Goal: Task Accomplishment & Management: Manage account settings

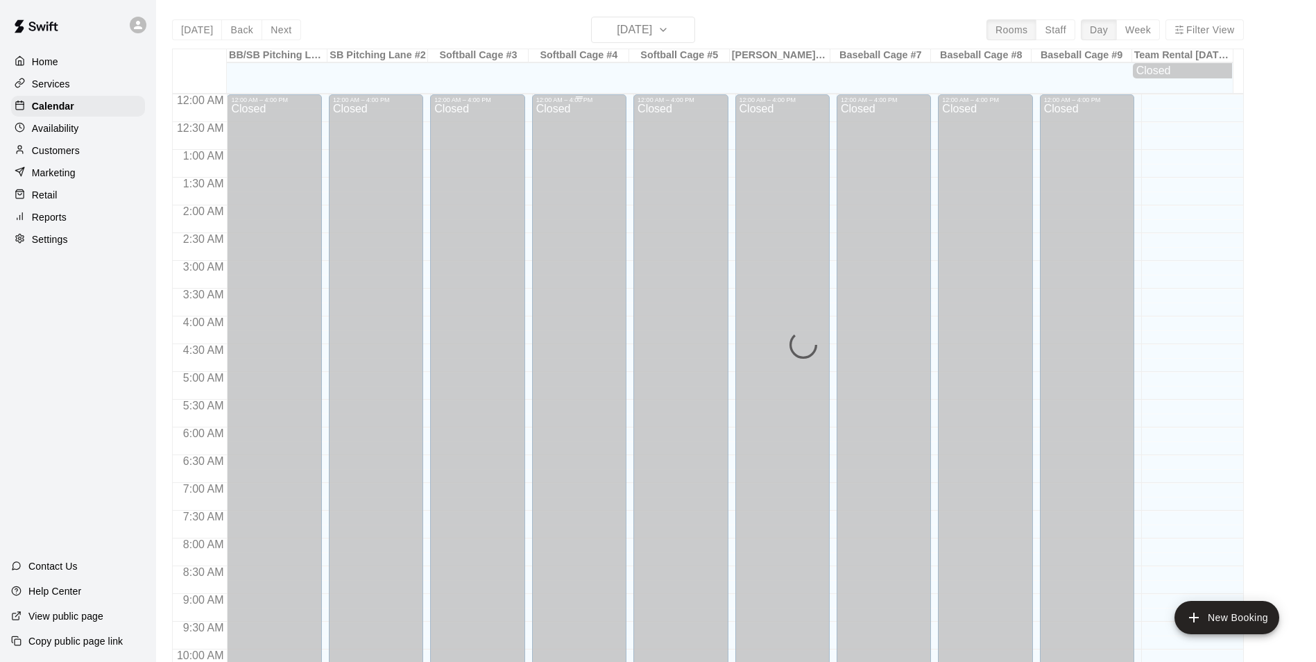
scroll to position [705, 0]
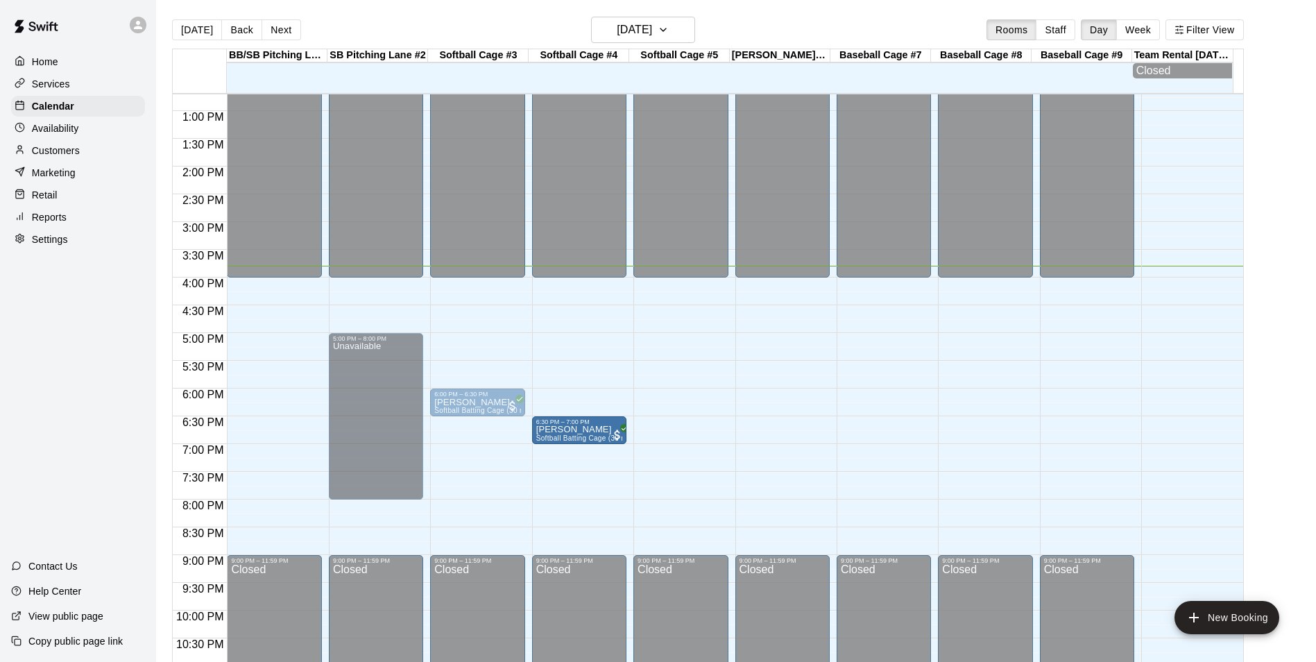
drag, startPoint x: 497, startPoint y: 434, endPoint x: 548, endPoint y: 434, distance: 51.3
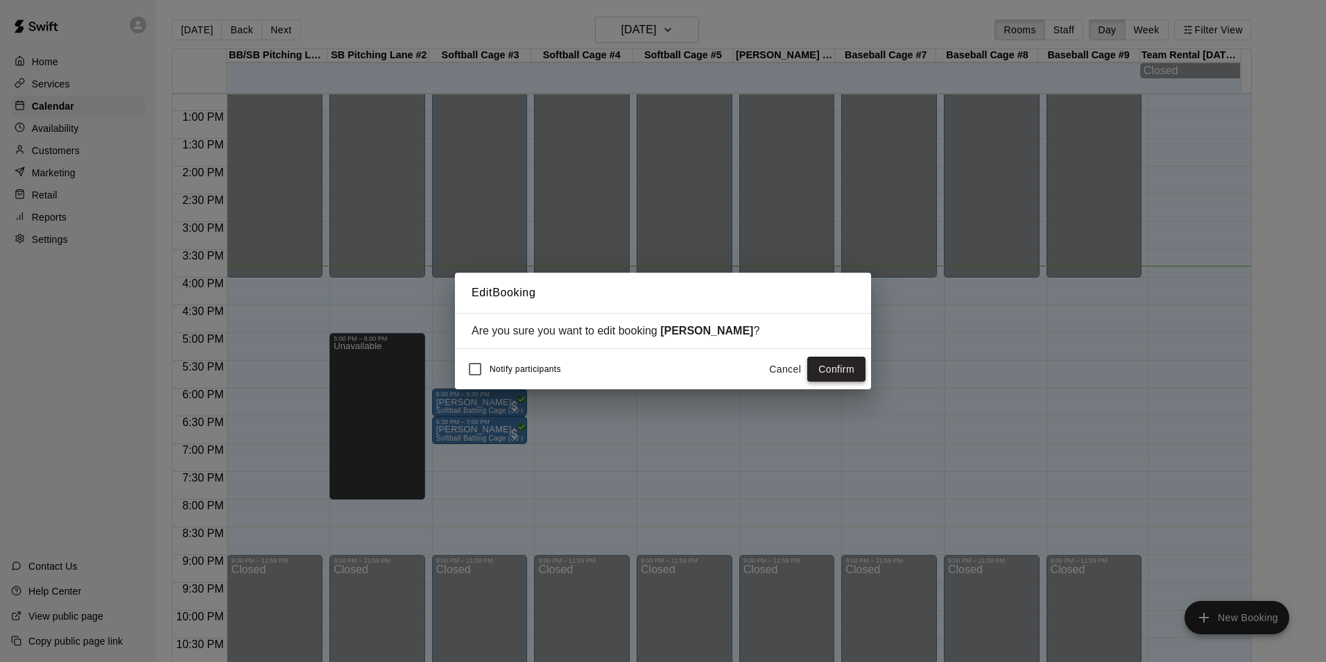
click at [846, 363] on button "Confirm" at bounding box center [836, 370] width 58 height 26
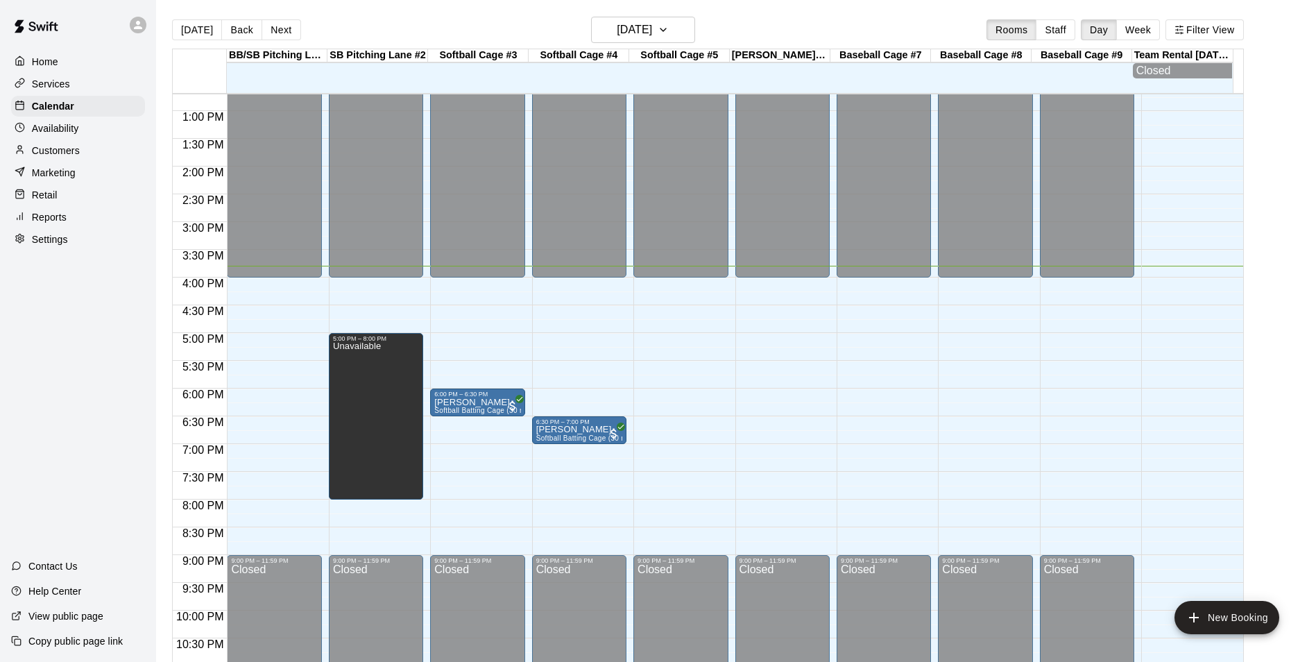
click at [866, 427] on div "12:00 AM – 4:00 PM Closed 9:00 PM – 11:59 PM Closed" at bounding box center [884, 56] width 94 height 1332
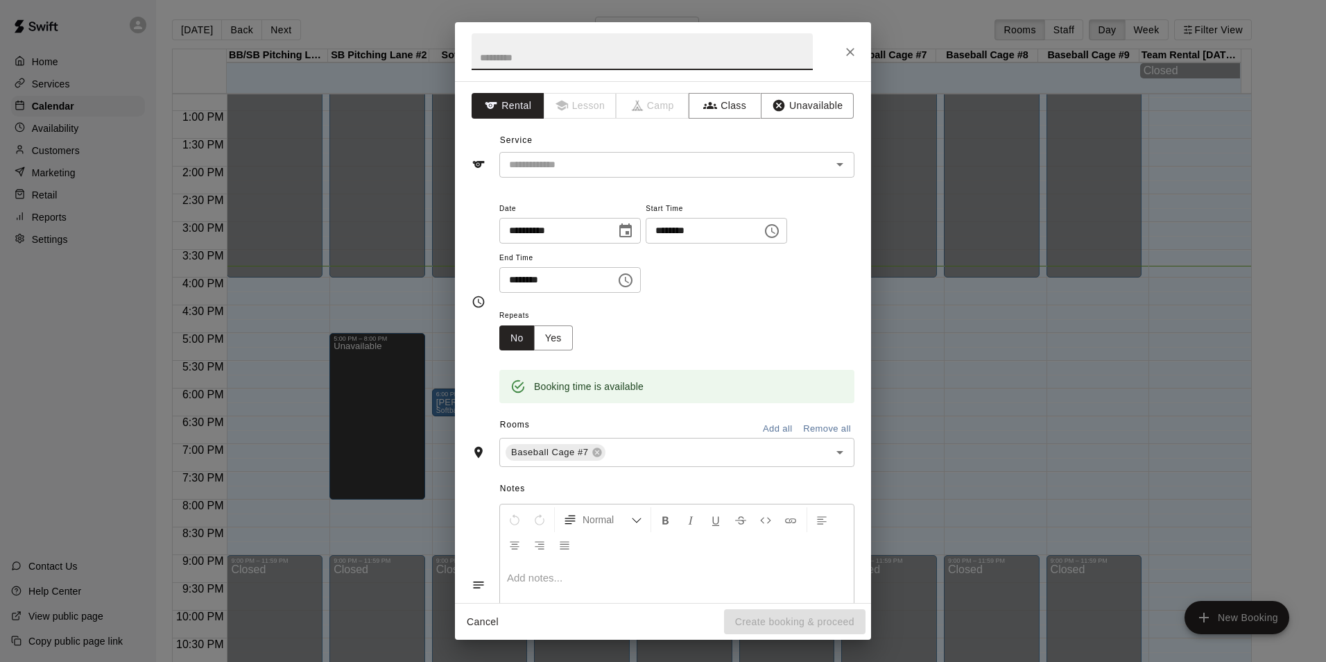
click at [513, 282] on input "********" at bounding box center [552, 280] width 107 height 26
type input "********"
click at [817, 107] on button "Unavailable" at bounding box center [807, 106] width 93 height 26
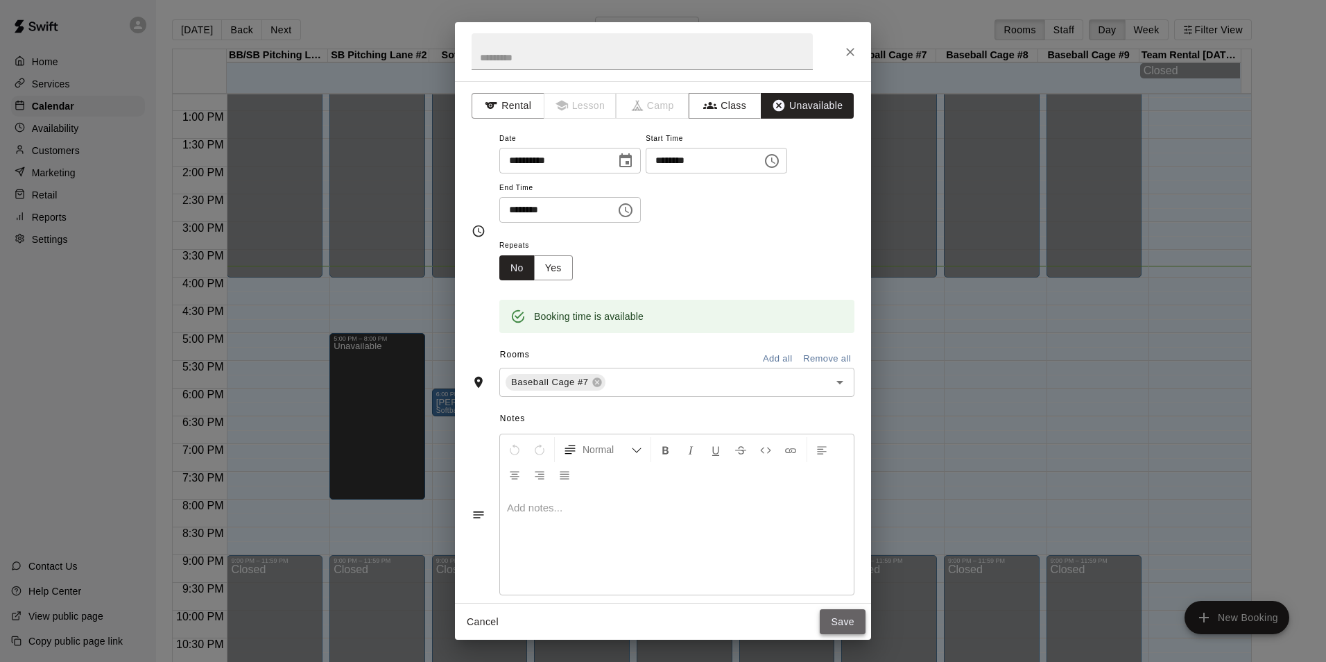
click at [849, 624] on button "Save" at bounding box center [843, 622] width 46 height 26
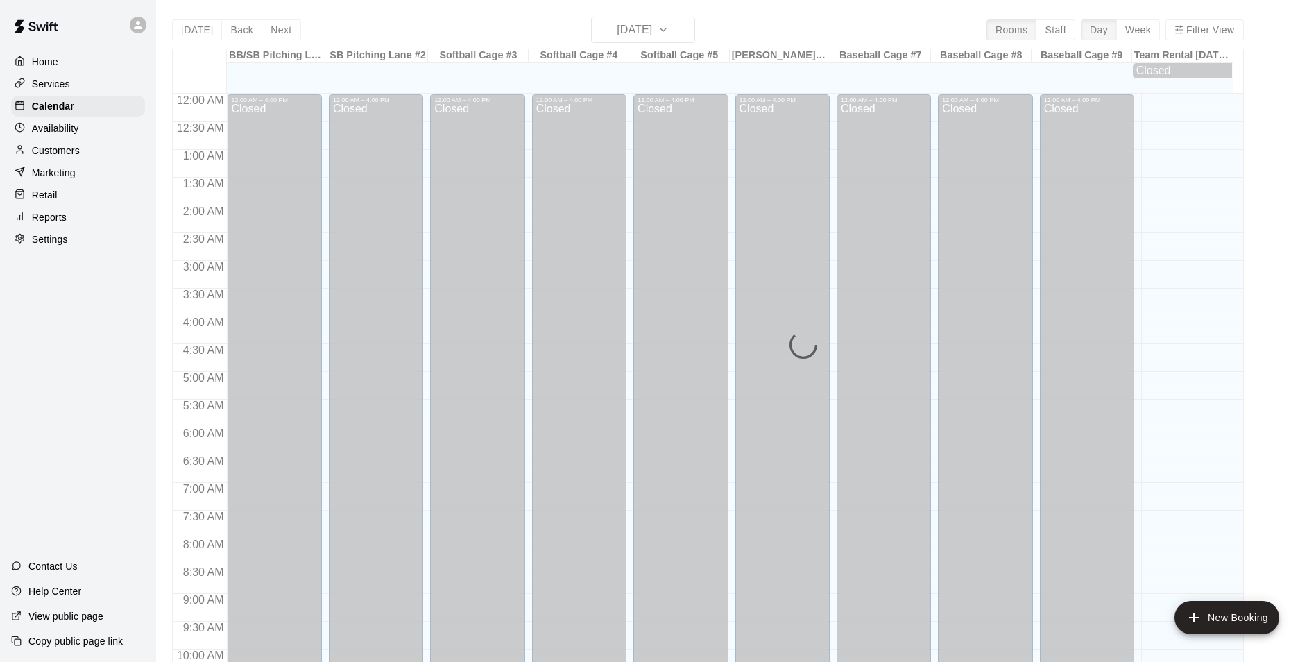
scroll to position [705, 0]
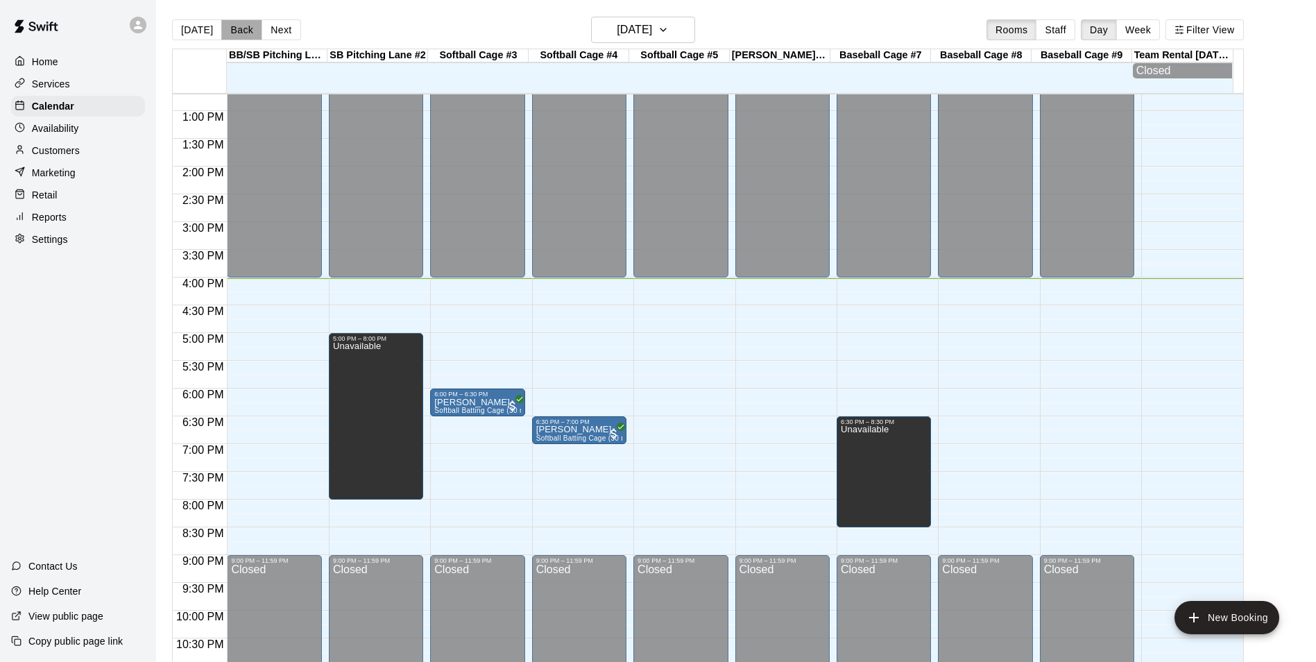
click at [232, 27] on button "Back" at bounding box center [241, 29] width 41 height 21
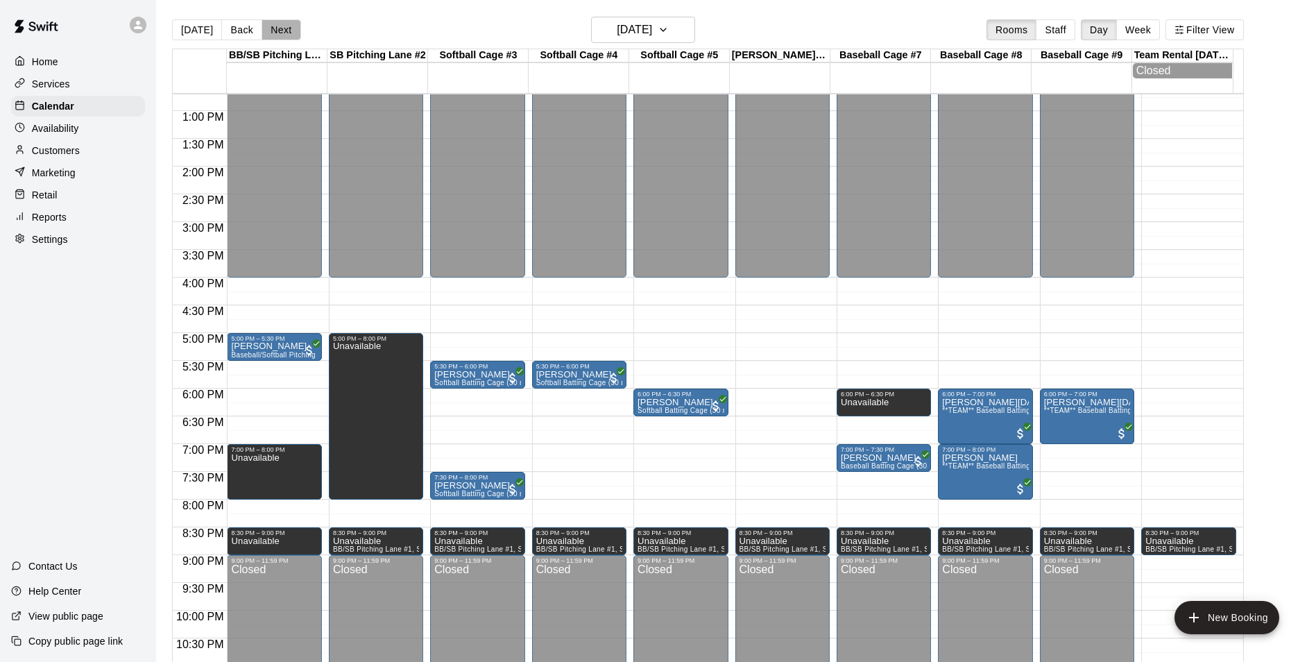
click at [283, 30] on button "Next" at bounding box center [281, 29] width 39 height 21
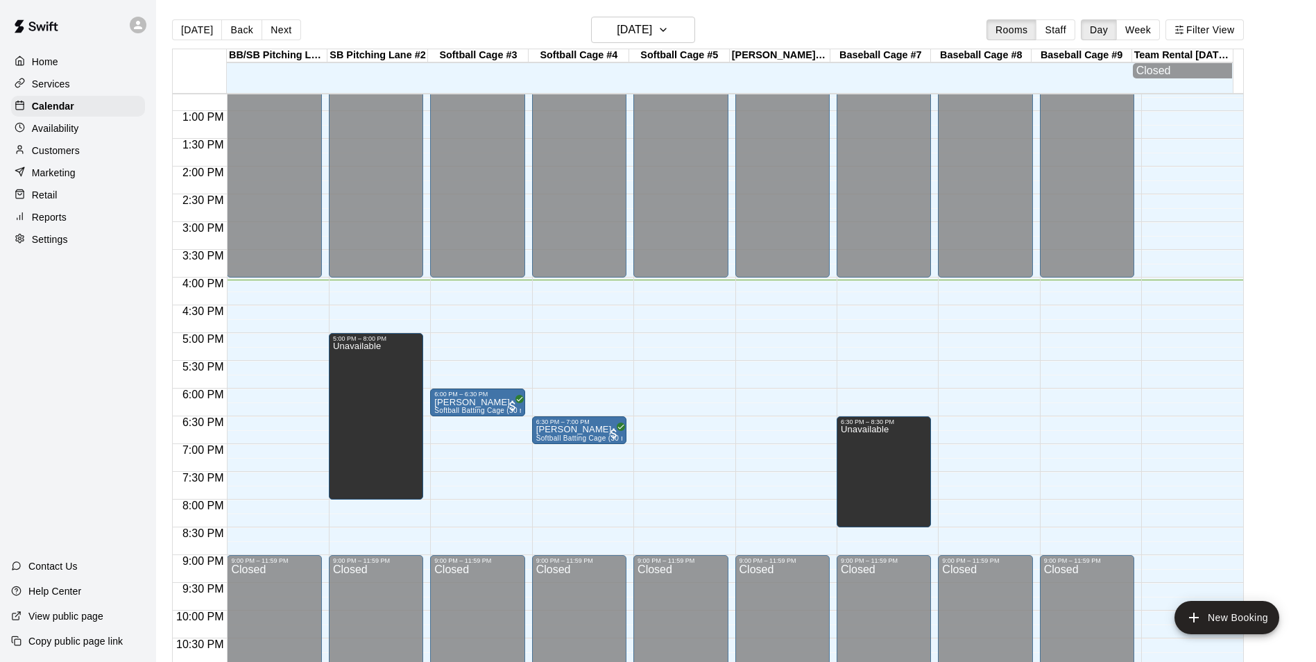
click at [699, 285] on div "12:00 AM – 4:00 PM Closed 9:00 PM – 11:59 PM Closed" at bounding box center [680, 56] width 94 height 1332
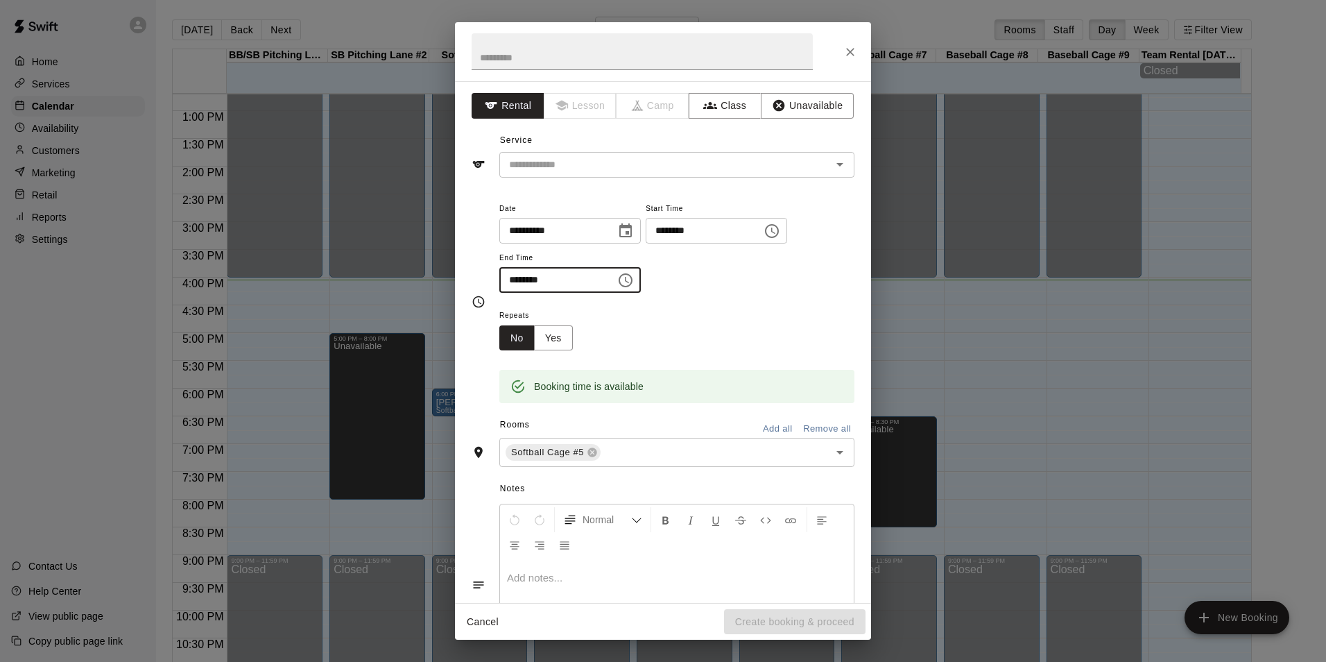
click at [515, 277] on input "********" at bounding box center [552, 280] width 107 height 26
type input "********"
click at [798, 100] on button "Unavailable" at bounding box center [807, 106] width 93 height 26
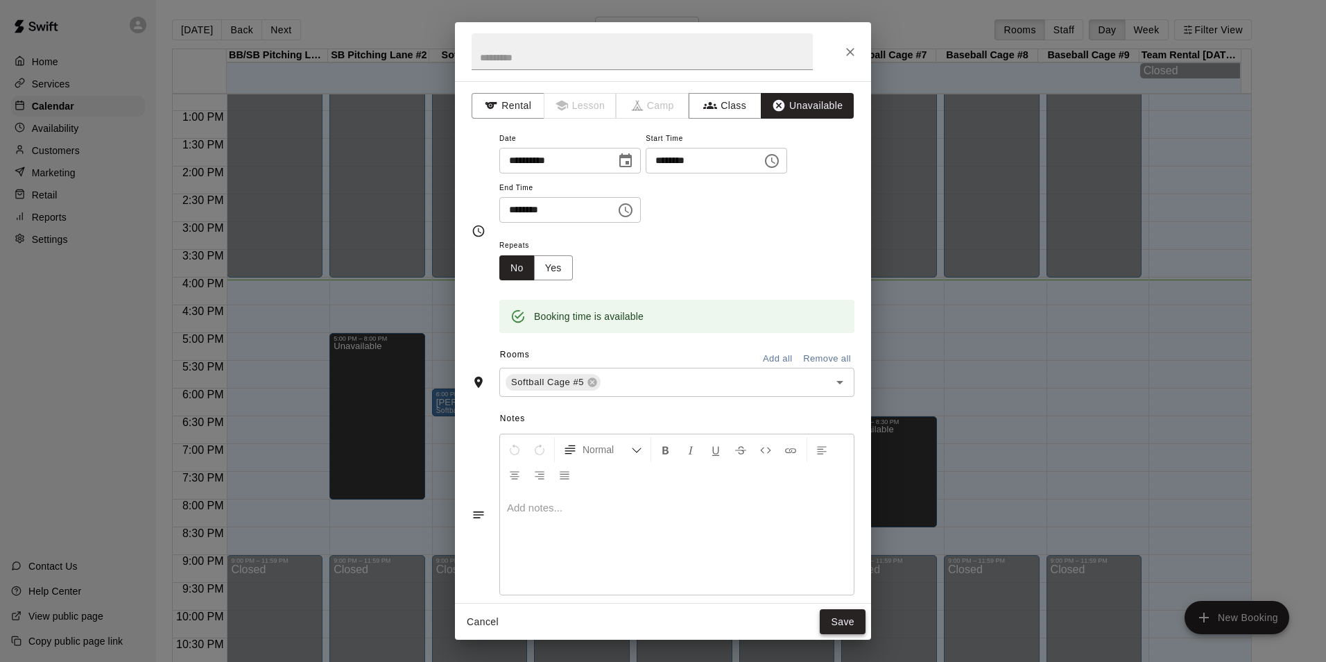
click at [837, 628] on button "Save" at bounding box center [843, 622] width 46 height 26
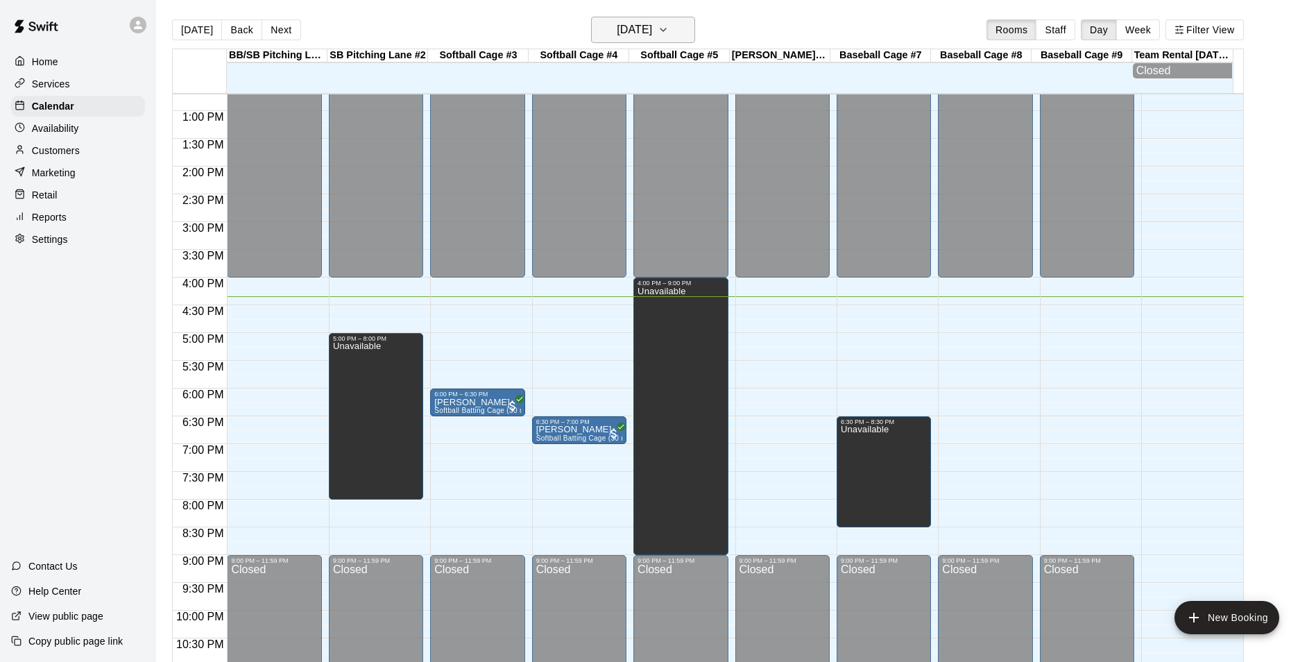
click at [669, 31] on icon "button" at bounding box center [663, 30] width 11 height 17
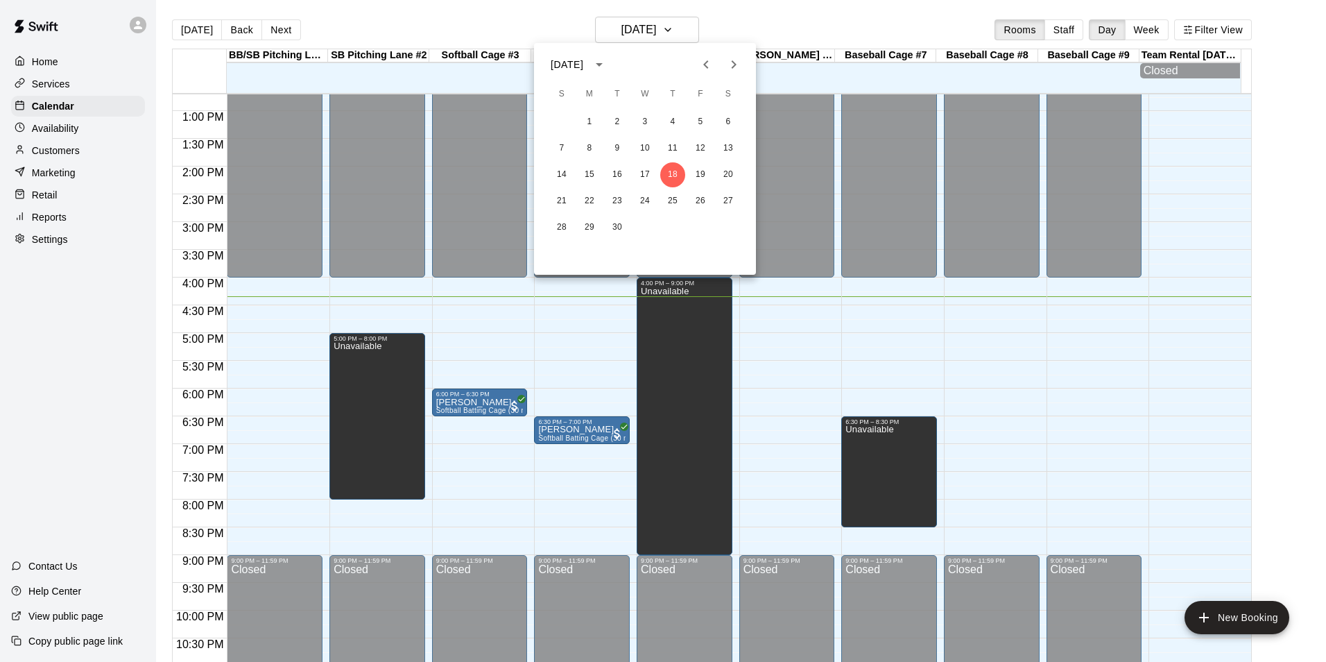
click at [850, 28] on div at bounding box center [663, 331] width 1326 height 662
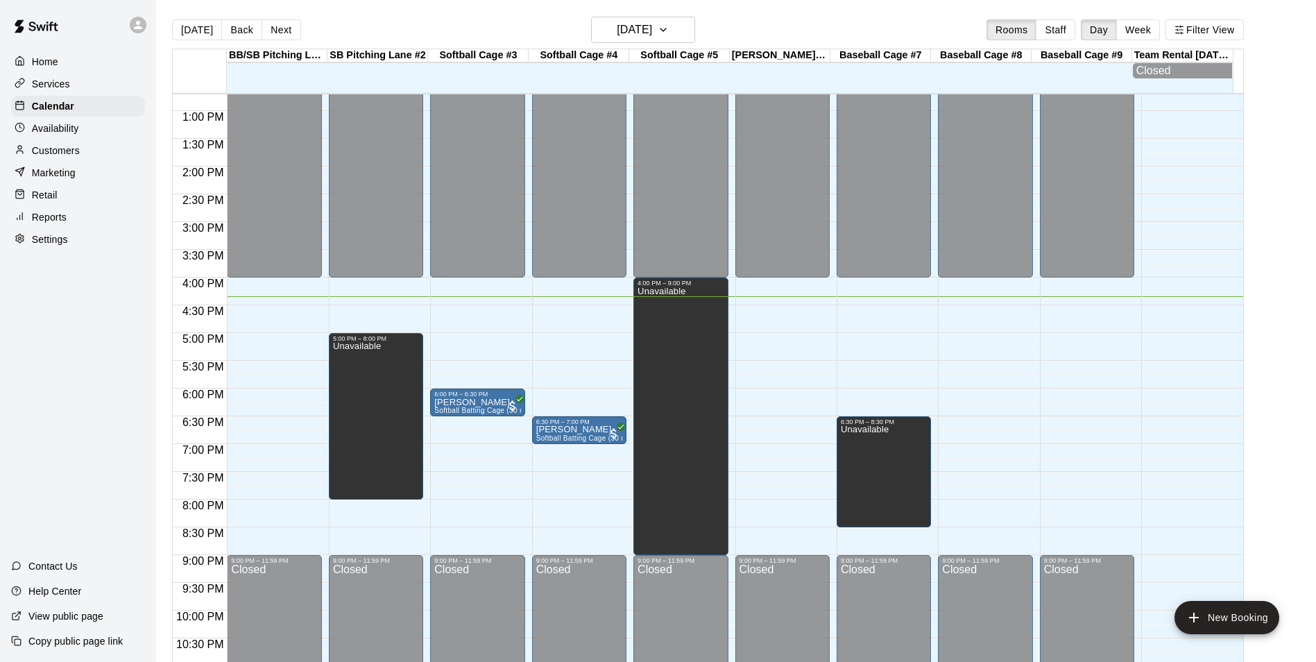
click at [470, 19] on div "Today Back Next Thursday Sep 18 Rooms Staff Day Week Filter View" at bounding box center [708, 33] width 1072 height 32
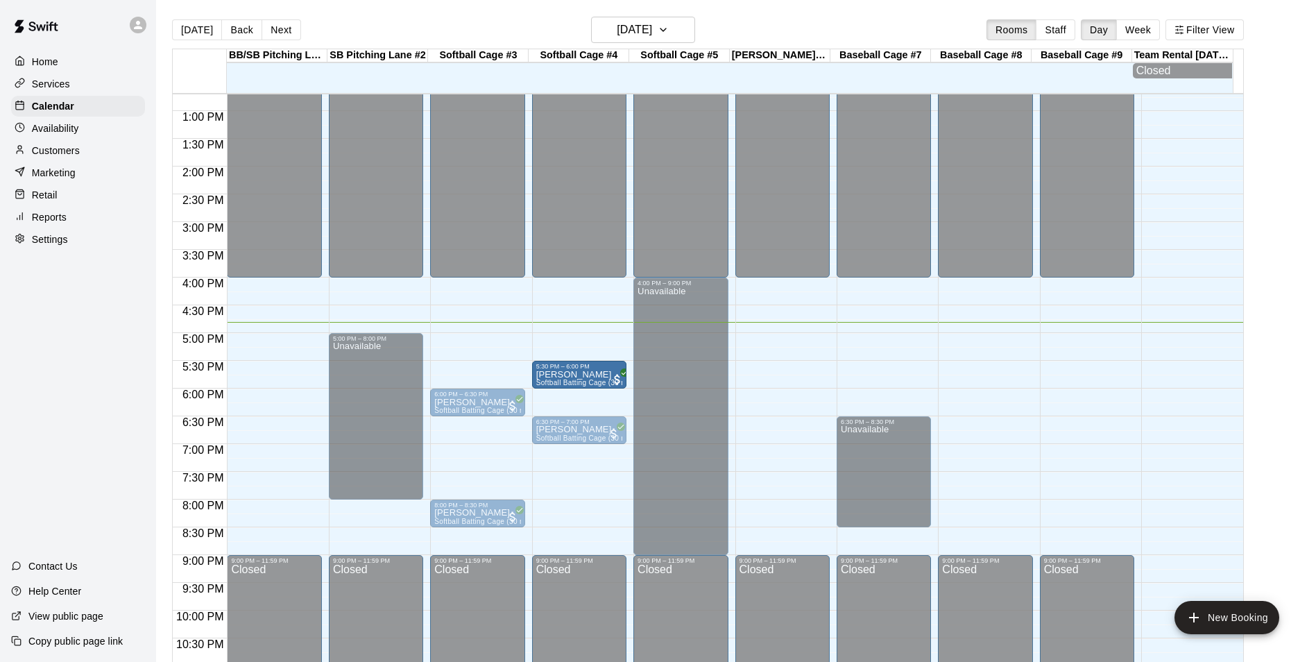
drag, startPoint x: 500, startPoint y: 370, endPoint x: 576, endPoint y: 376, distance: 76.5
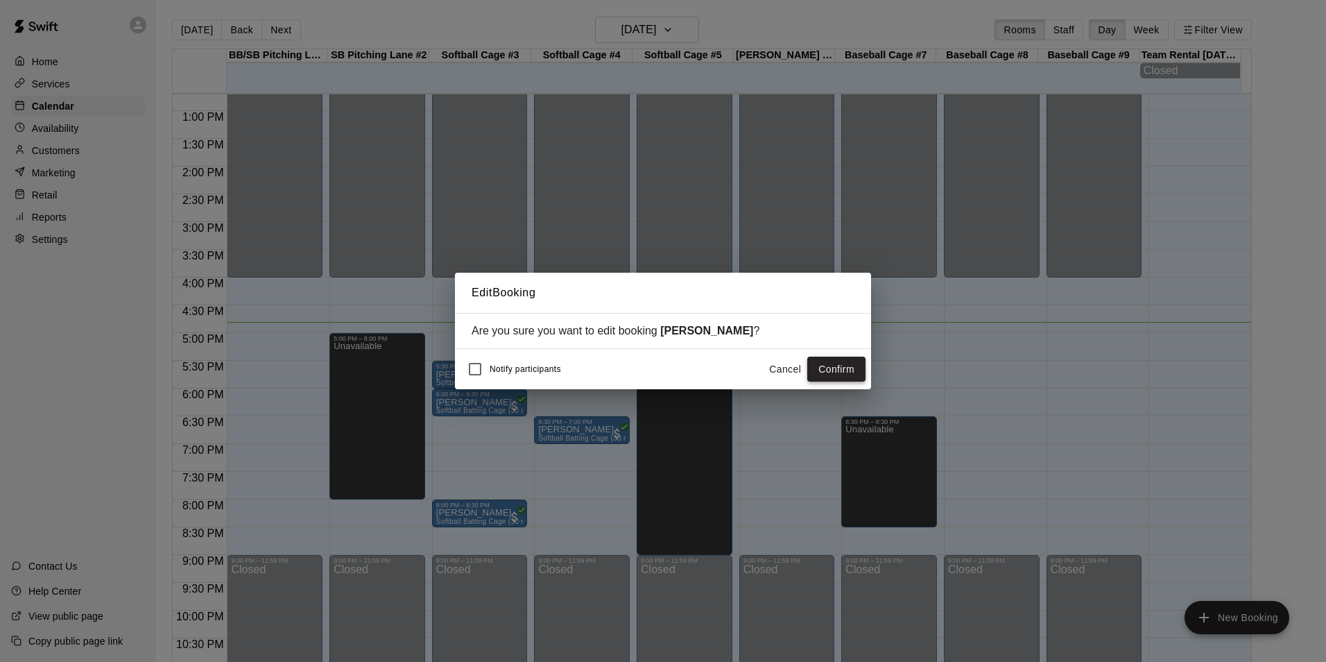
click at [841, 367] on button "Confirm" at bounding box center [836, 370] width 58 height 26
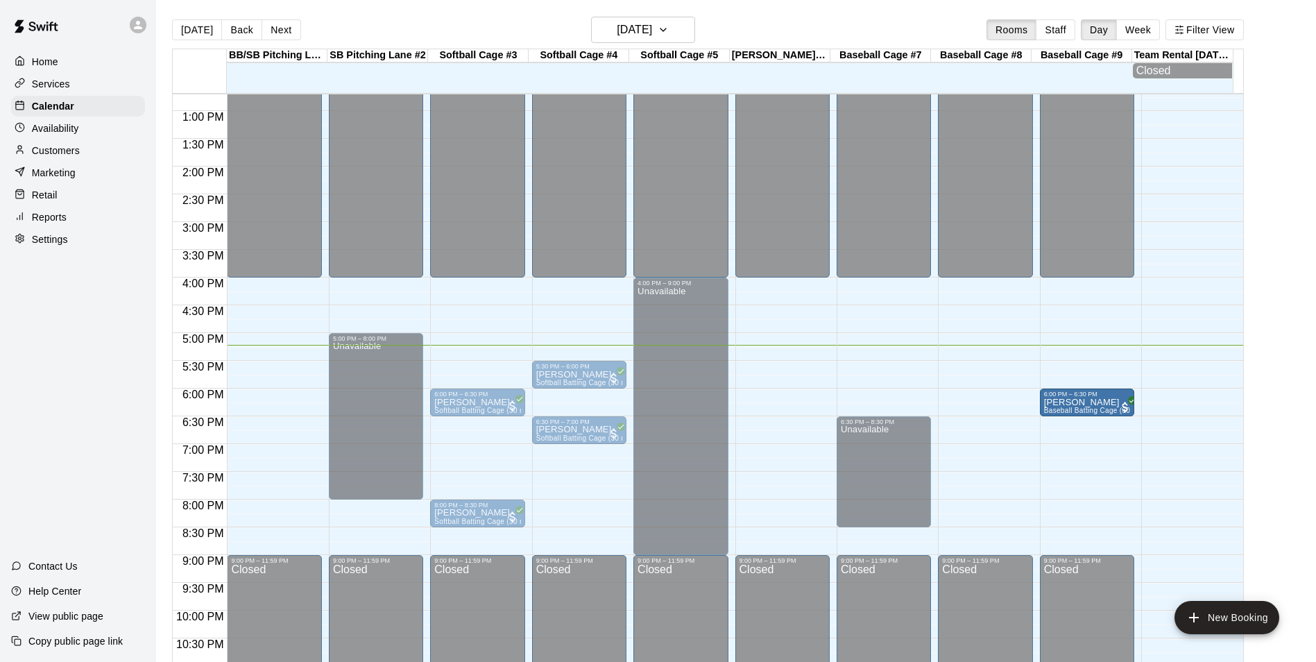
drag, startPoint x: 874, startPoint y: 396, endPoint x: 1042, endPoint y: 406, distance: 168.2
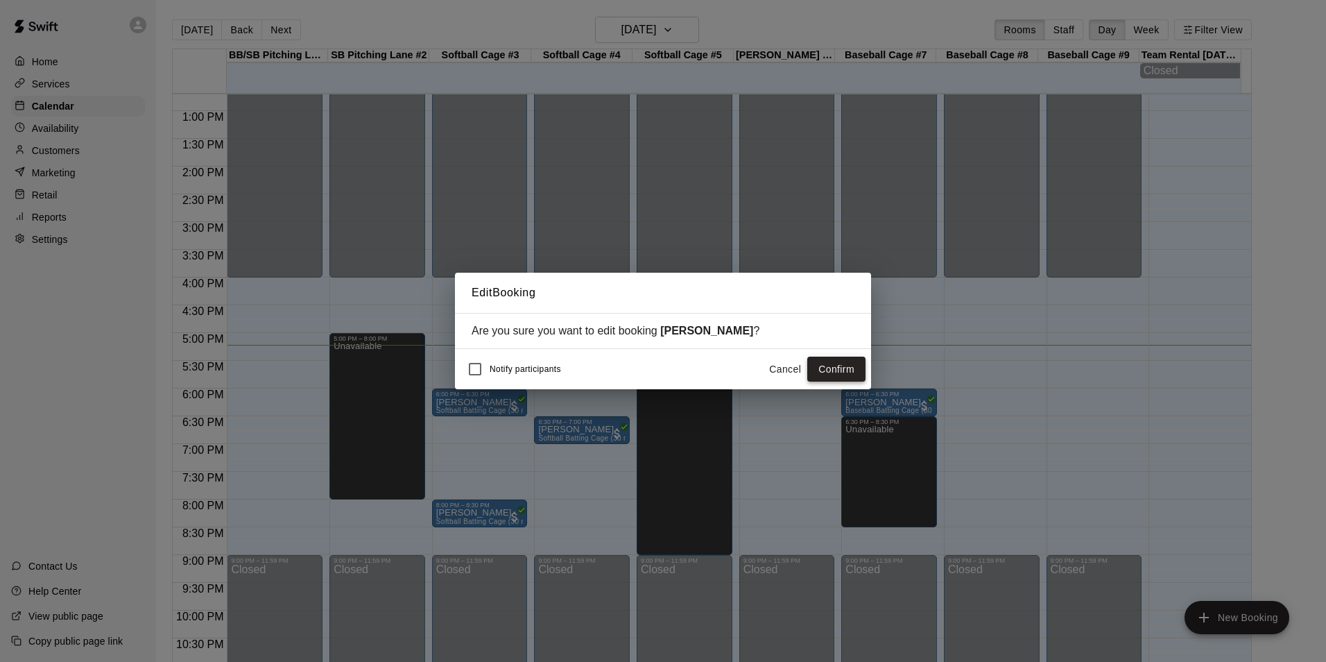
click at [844, 366] on button "Confirm" at bounding box center [836, 370] width 58 height 26
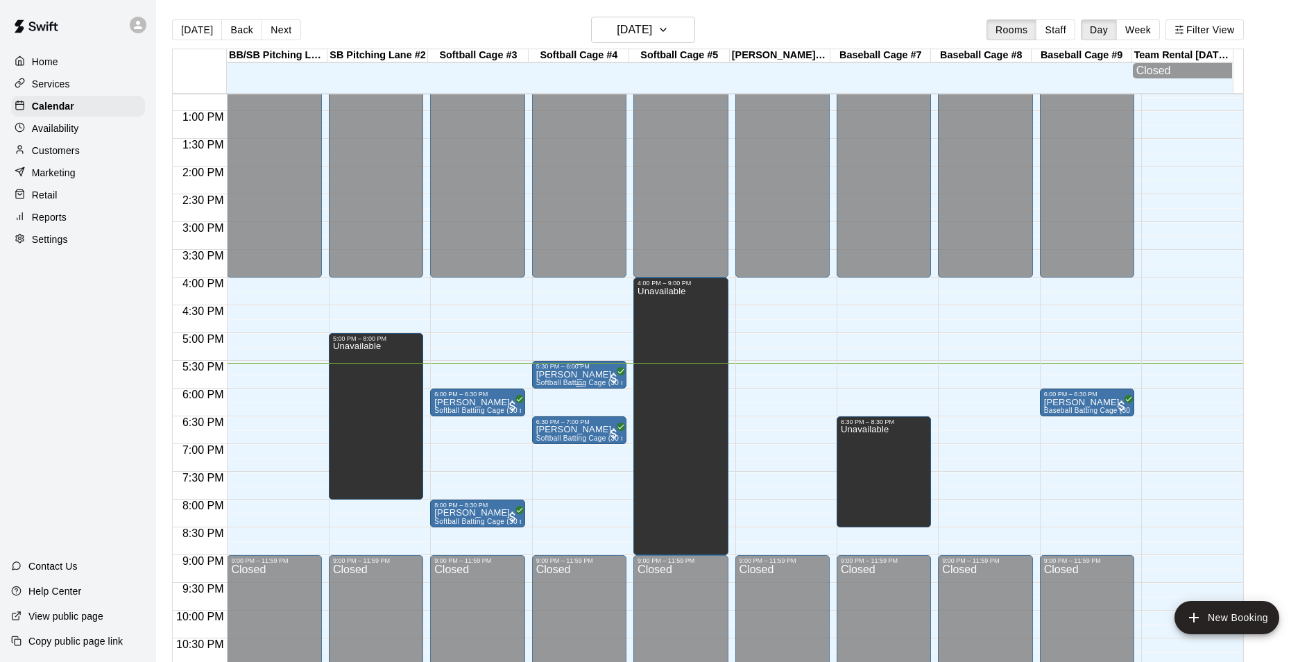
click at [548, 375] on p "Brooke Beall" at bounding box center [579, 375] width 86 height 0
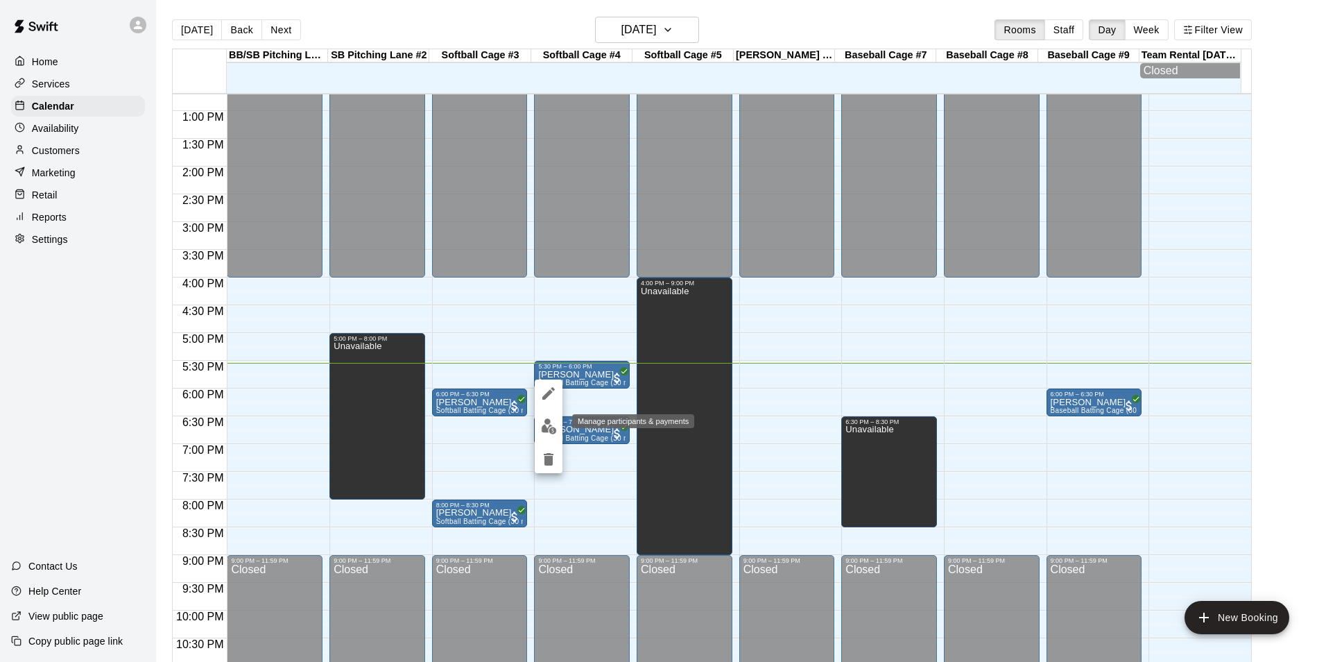
click at [548, 428] on img "edit" at bounding box center [549, 426] width 16 height 16
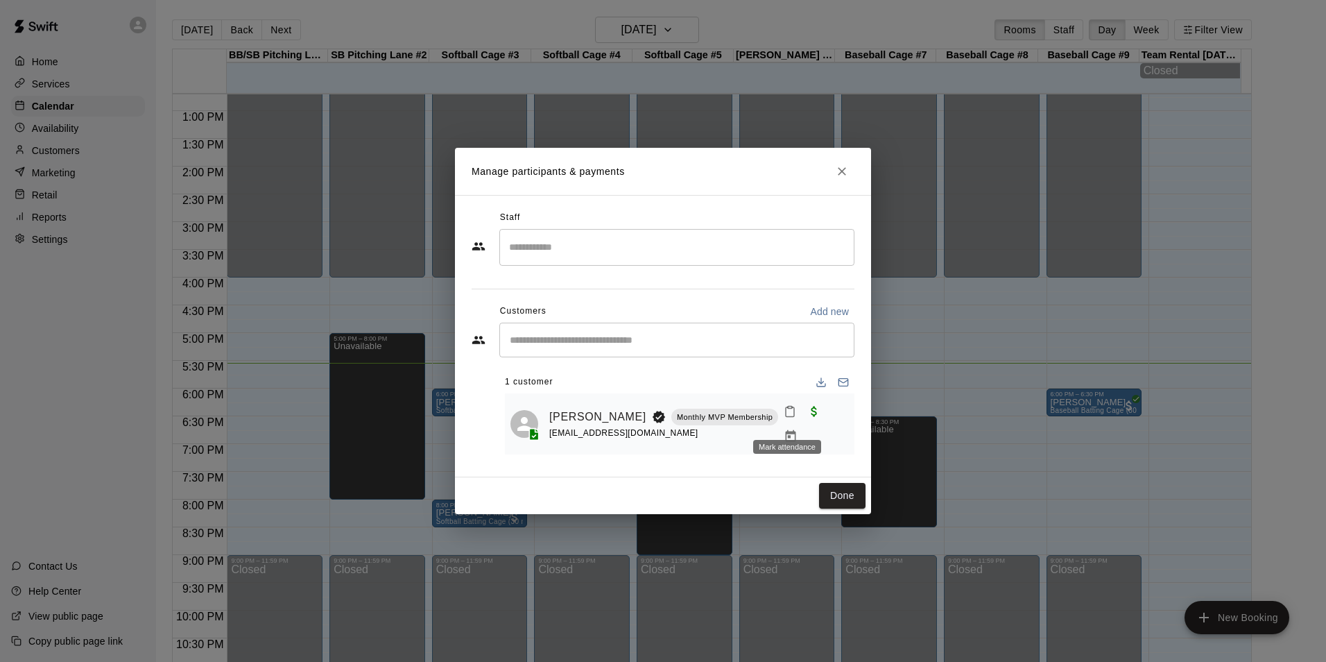
click at [798, 422] on button "Mark attendance" at bounding box center [790, 412] width 24 height 24
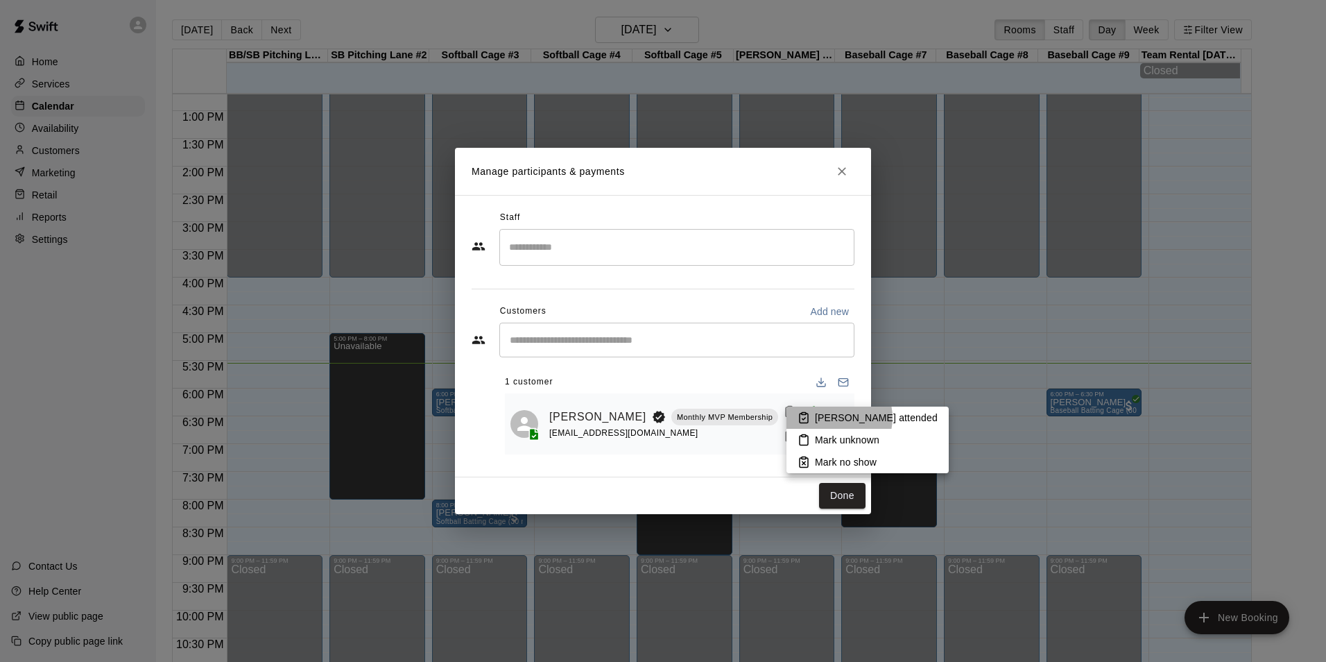
click at [835, 418] on p "Mark attended" at bounding box center [876, 418] width 123 height 14
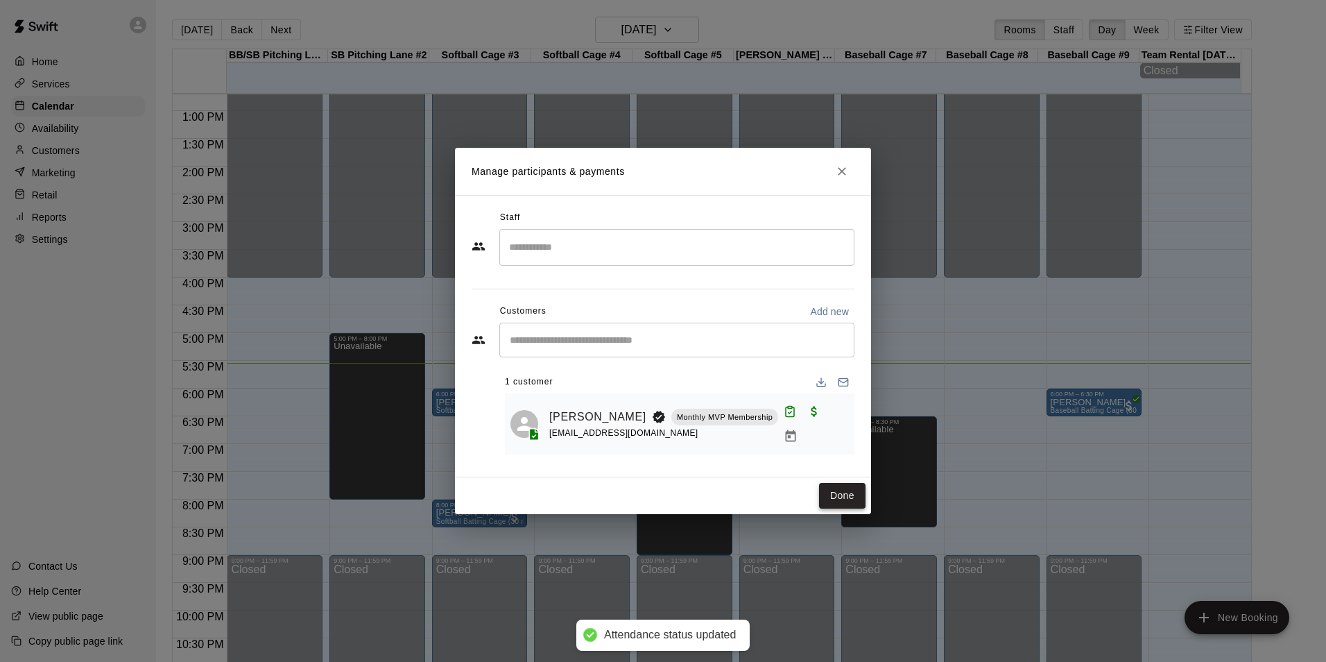
click at [841, 493] on button "Done" at bounding box center [842, 496] width 46 height 26
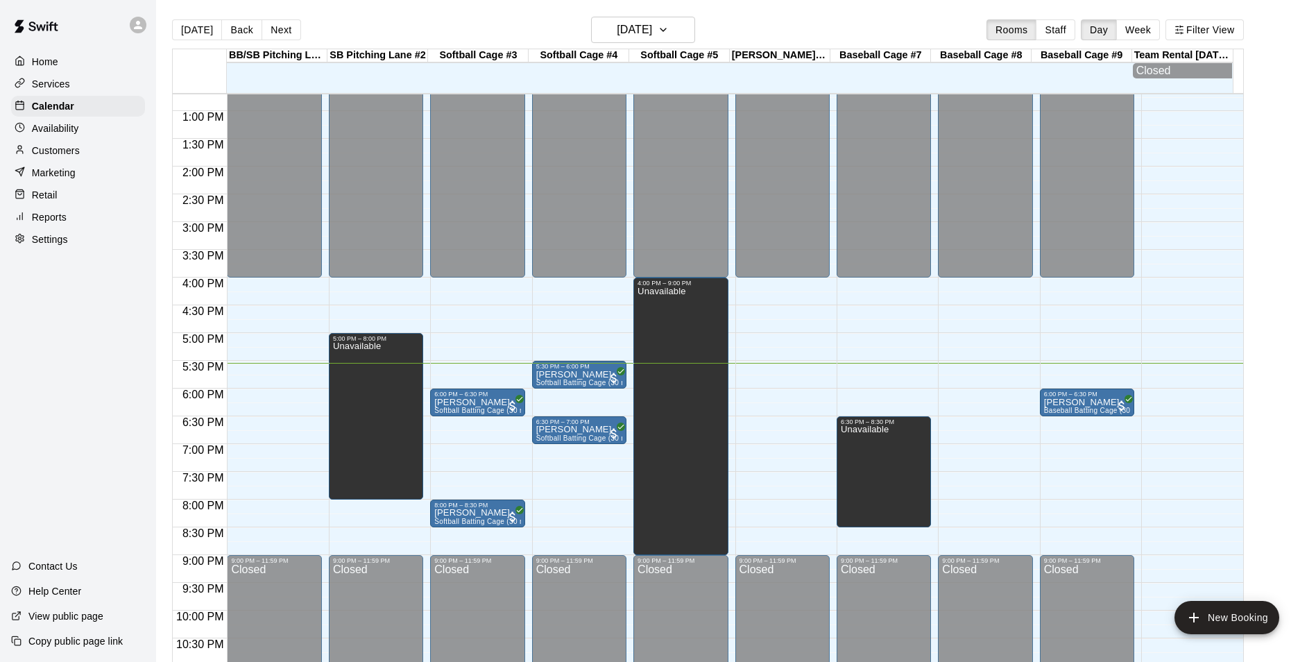
click at [480, 364] on div "12:00 AM – 4:00 PM Closed 6:00 PM – 6:30 PM Anniston Larkin Softball Batting Ca…" at bounding box center [477, 56] width 94 height 1332
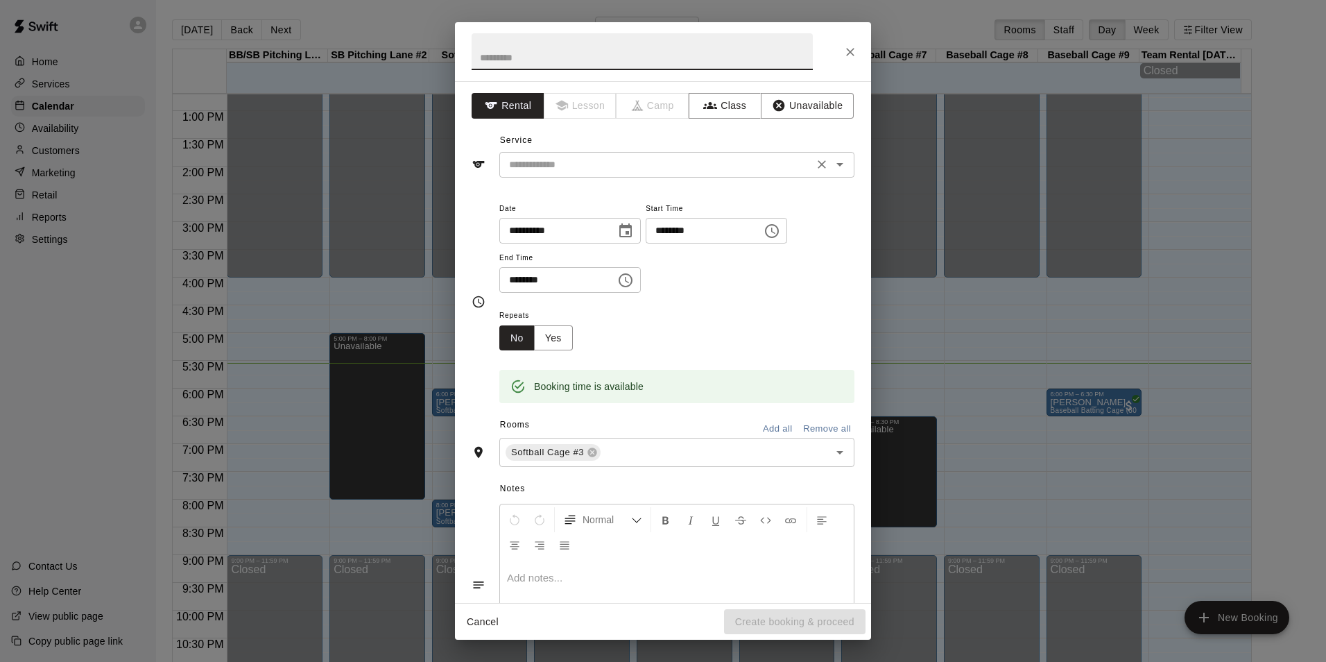
click at [687, 174] on div "​" at bounding box center [676, 165] width 355 height 26
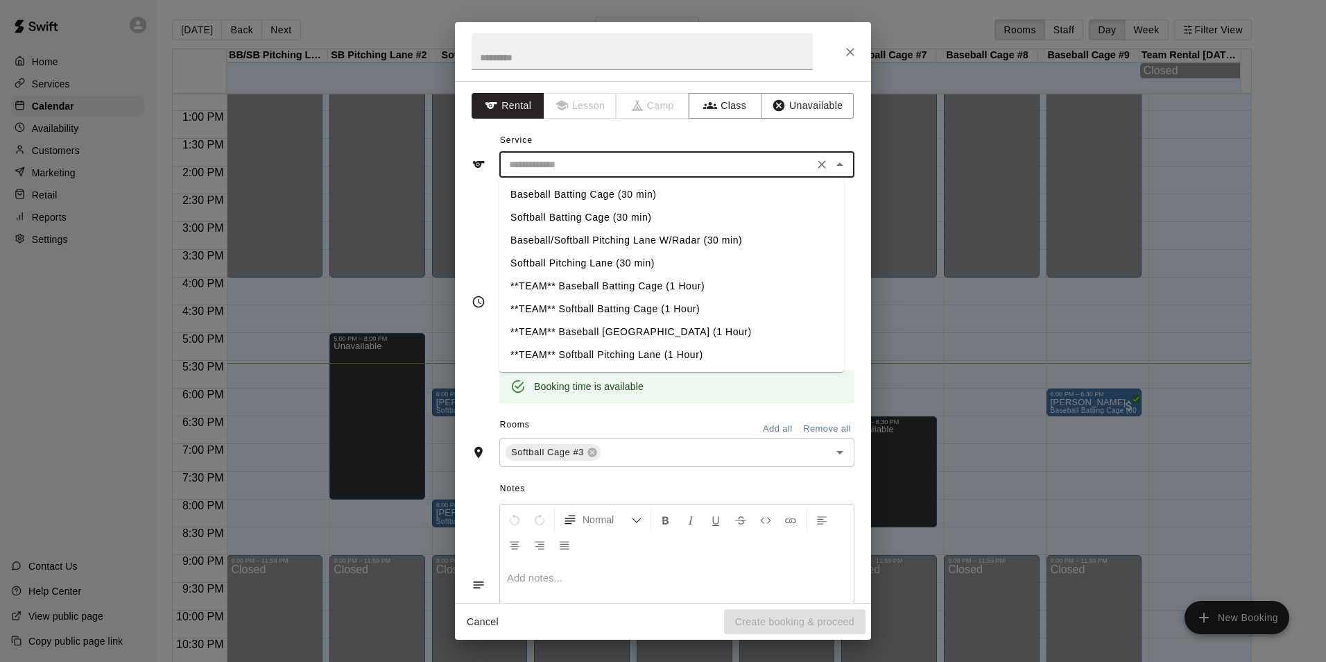
click at [585, 214] on li "Softball Batting Cage (30 min)" at bounding box center [671, 217] width 345 height 23
type input "**********"
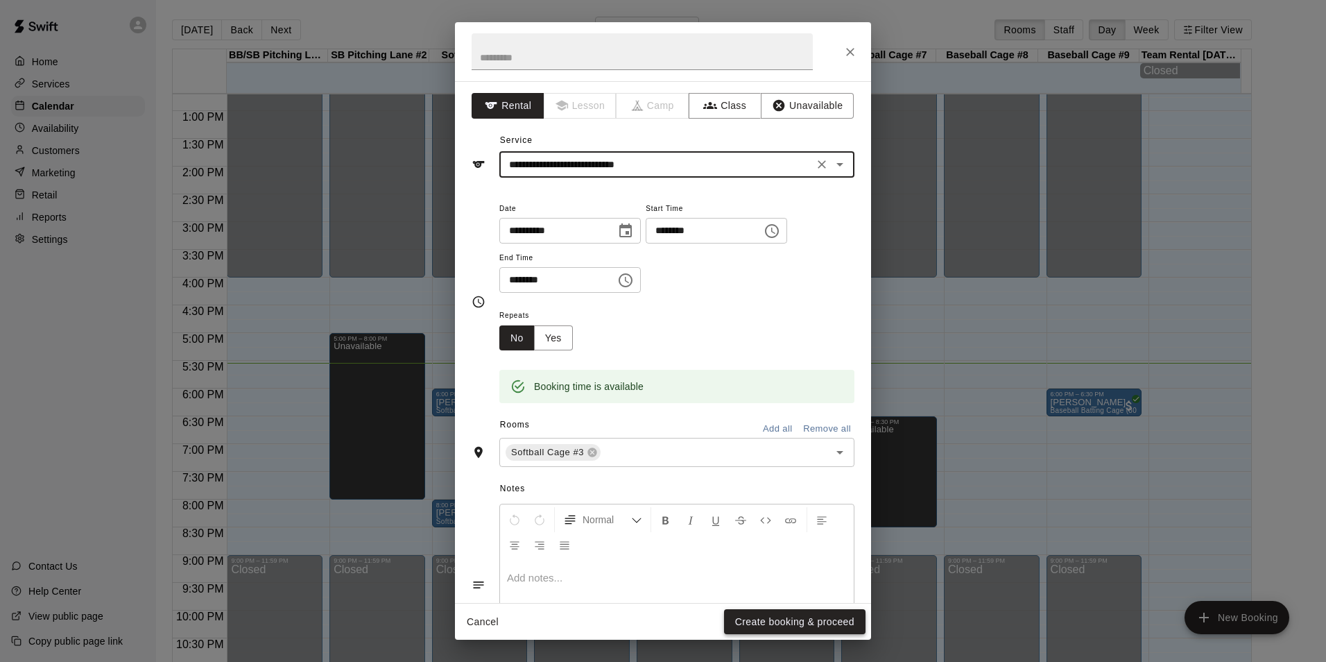
click at [801, 617] on button "Create booking & proceed" at bounding box center [795, 622] width 142 height 26
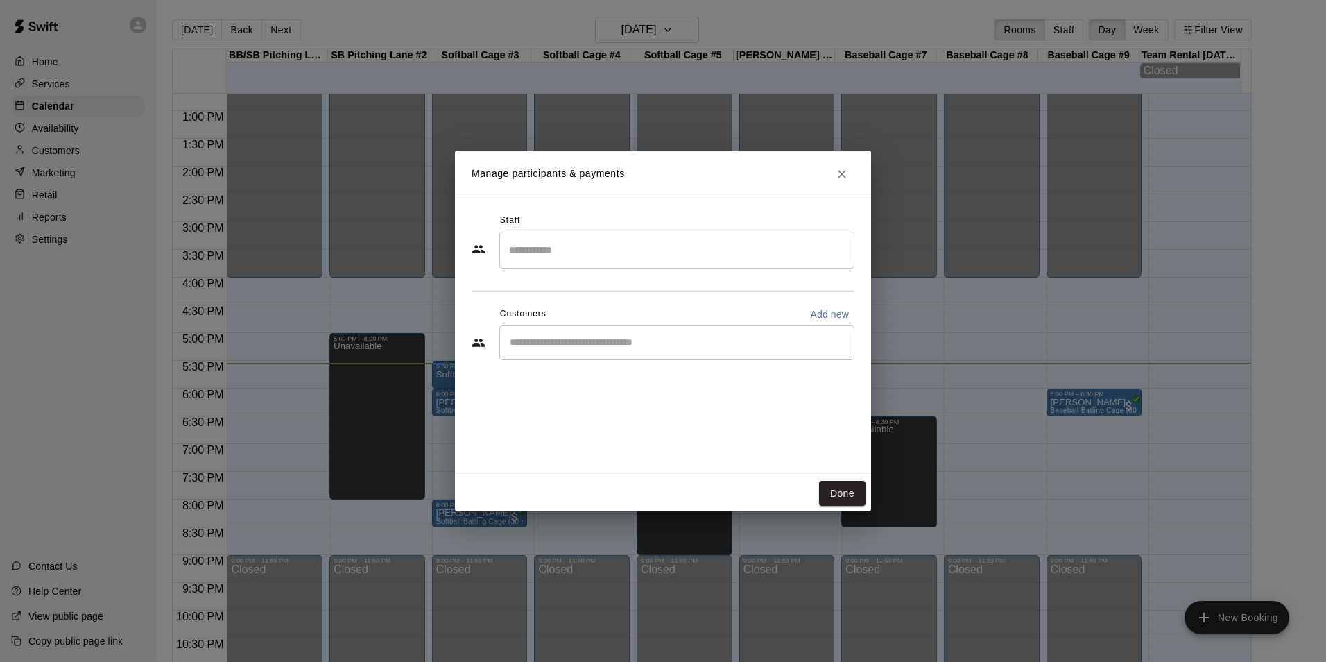
click at [522, 329] on div "​" at bounding box center [676, 342] width 355 height 35
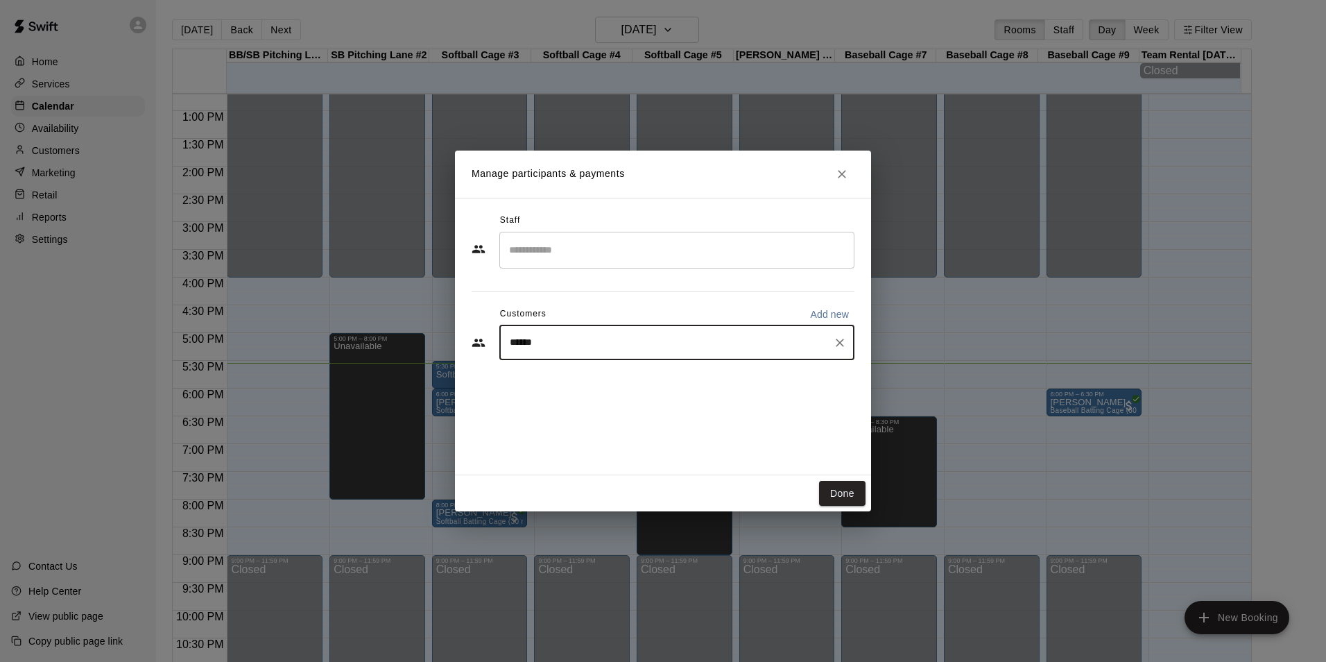
type input "*******"
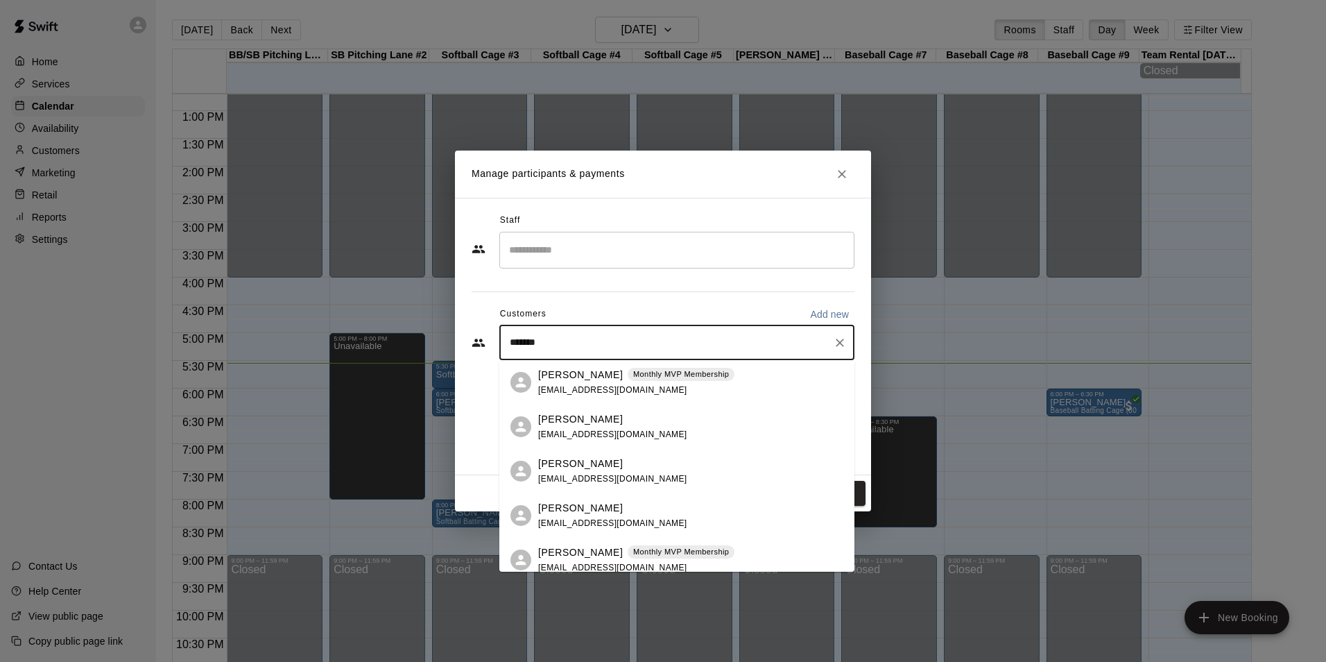
click at [586, 366] on div "Jon Cunningham Monthly MVP Membership jonmichaelcunningham@gmail.com" at bounding box center [676, 382] width 355 height 44
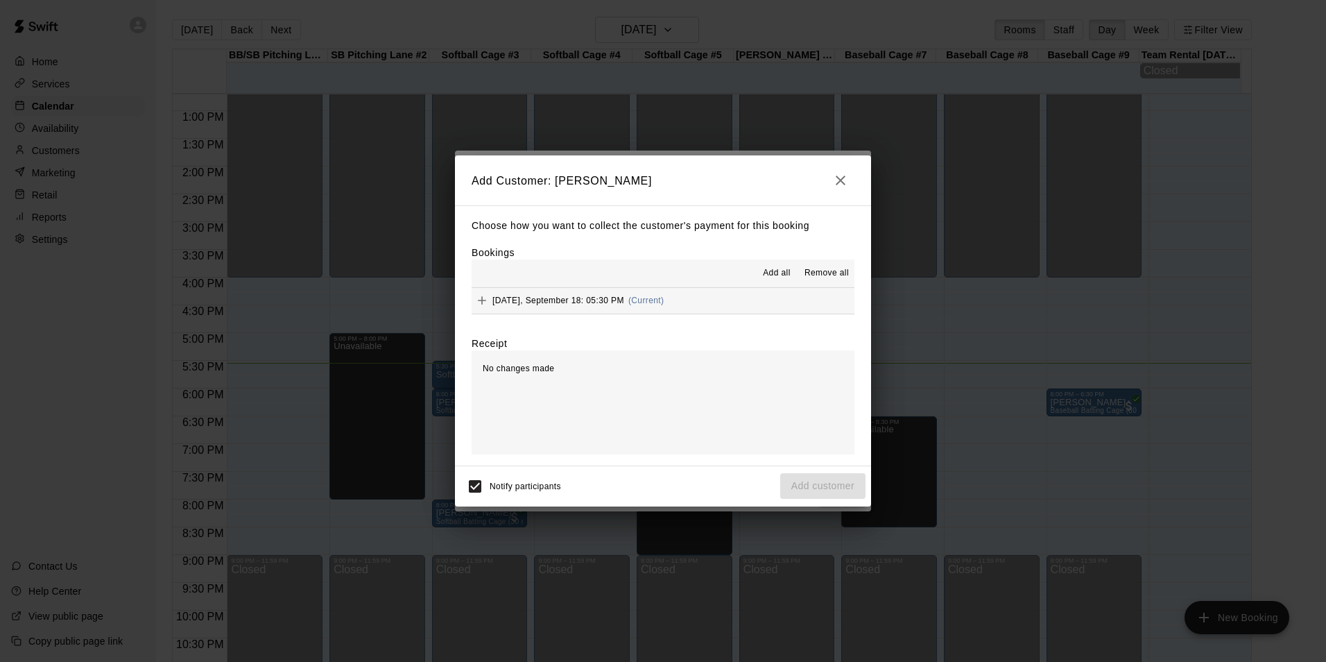
click at [751, 301] on button "Thursday, September 18: 05:30 PM (Current)" at bounding box center [663, 301] width 383 height 26
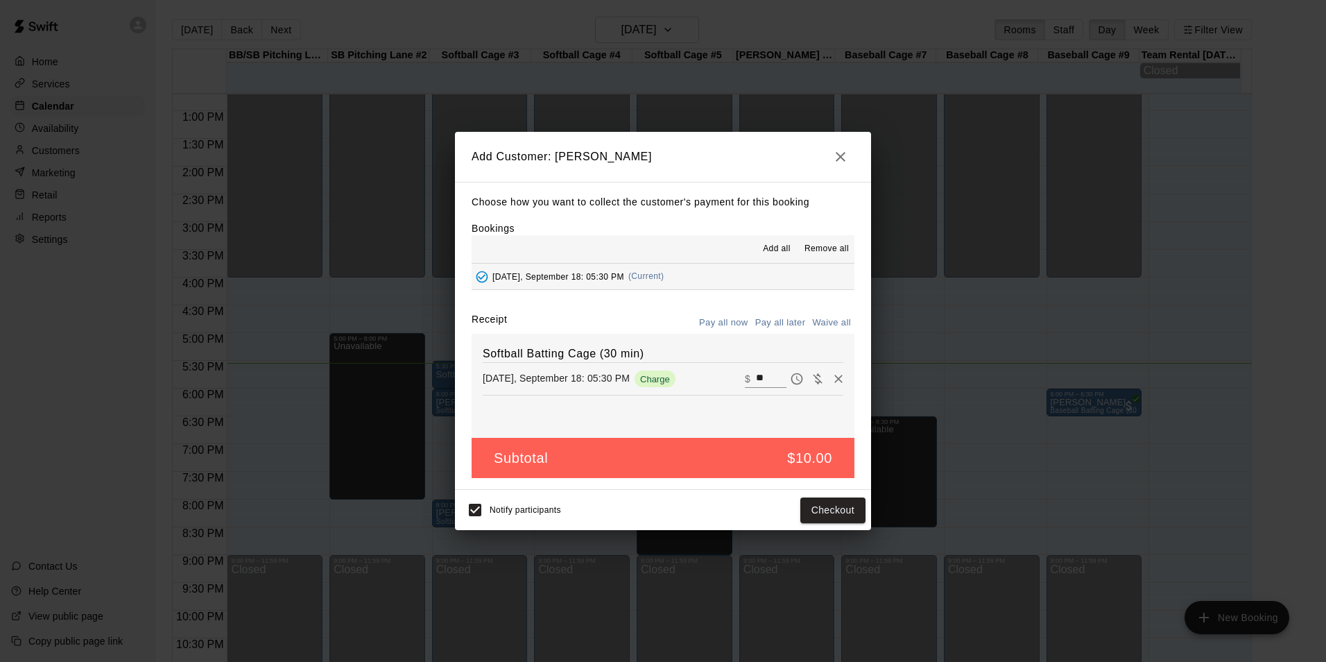
click at [756, 375] on input "**" at bounding box center [771, 379] width 31 height 18
type input "*"
click at [802, 508] on button "Add customer" at bounding box center [822, 510] width 85 height 26
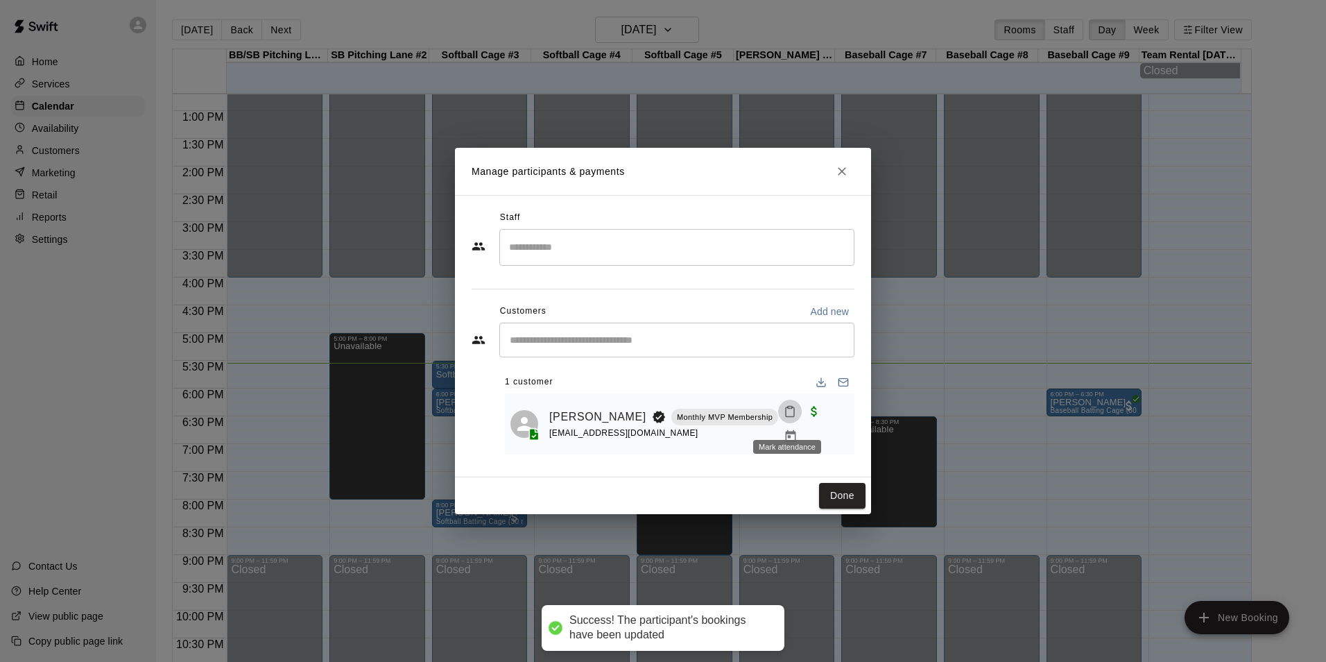
click at [786, 417] on icon "Mark attendance" at bounding box center [790, 412] width 8 height 10
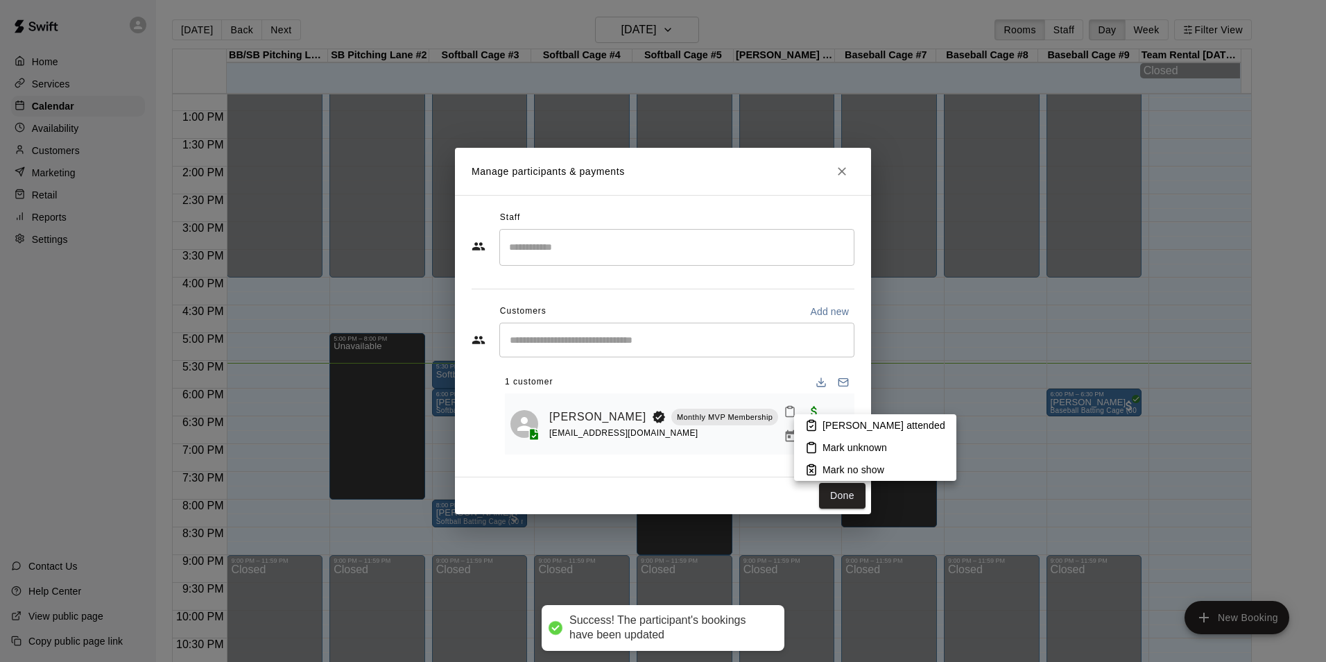
click at [839, 419] on p "Mark attended" at bounding box center [884, 425] width 123 height 14
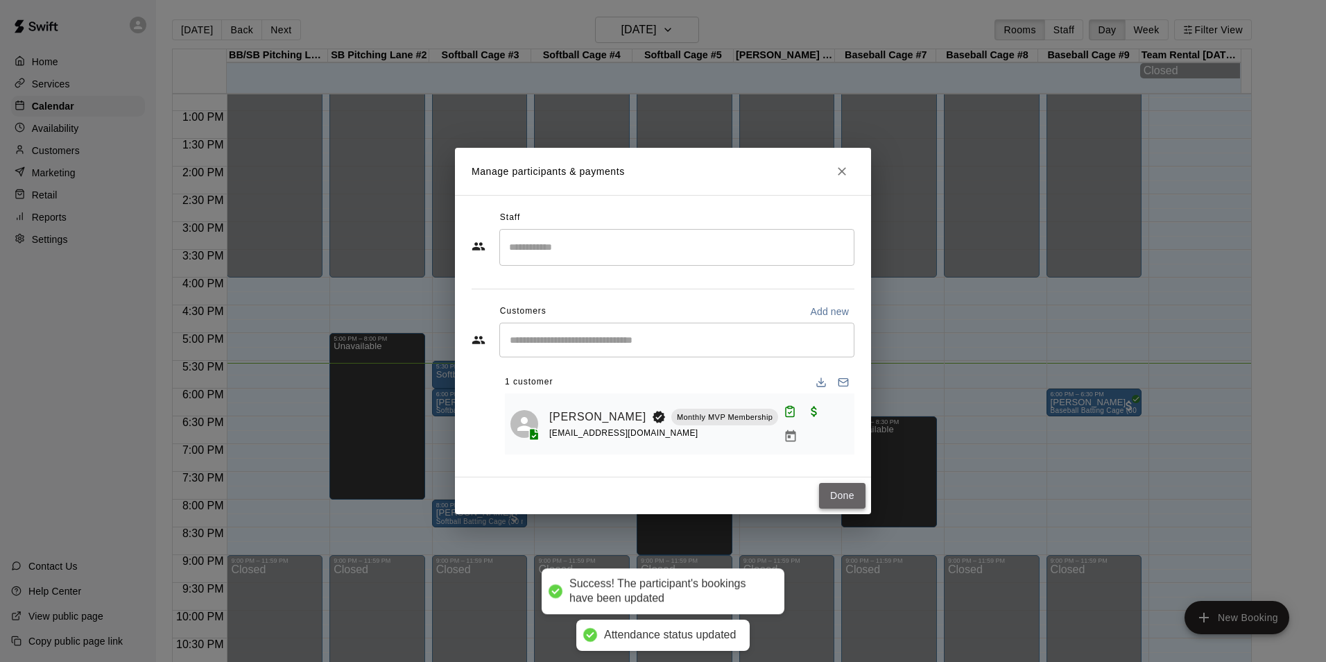
click at [838, 484] on button "Done" at bounding box center [842, 496] width 46 height 26
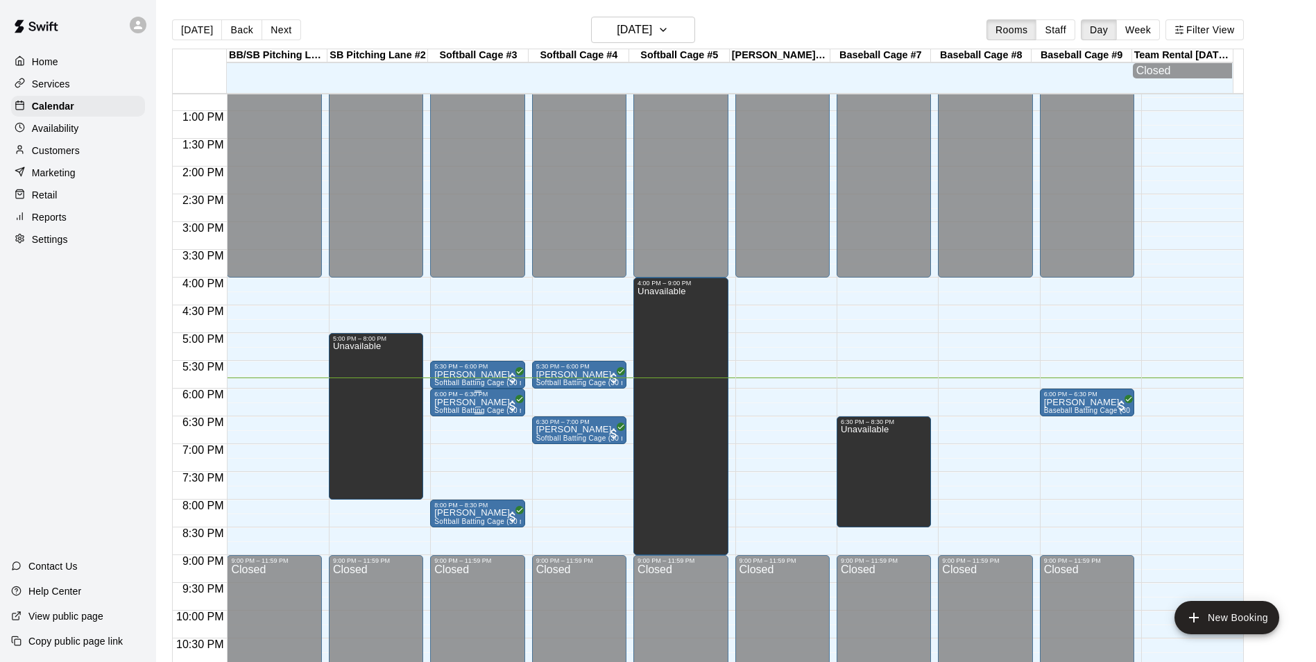
click at [488, 402] on p "[PERSON_NAME]" at bounding box center [477, 402] width 86 height 0
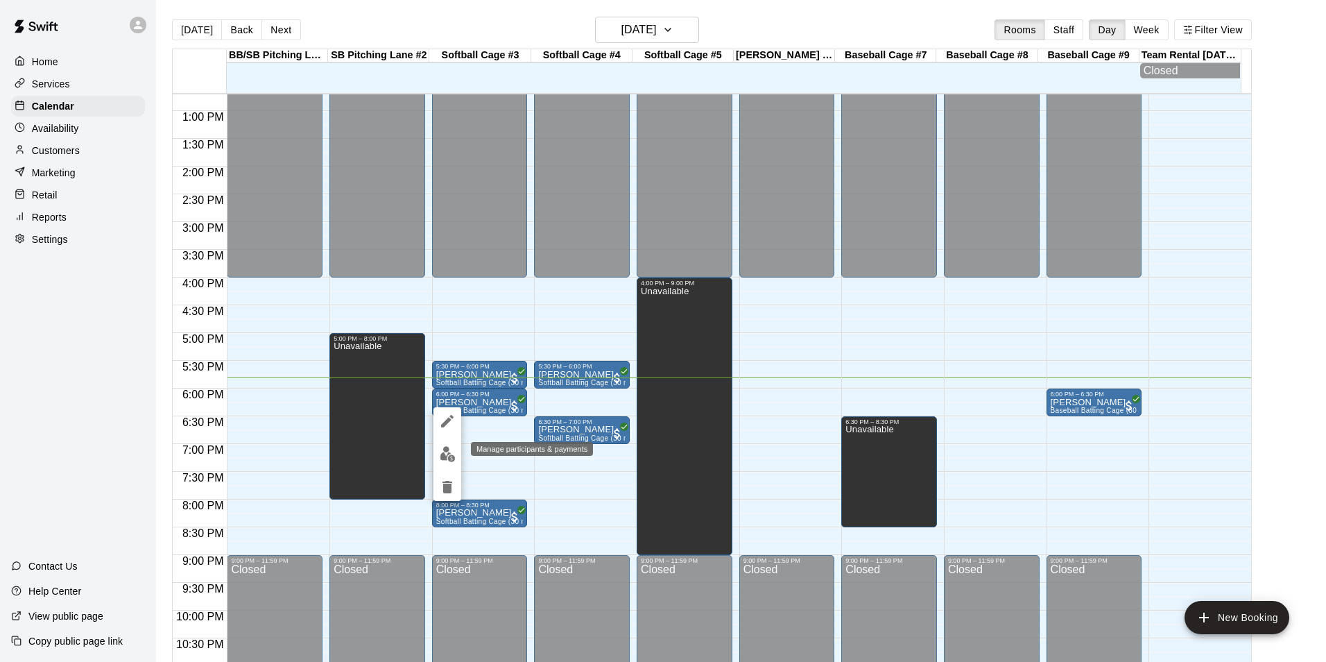
click at [441, 452] on img "edit" at bounding box center [448, 454] width 16 height 16
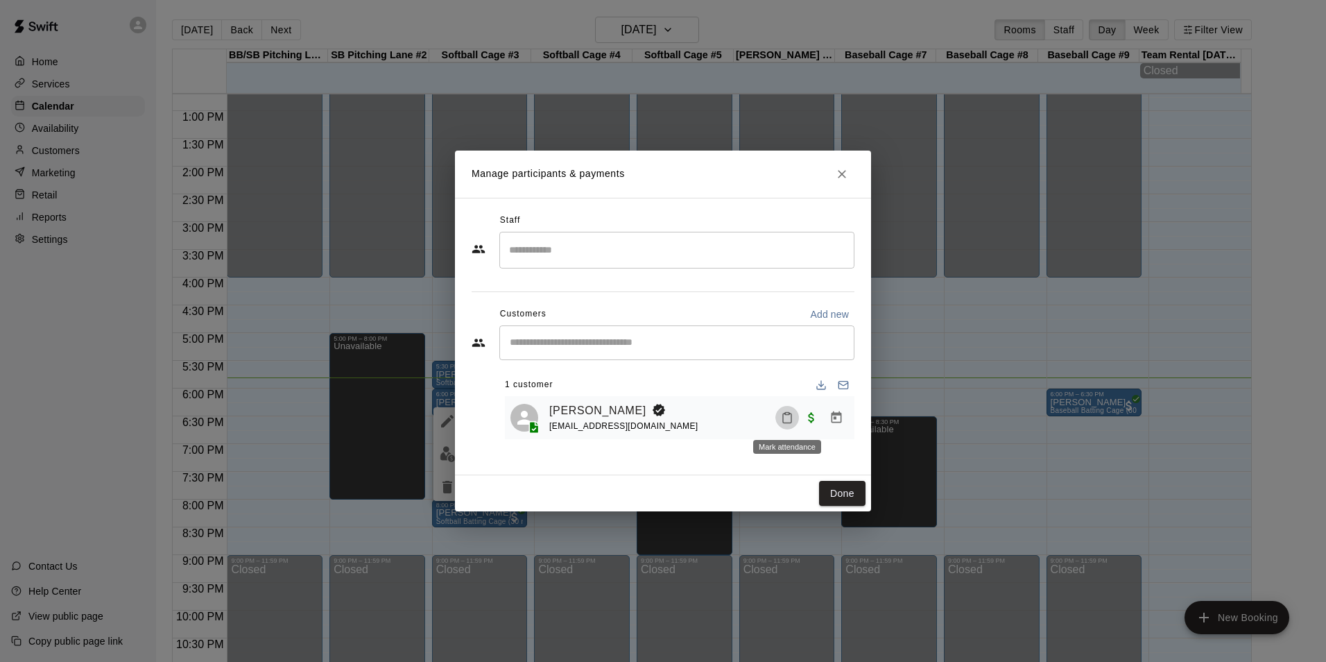
click at [785, 420] on icon "Mark attendance" at bounding box center [787, 417] width 12 height 12
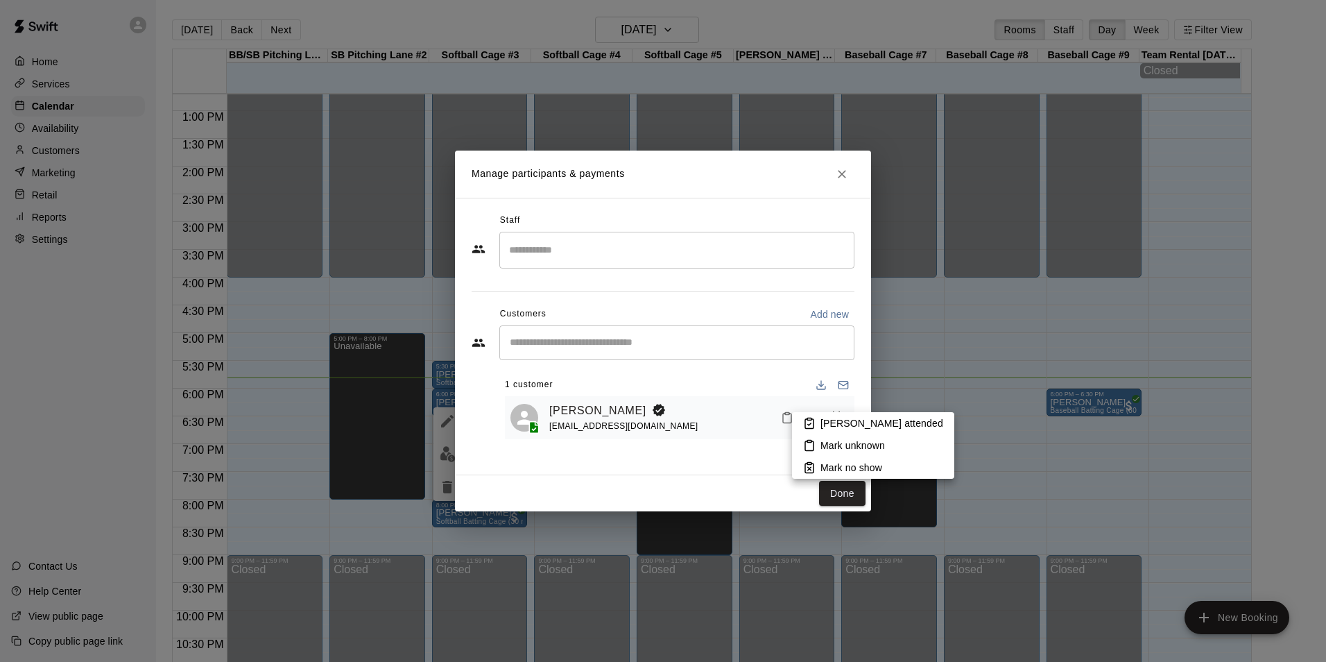
click at [839, 407] on div at bounding box center [663, 331] width 1326 height 662
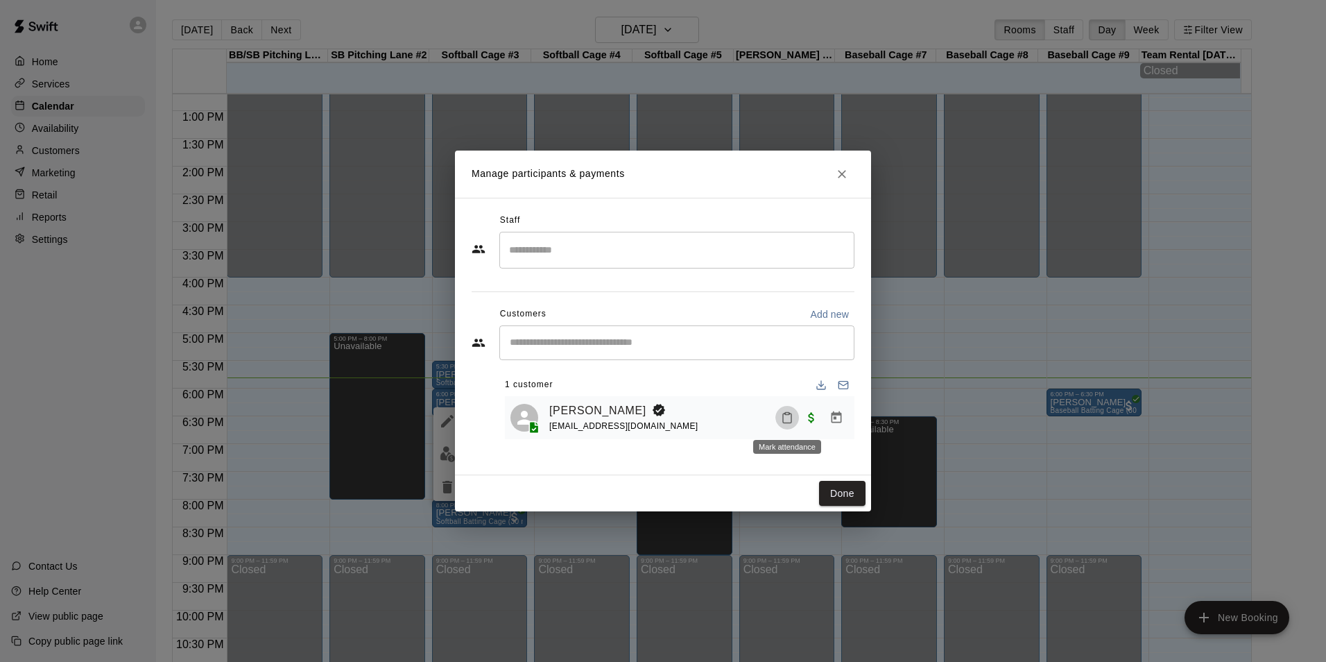
click at [788, 421] on icon "Mark attendance" at bounding box center [787, 417] width 12 height 12
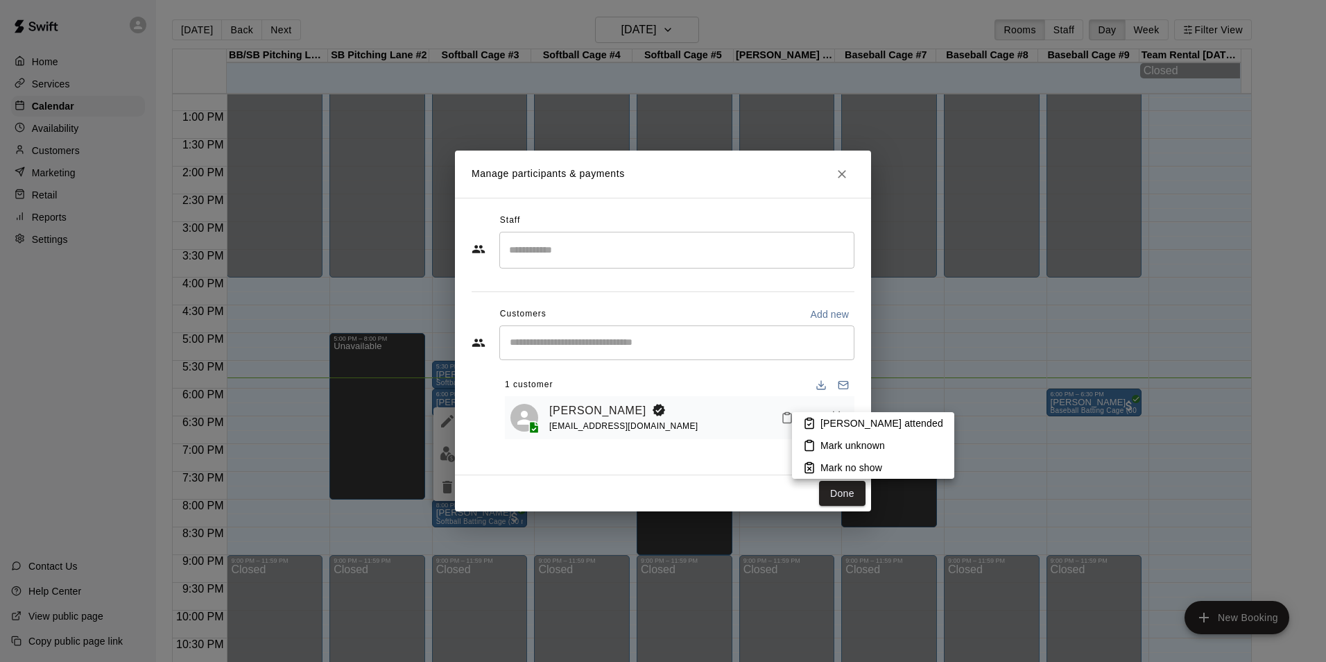
click at [835, 420] on p "Mark attended" at bounding box center [882, 423] width 123 height 14
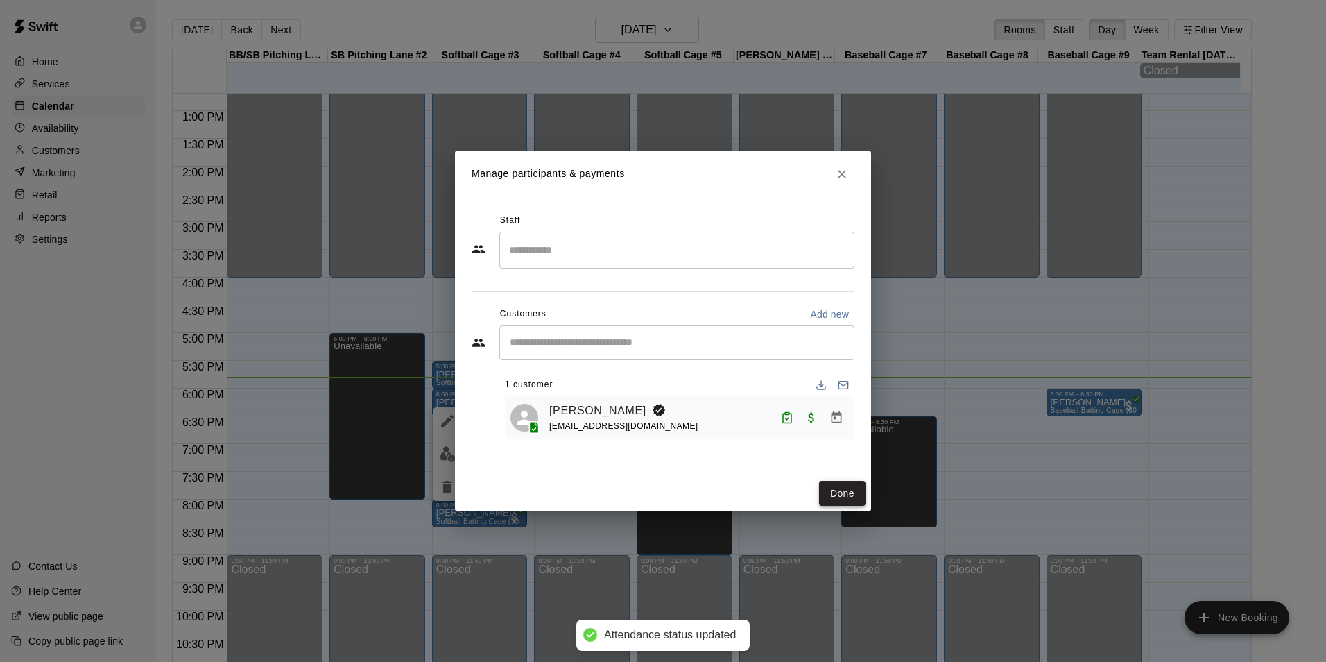
click at [833, 482] on button "Done" at bounding box center [842, 494] width 46 height 26
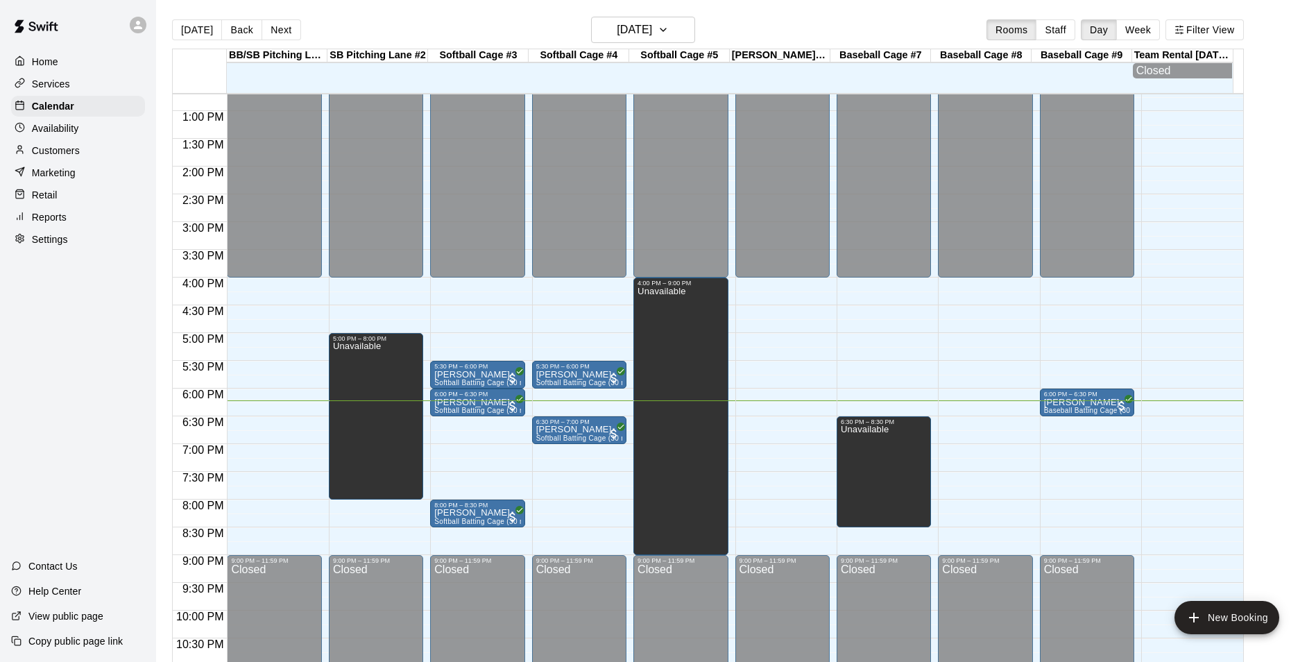
click at [985, 392] on div "12:00 AM – 4:00 PM Closed 9:00 PM – 11:59 PM Closed" at bounding box center [985, 56] width 94 height 1332
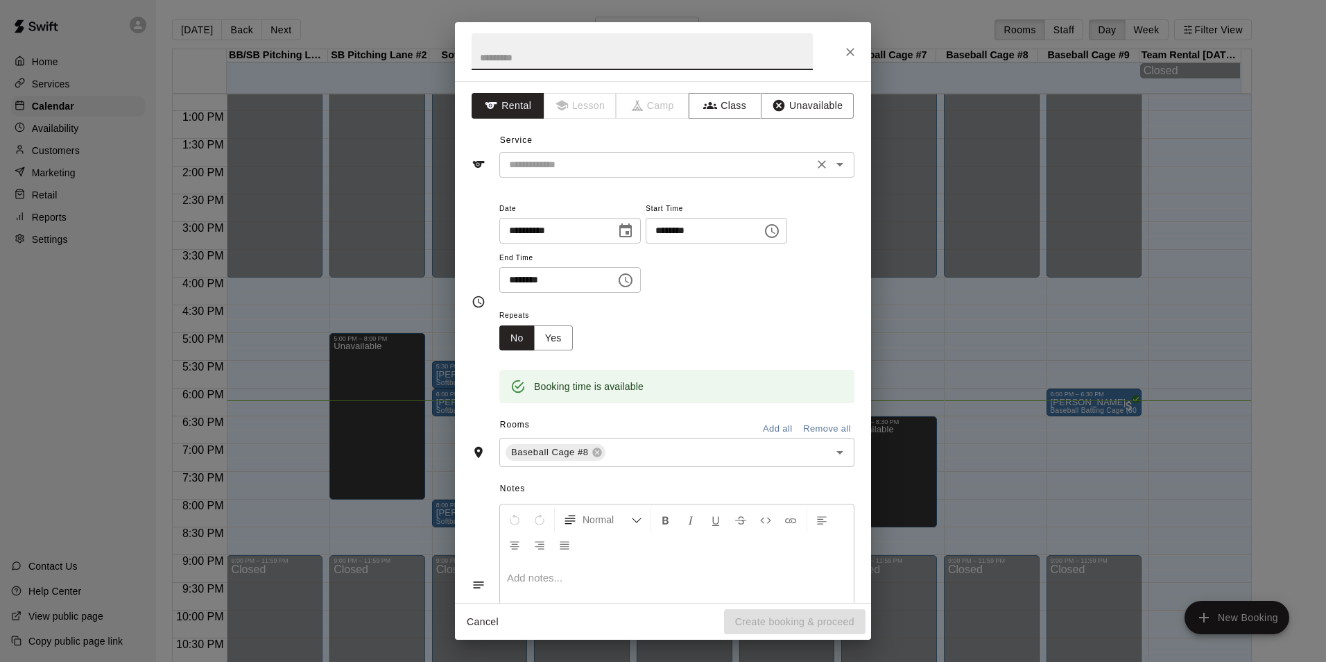
click at [642, 166] on input "text" at bounding box center [657, 164] width 306 height 17
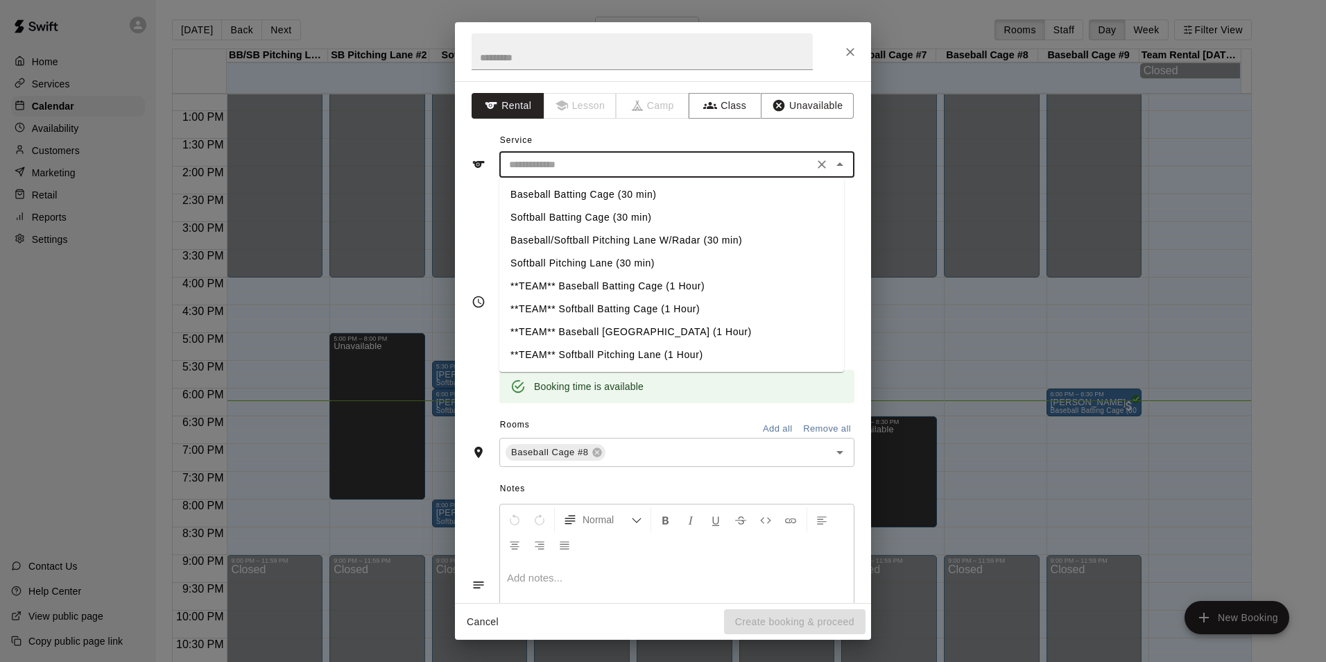
click at [599, 198] on li "Baseball Batting Cage (30 min)" at bounding box center [671, 194] width 345 height 23
type input "**********"
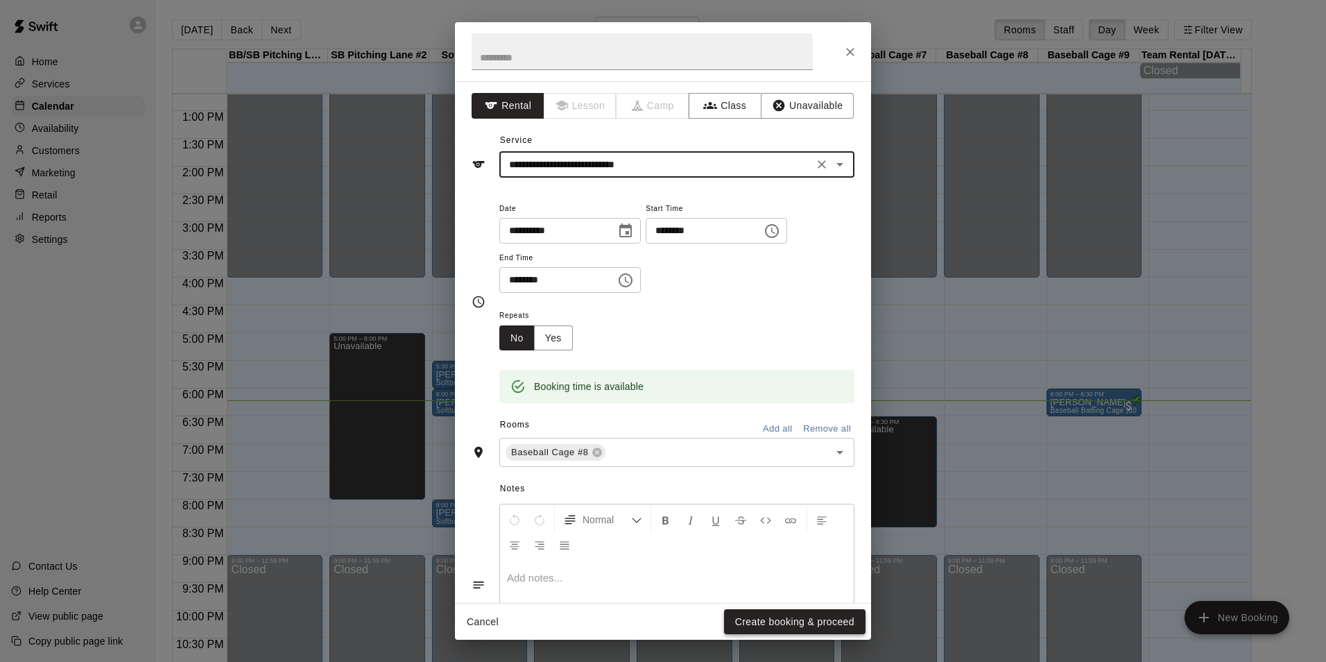
click at [782, 619] on button "Create booking & proceed" at bounding box center [795, 622] width 142 height 26
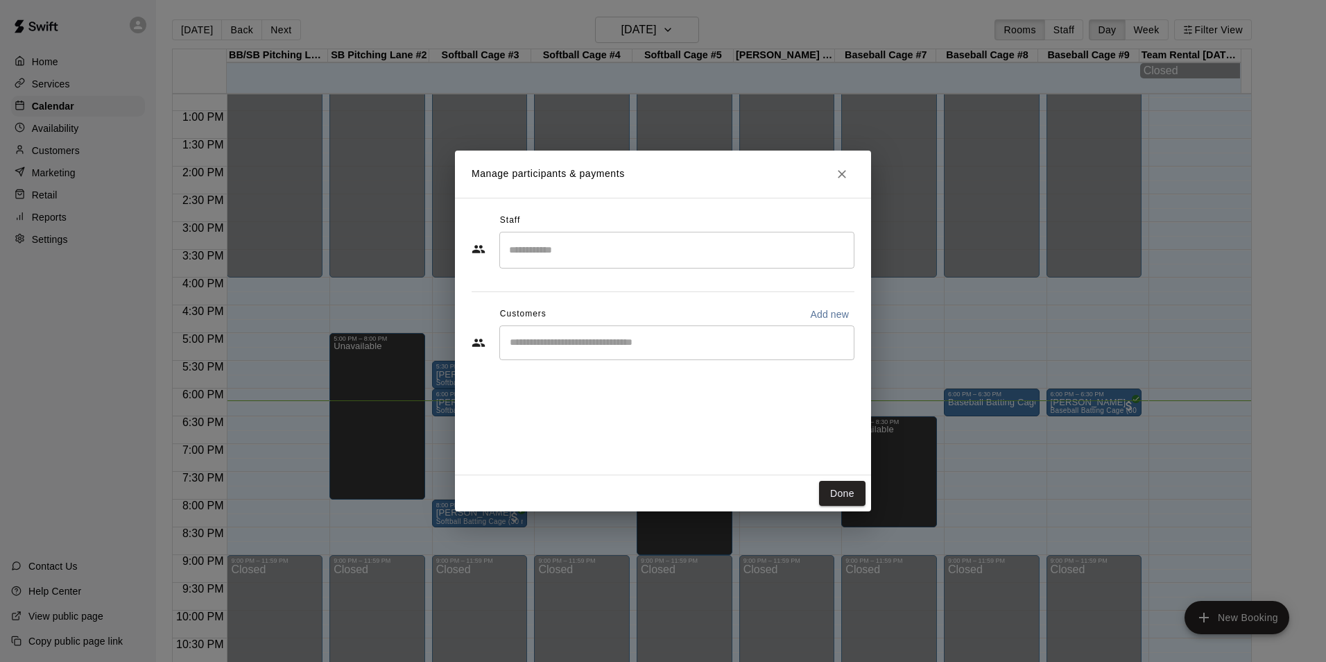
click at [649, 340] on input "Start typing to search customers..." at bounding box center [677, 343] width 343 height 14
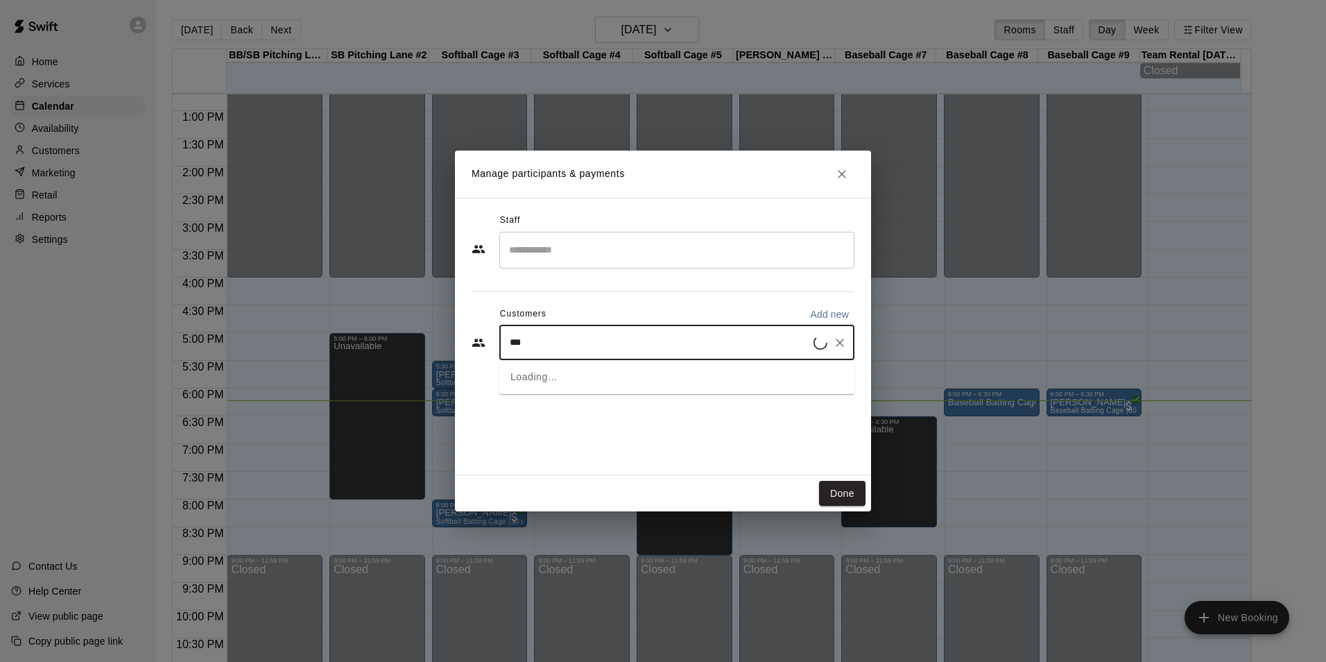
type input "****"
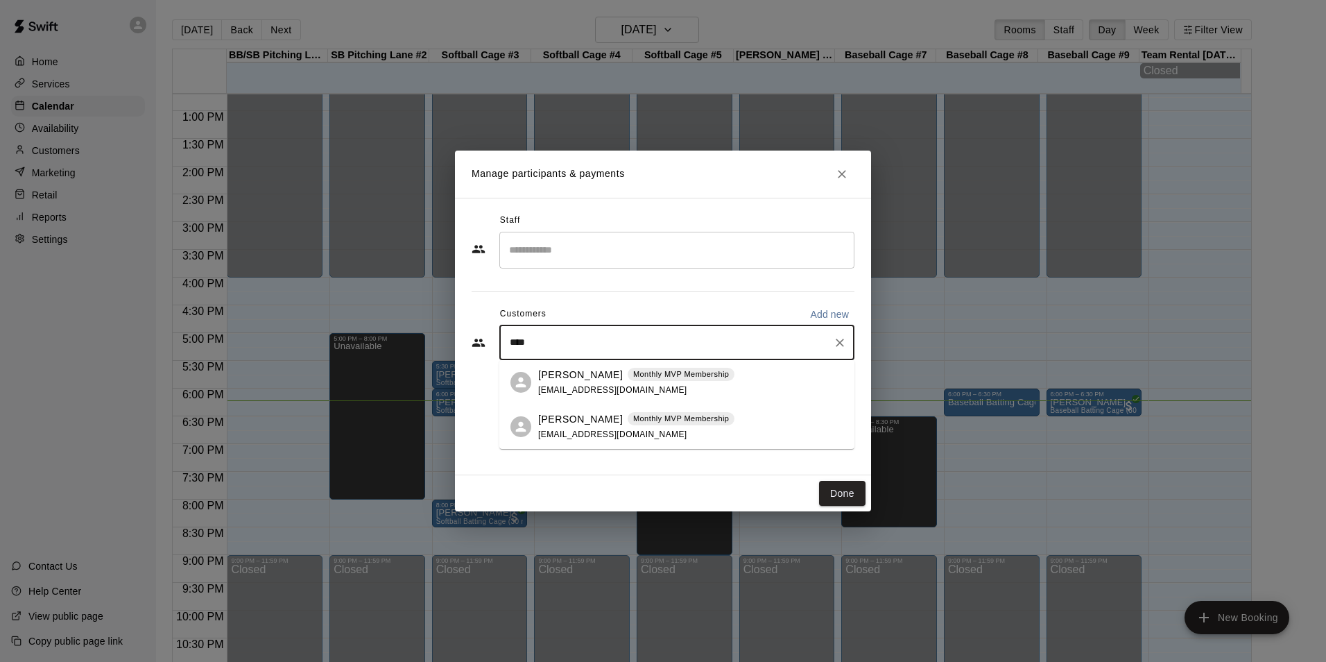
click at [564, 378] on p "LILIANA LUNA" at bounding box center [580, 375] width 85 height 15
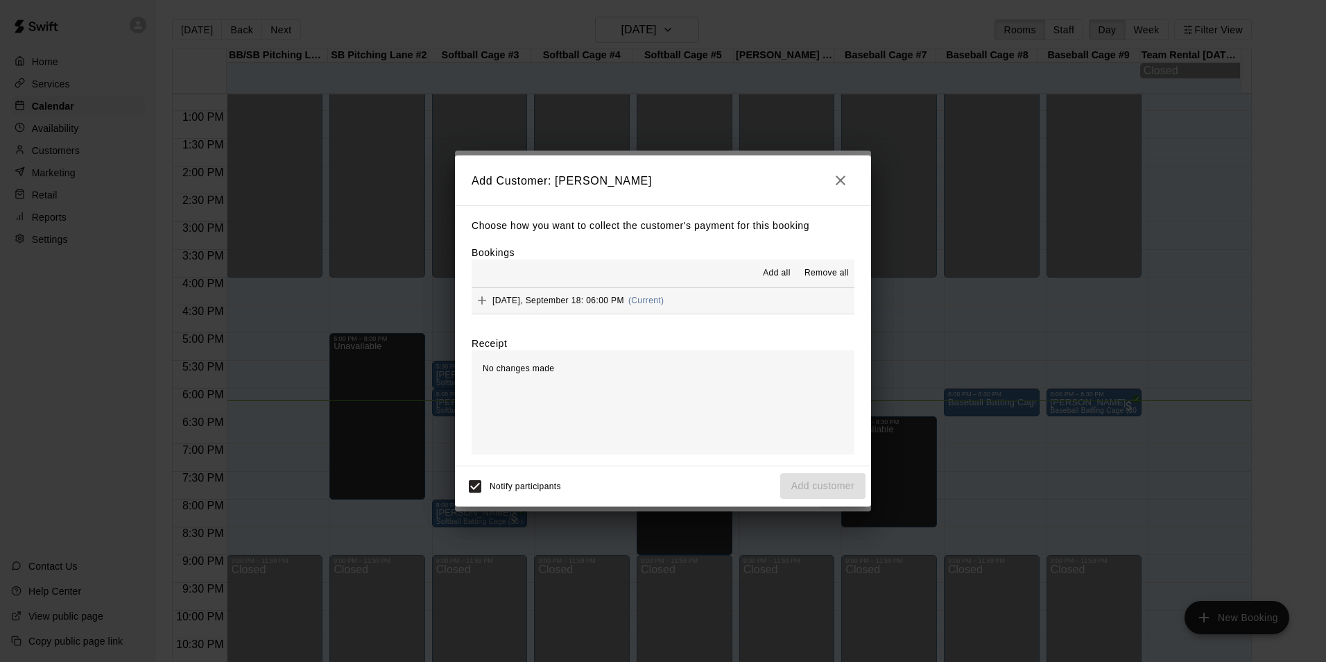
click at [769, 293] on button "Thursday, September 18: 06:00 PM (Current)" at bounding box center [663, 301] width 383 height 26
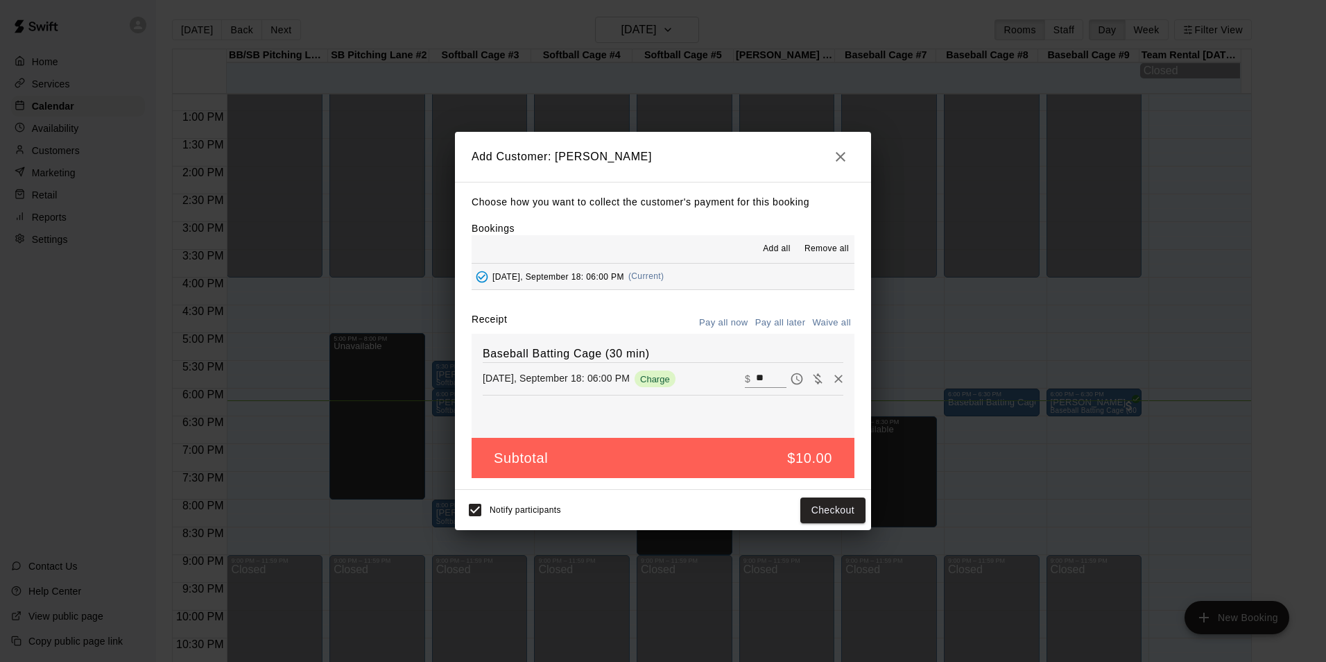
click at [756, 375] on input "**" at bounding box center [771, 379] width 31 height 18
type input "*"
click at [794, 510] on button "Add customer" at bounding box center [822, 510] width 85 height 26
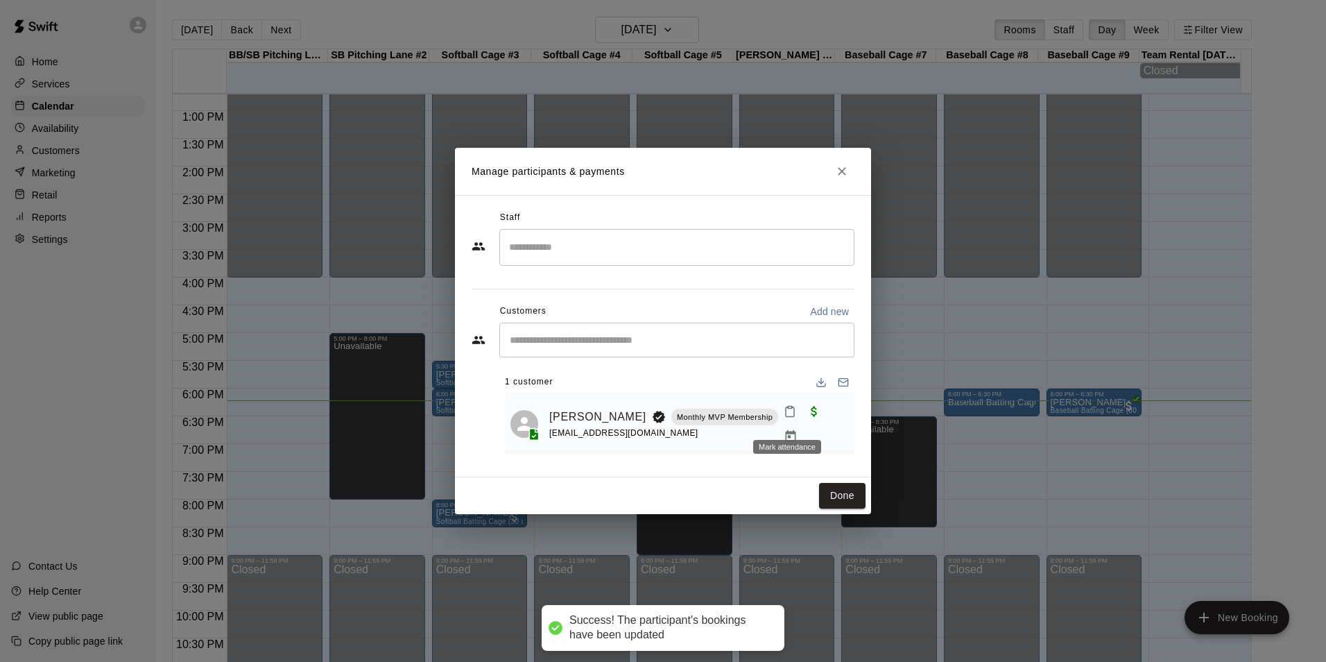
click at [790, 418] on icon "Mark attendance" at bounding box center [790, 411] width 12 height 12
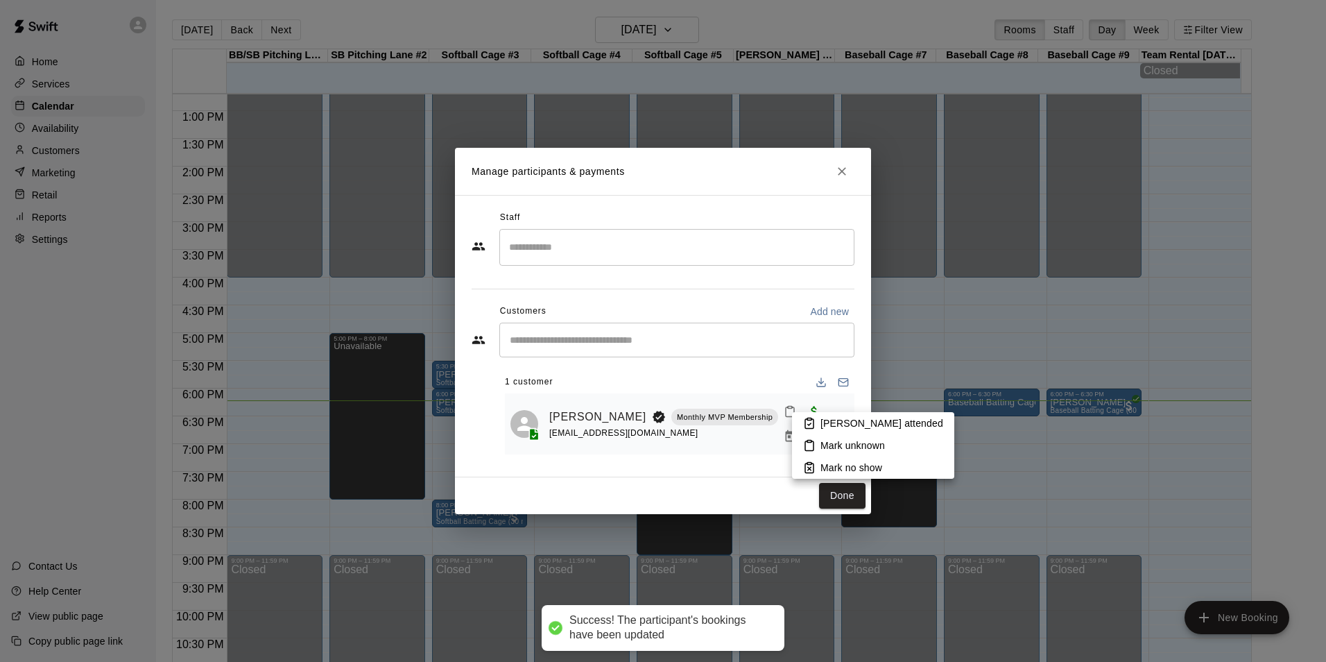
click at [808, 413] on li "Mark attended" at bounding box center [873, 423] width 162 height 22
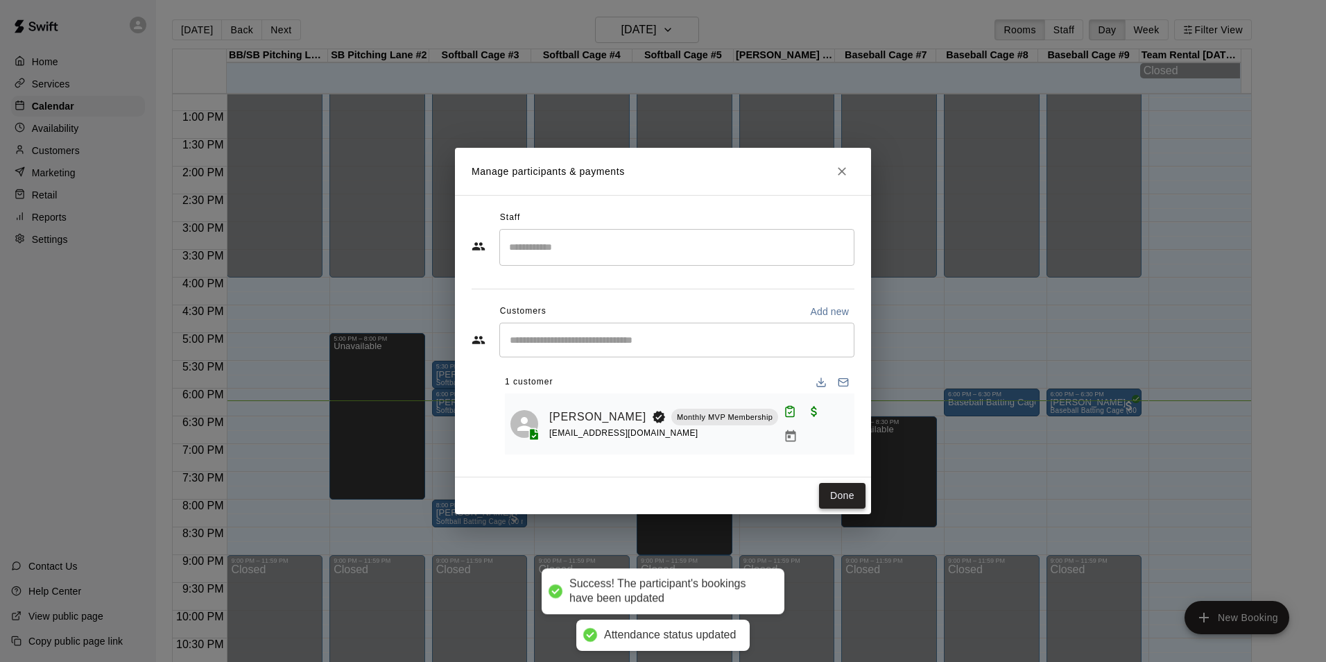
click at [849, 498] on button "Done" at bounding box center [842, 496] width 46 height 26
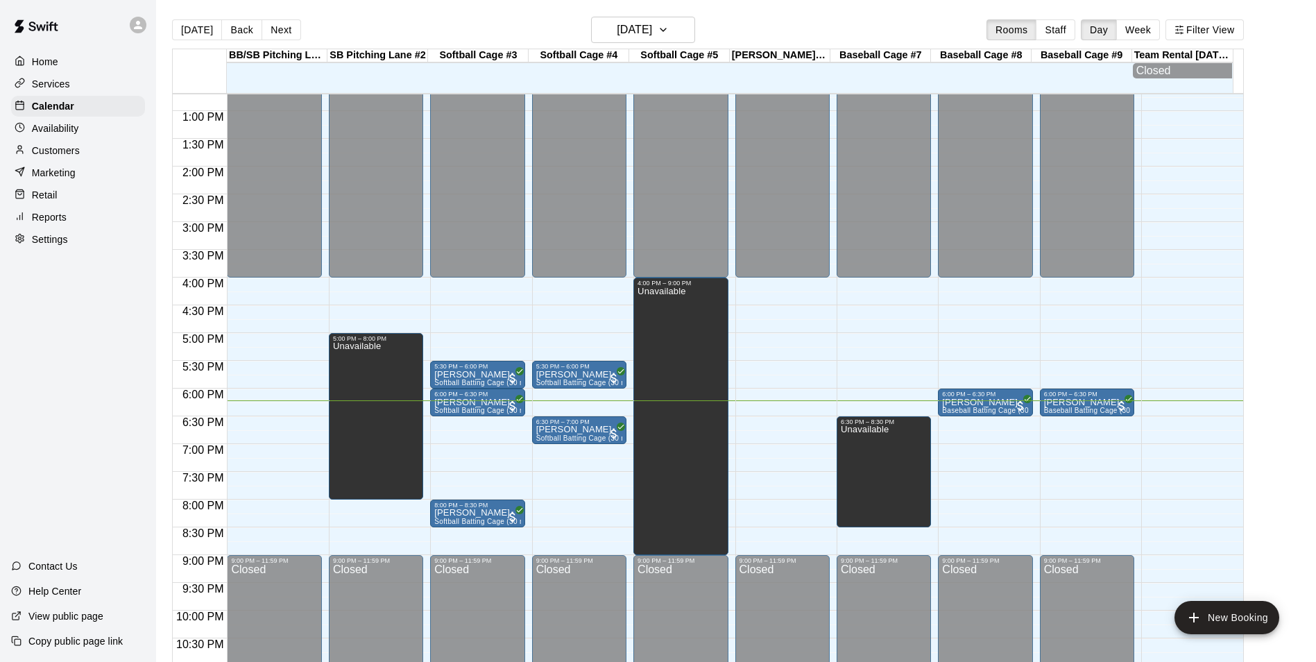
click at [471, 421] on div "12:00 AM – 4:00 PM Closed 5:30 PM – 6:00 PM Jon Cunningham Softball Batting Cag…" at bounding box center [477, 56] width 94 height 1332
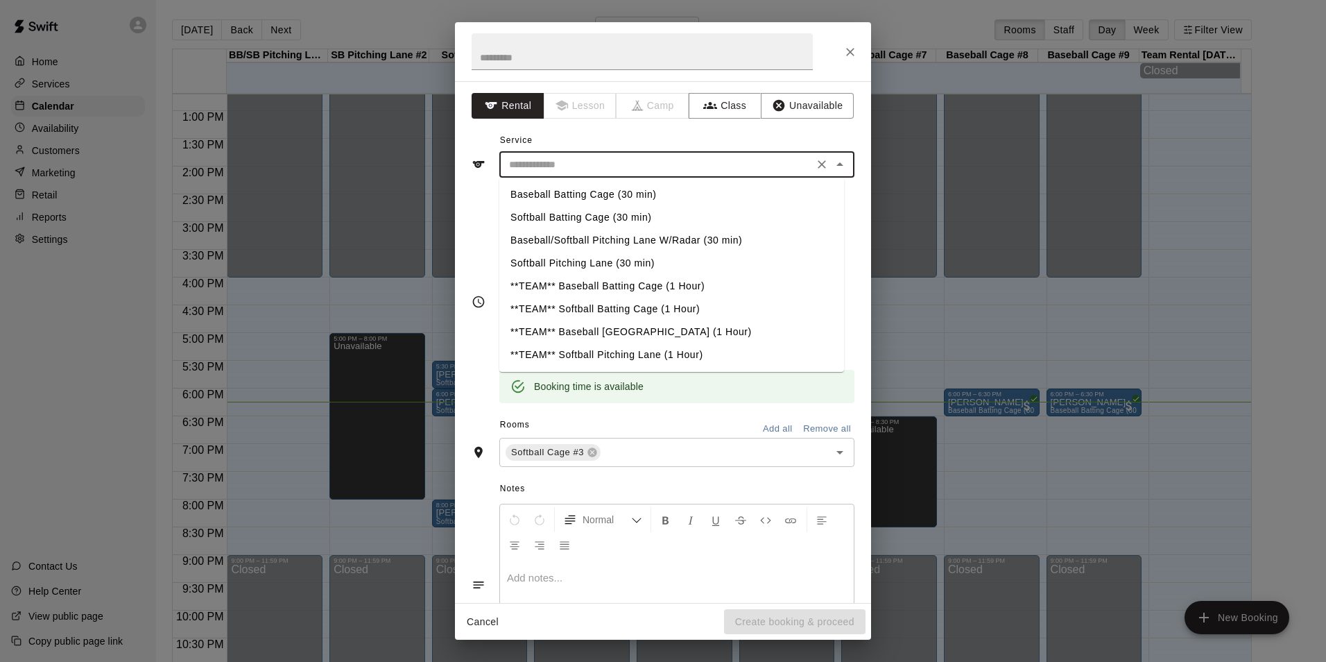
click at [597, 170] on input "text" at bounding box center [657, 164] width 306 height 17
click at [562, 214] on li "Softball Batting Cage (30 min)" at bounding box center [671, 217] width 345 height 23
type input "**********"
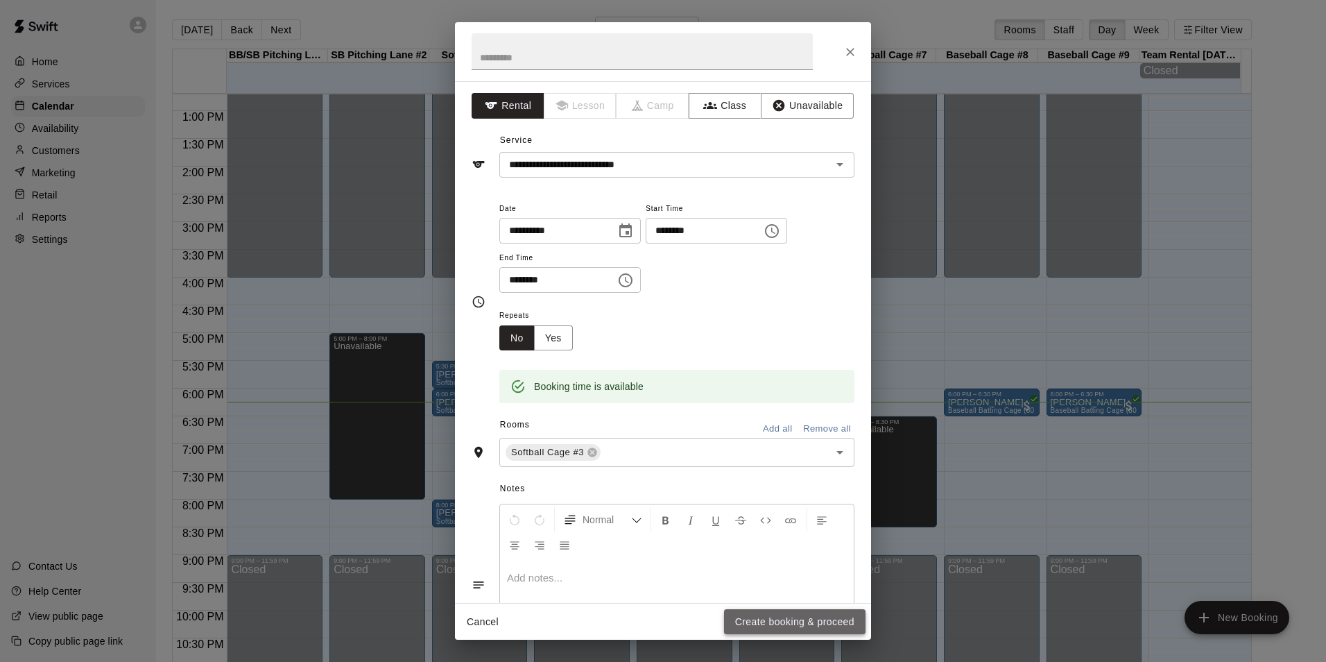
click at [827, 613] on button "Create booking & proceed" at bounding box center [795, 622] width 142 height 26
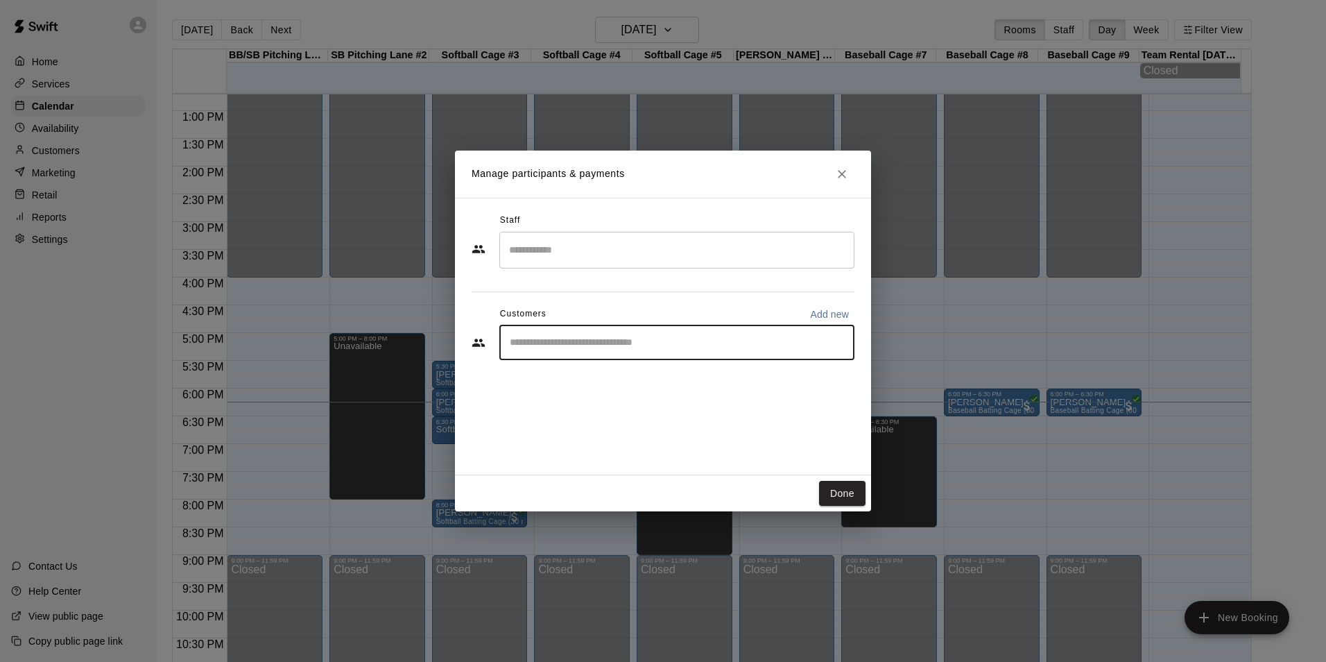
click at [642, 336] on input "Start typing to search customers..." at bounding box center [677, 343] width 343 height 14
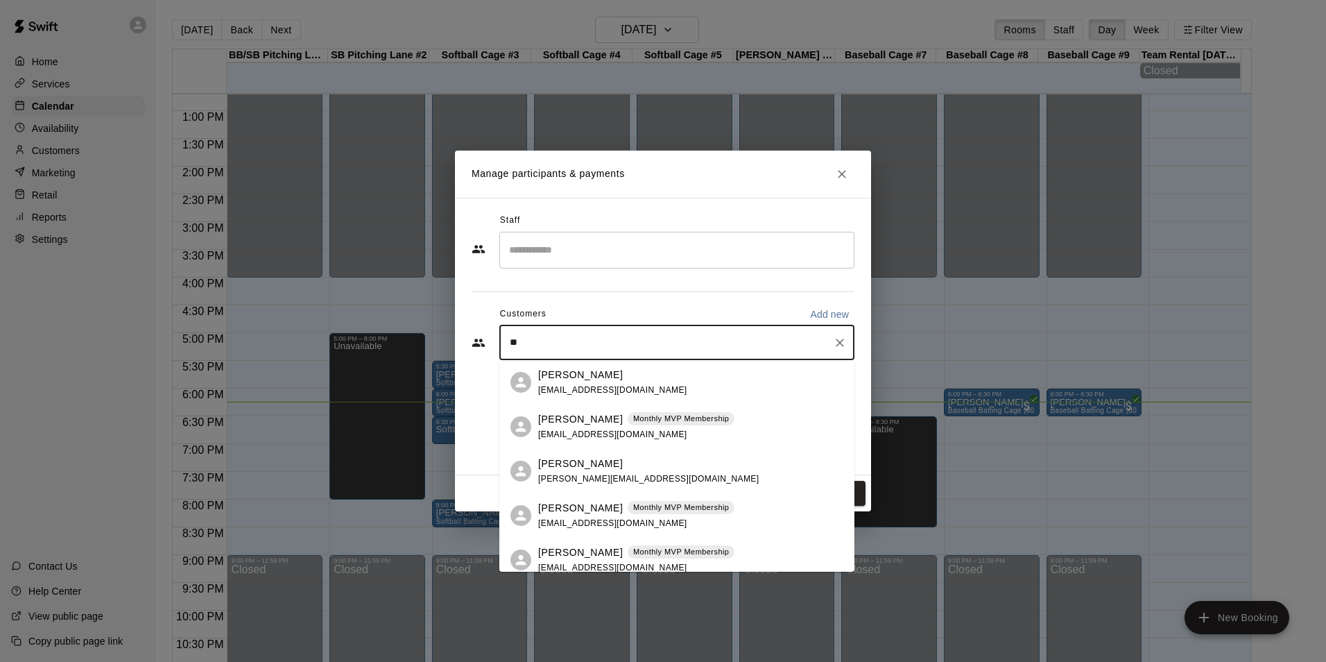
type input "*"
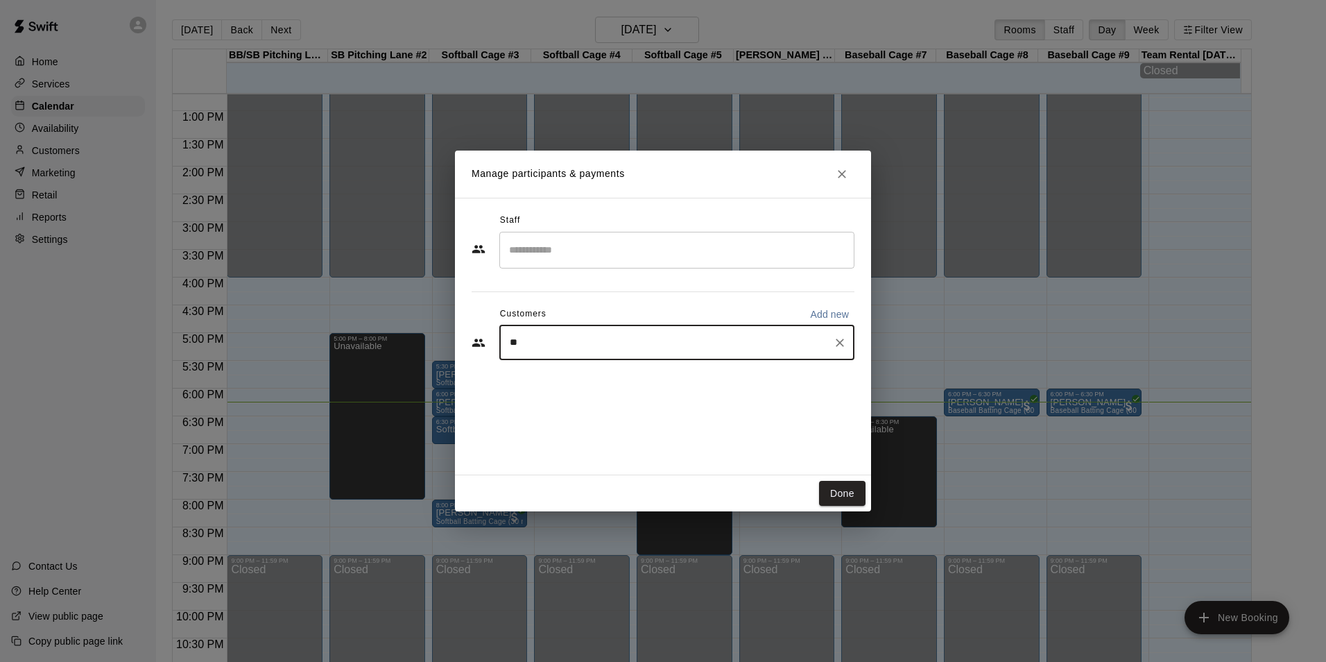
type input "***"
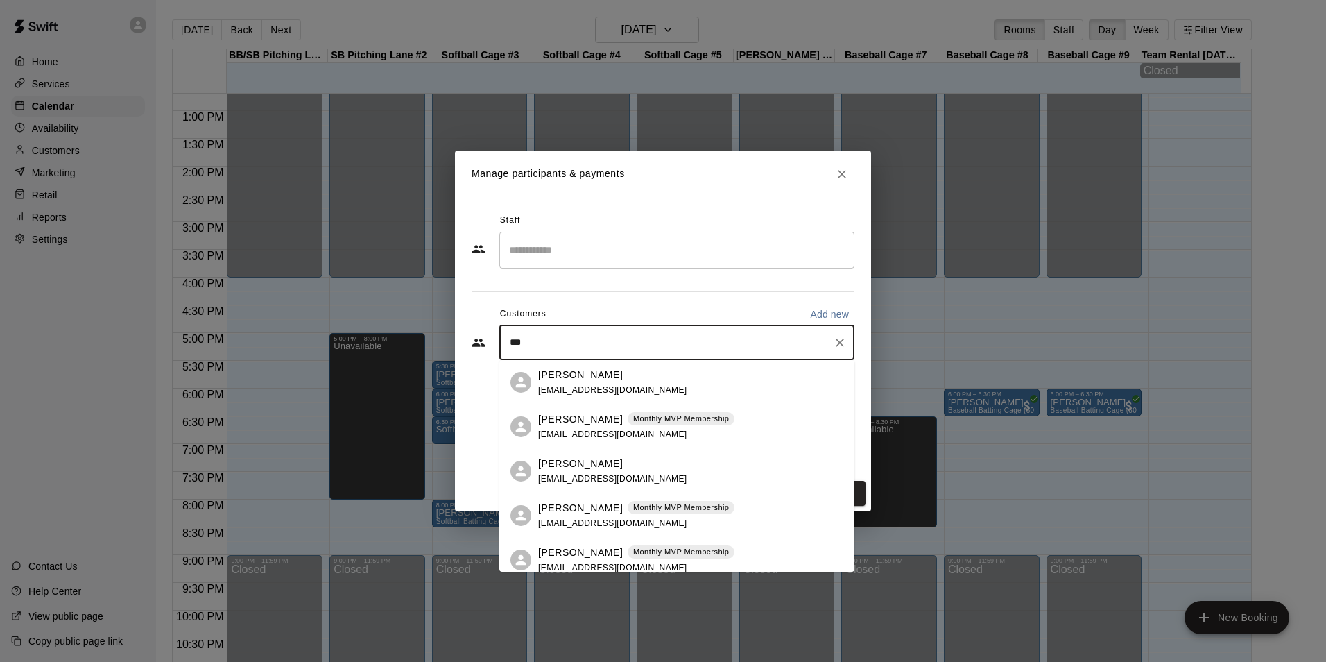
click at [563, 437] on span "lynnseyrhyne@icloud.com" at bounding box center [612, 434] width 149 height 10
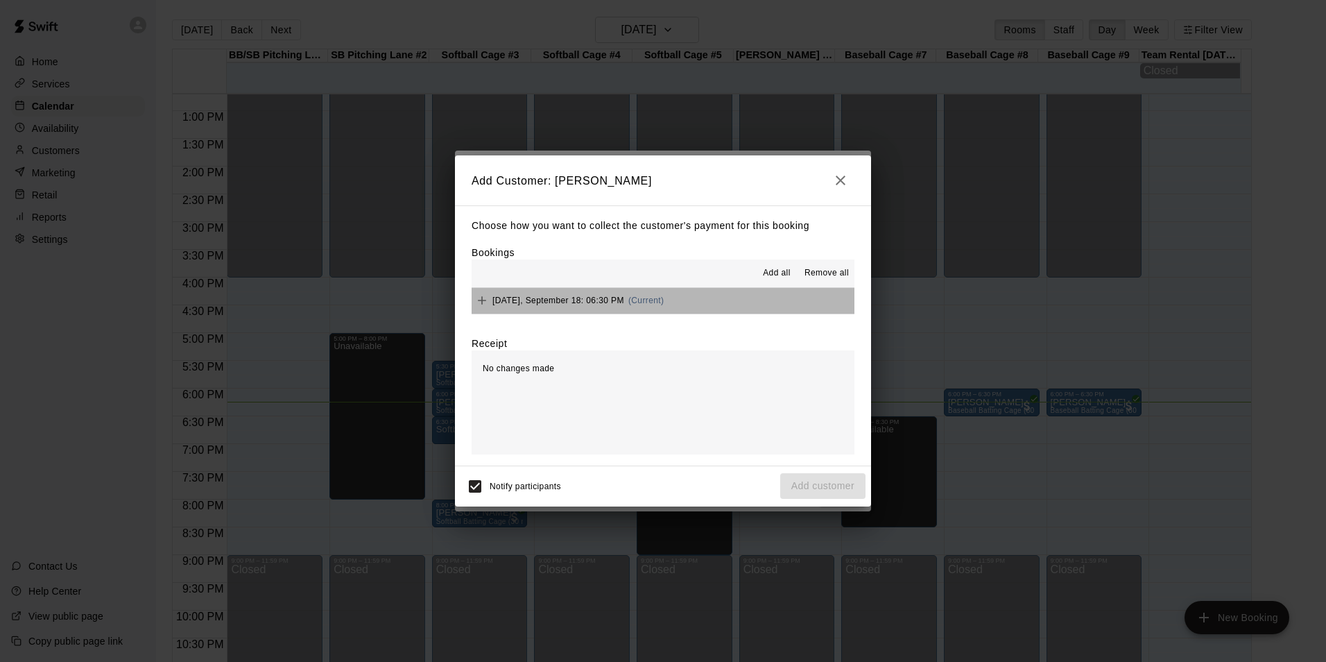
click at [710, 300] on button "Thursday, September 18: 06:30 PM (Current)" at bounding box center [663, 301] width 383 height 26
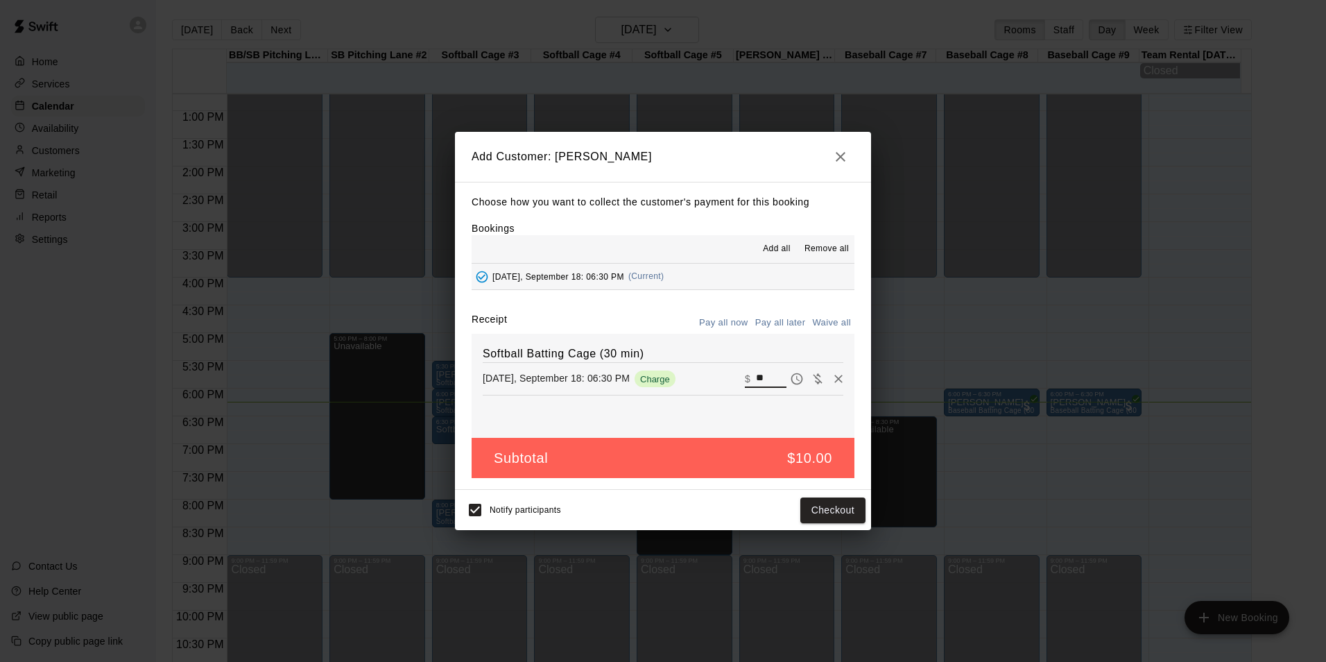
click at [756, 387] on input "**" at bounding box center [771, 379] width 31 height 18
type input "*"
click at [801, 508] on button "Add customer" at bounding box center [822, 510] width 85 height 26
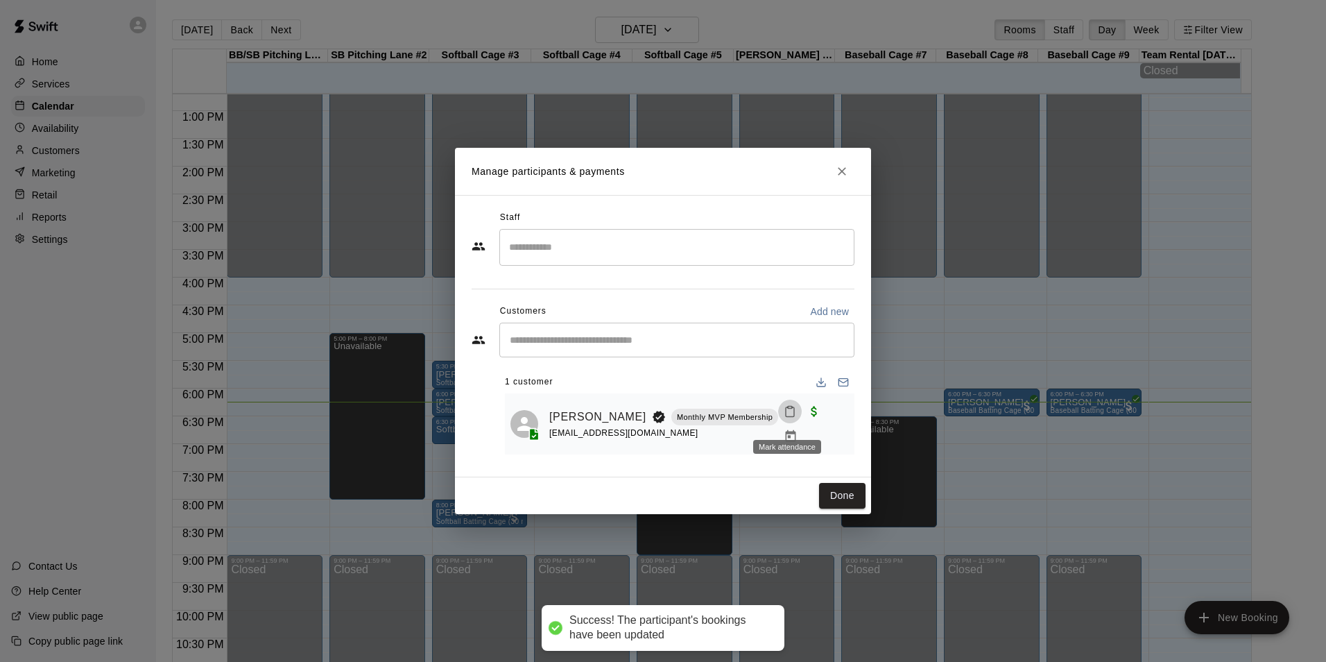
click at [794, 418] on button "Mark attendance" at bounding box center [790, 412] width 24 height 24
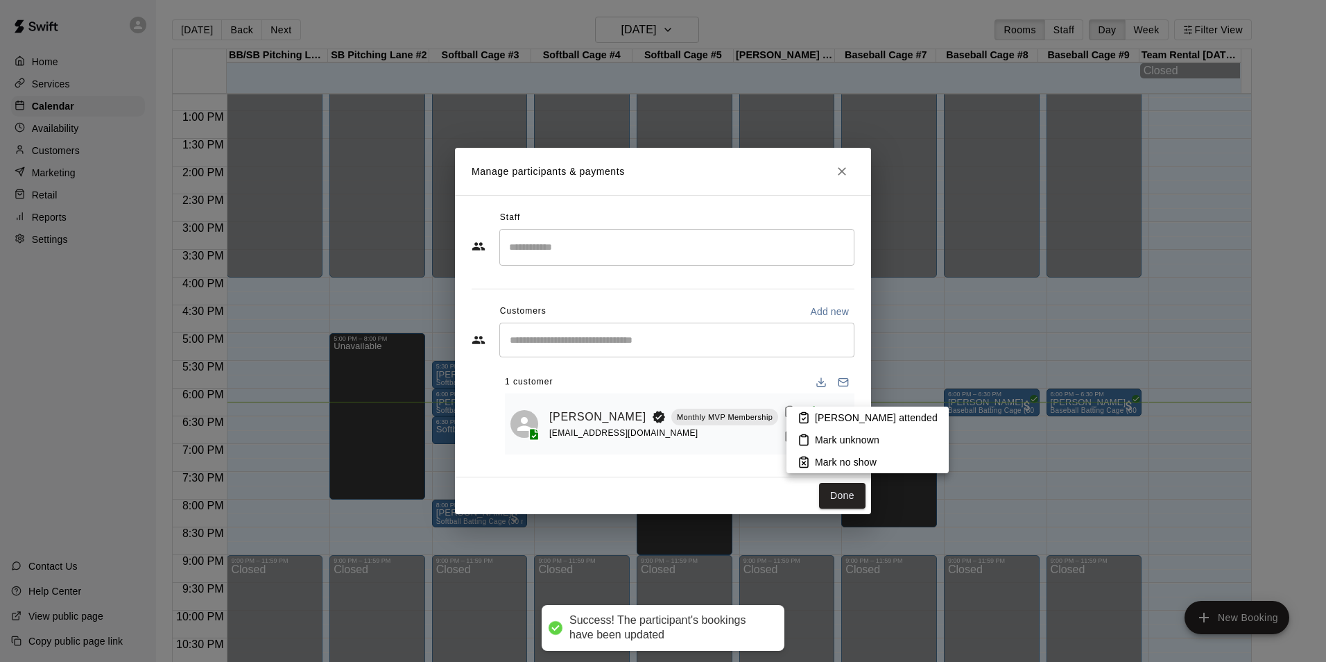
click at [830, 413] on p "Mark attended" at bounding box center [876, 418] width 123 height 14
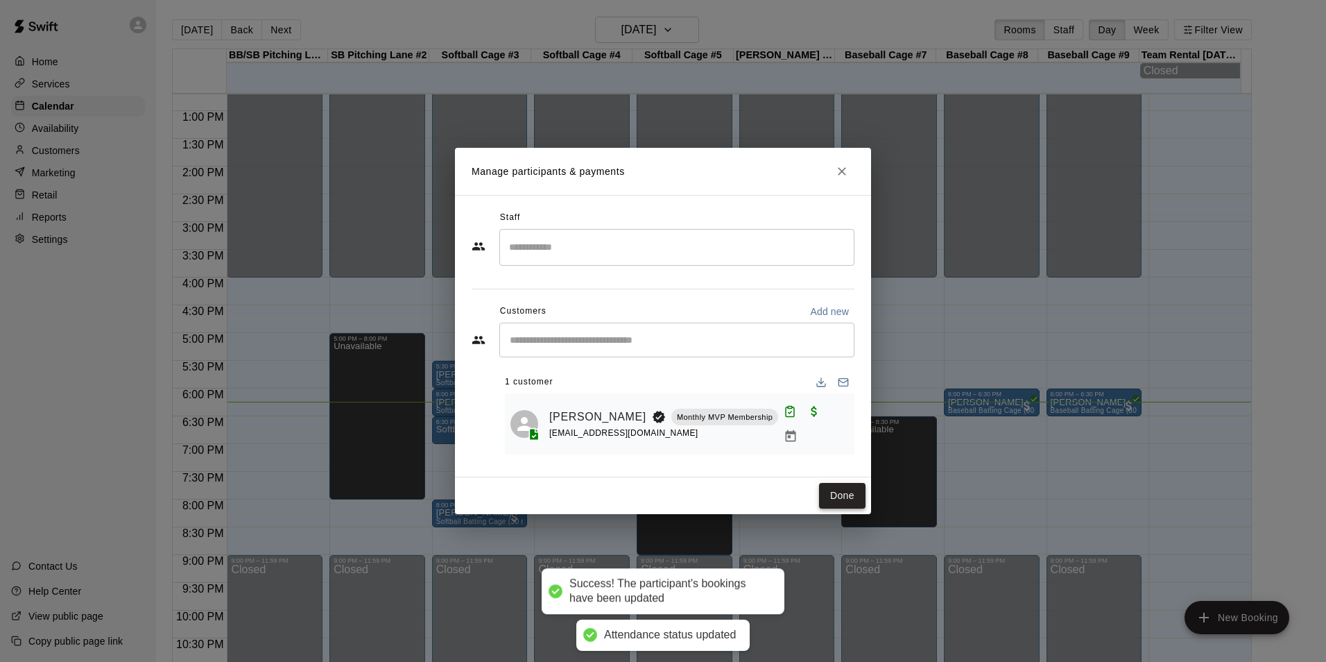
click at [840, 487] on button "Done" at bounding box center [842, 496] width 46 height 26
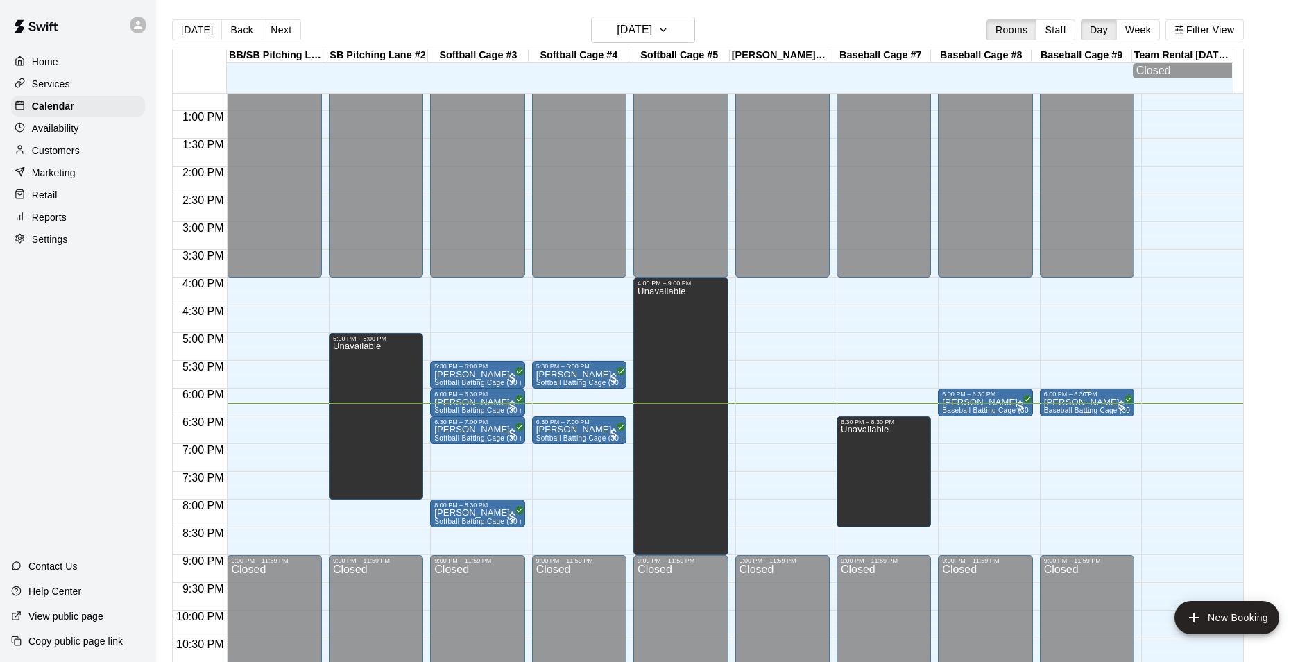
click at [1093, 397] on div "6:00 PM – 6:30 PM" at bounding box center [1087, 394] width 86 height 7
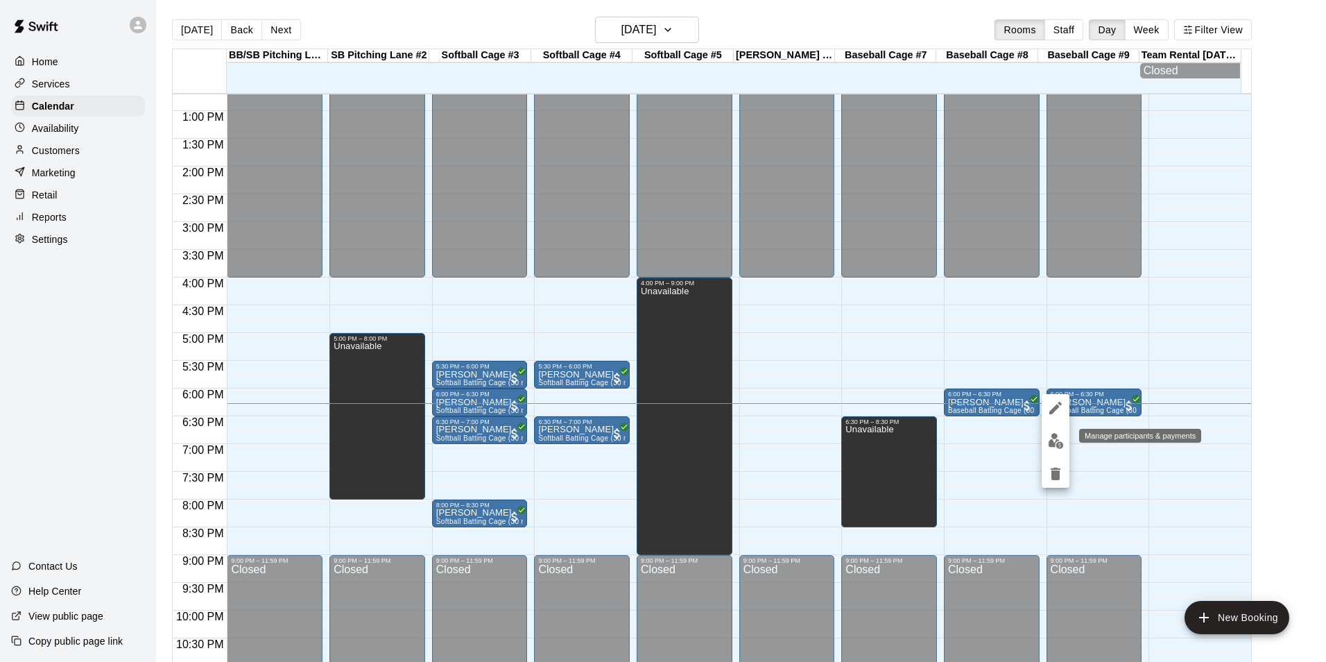
click at [1056, 440] on img "edit" at bounding box center [1056, 441] width 16 height 16
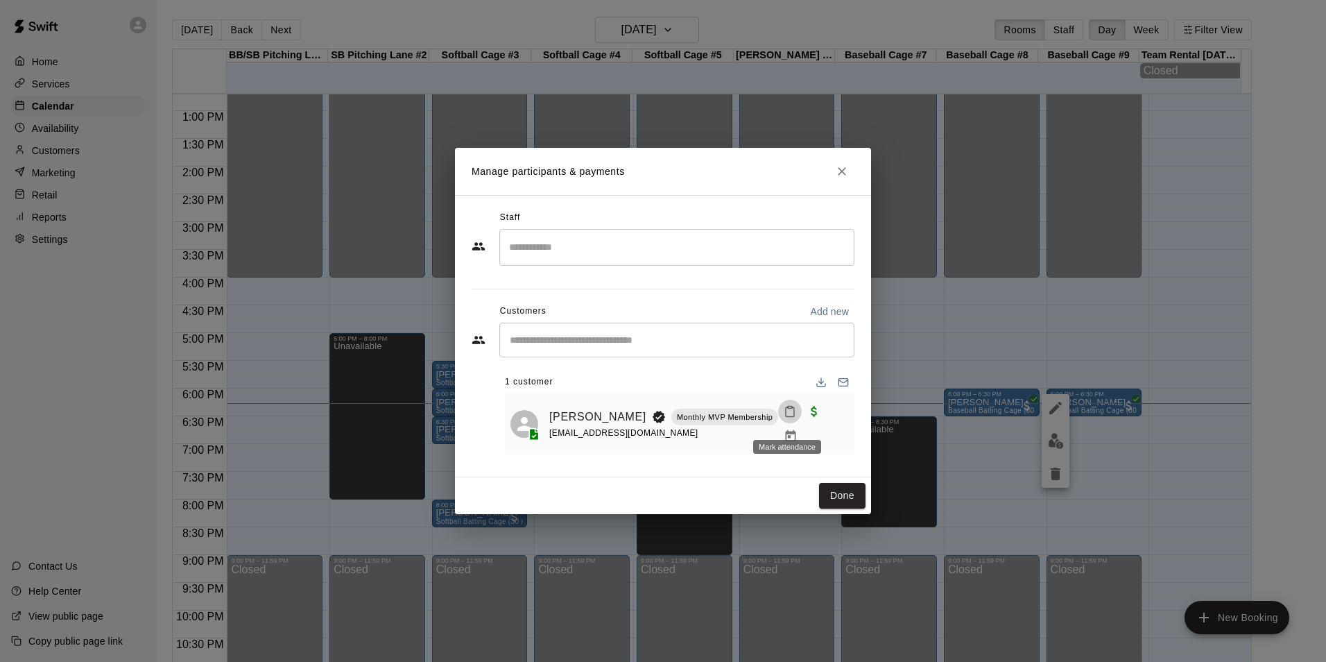
click at [787, 417] on icon "Mark attendance" at bounding box center [790, 411] width 12 height 12
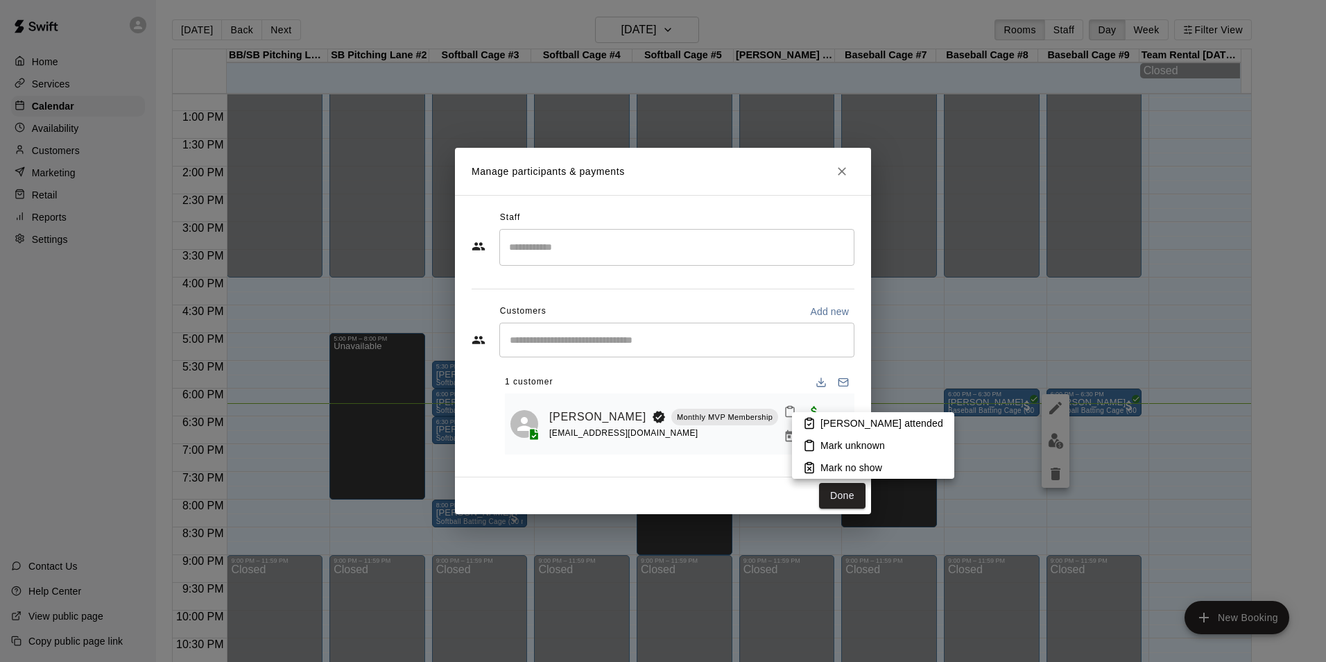
click at [805, 407] on div at bounding box center [663, 331] width 1326 height 662
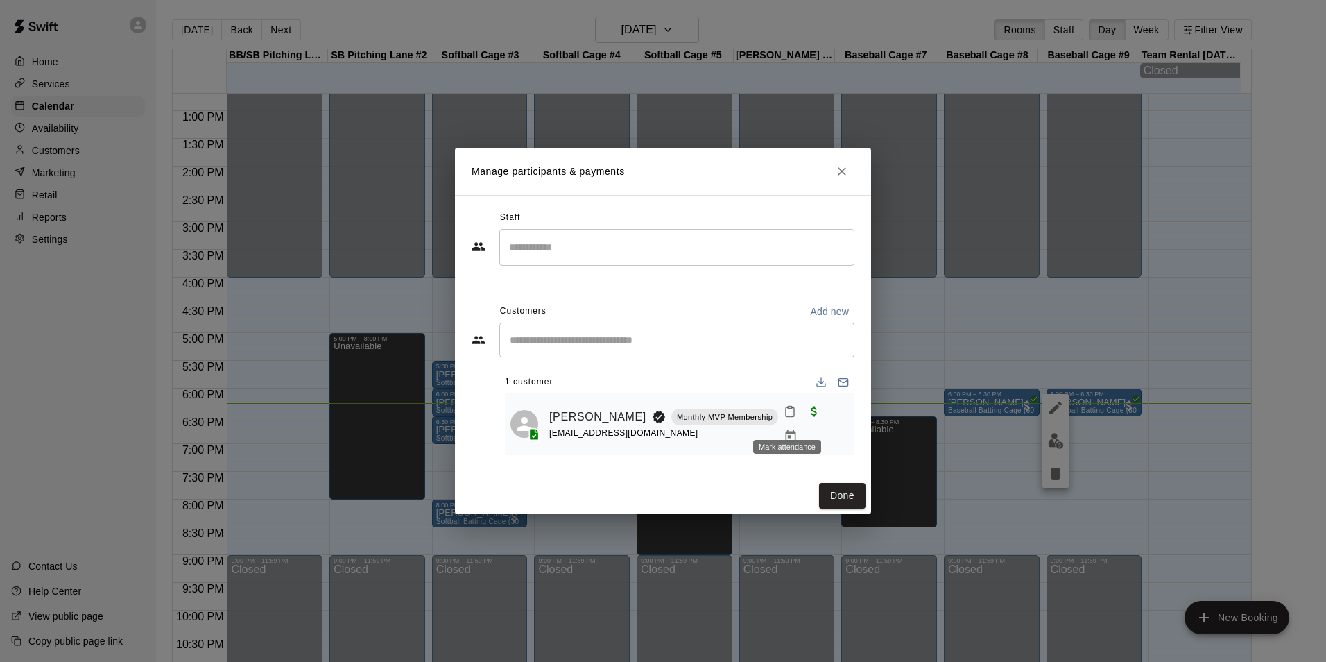
click at [785, 419] on button "Mark attendance" at bounding box center [790, 412] width 24 height 24
click at [806, 413] on icon at bounding box center [804, 418] width 8 height 10
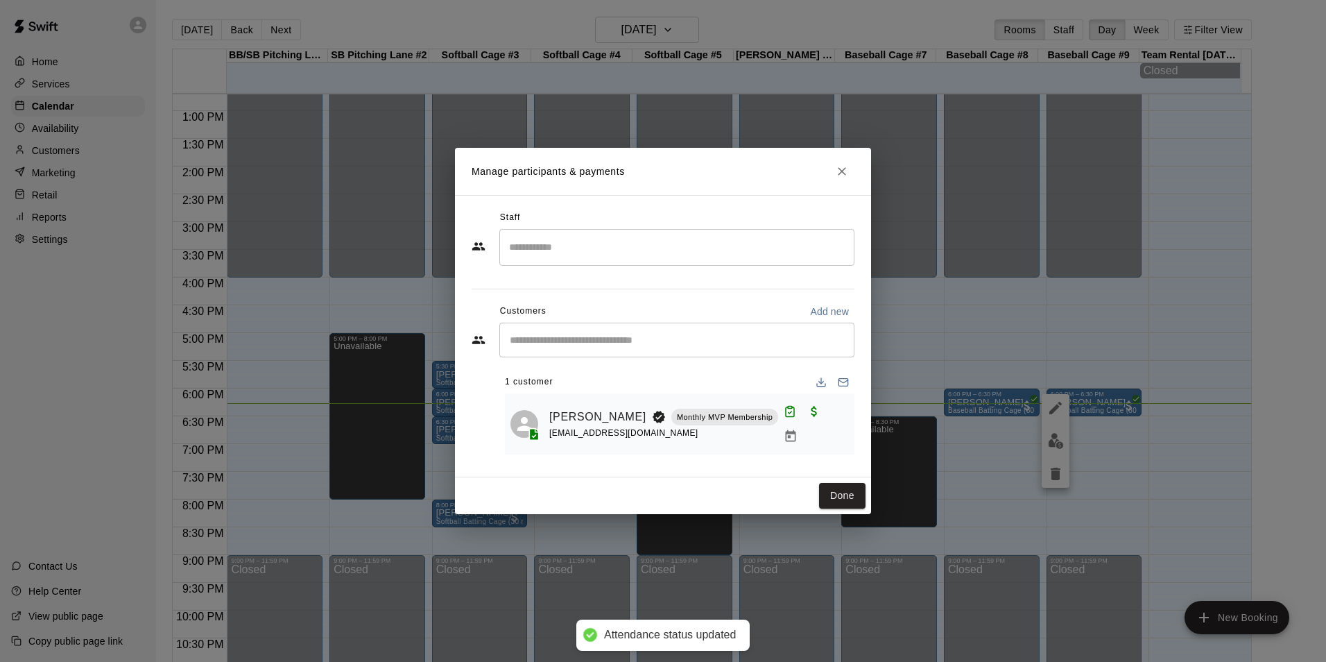
click at [853, 486] on button "Done" at bounding box center [842, 496] width 46 height 26
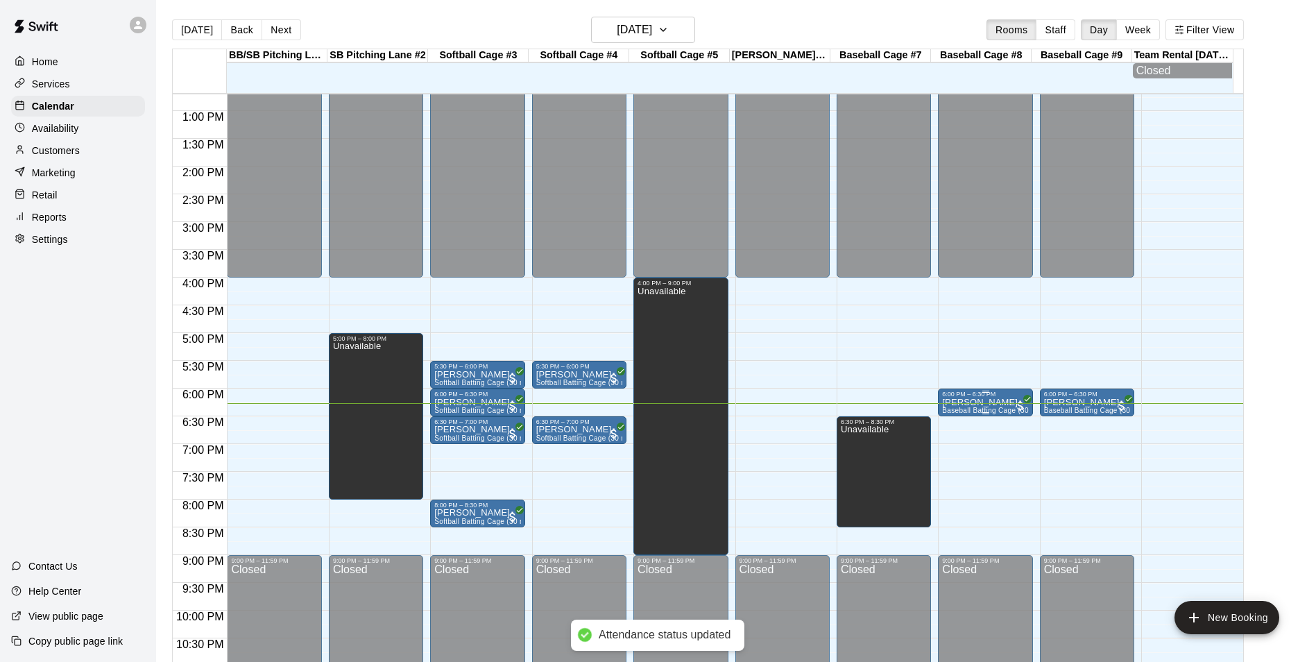
click at [999, 414] on div "6:00 PM – 6:30 PM LILIANA LUNA Baseball Batting Cage (30 min)" at bounding box center [985, 403] width 86 height 24
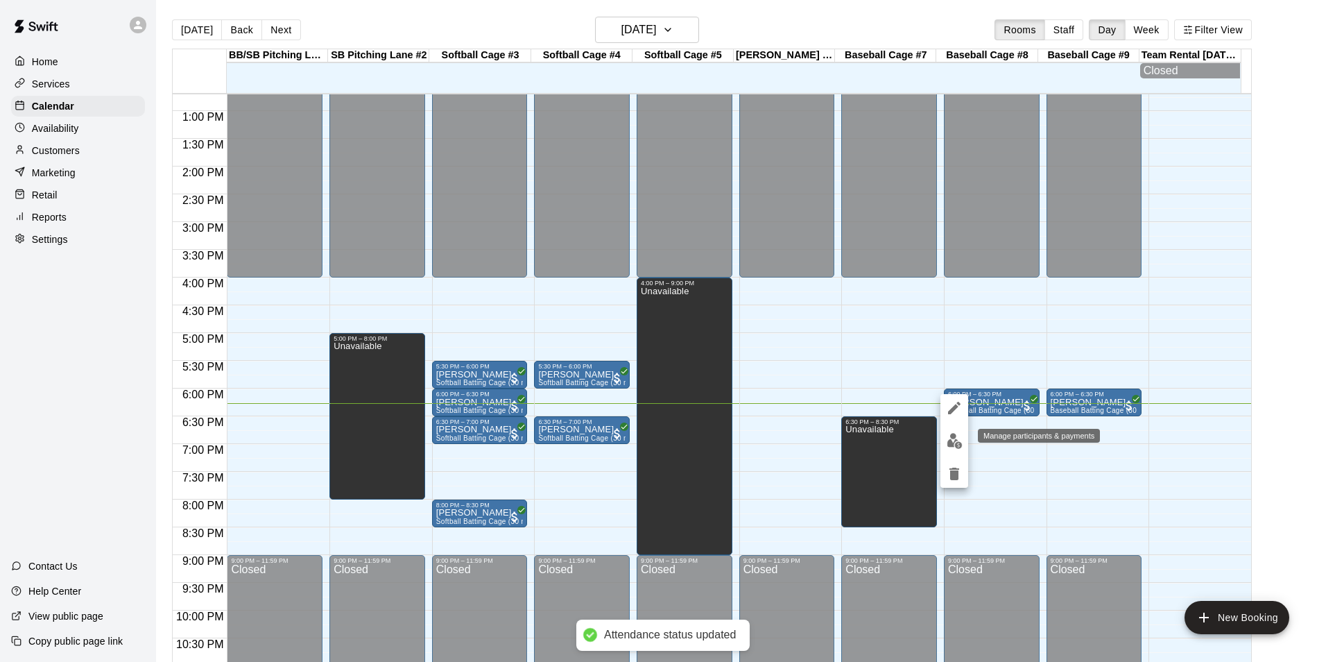
click at [960, 439] on img "edit" at bounding box center [955, 441] width 16 height 16
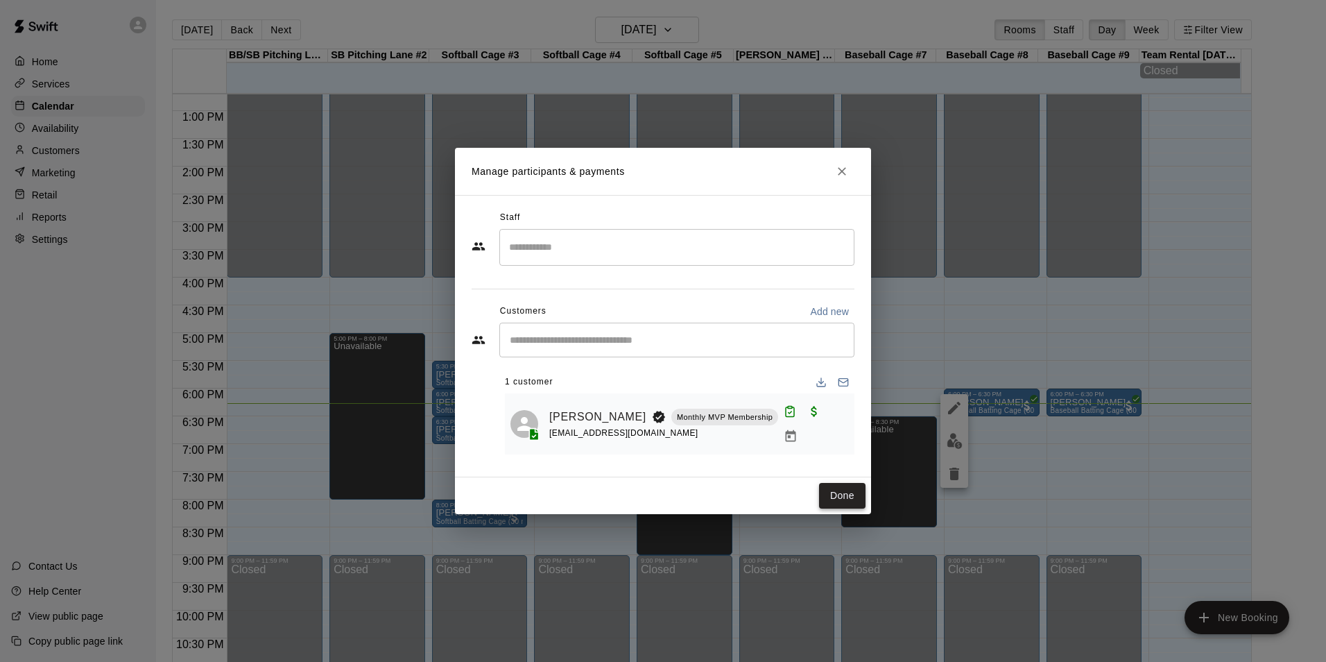
click at [846, 493] on button "Done" at bounding box center [842, 496] width 46 height 26
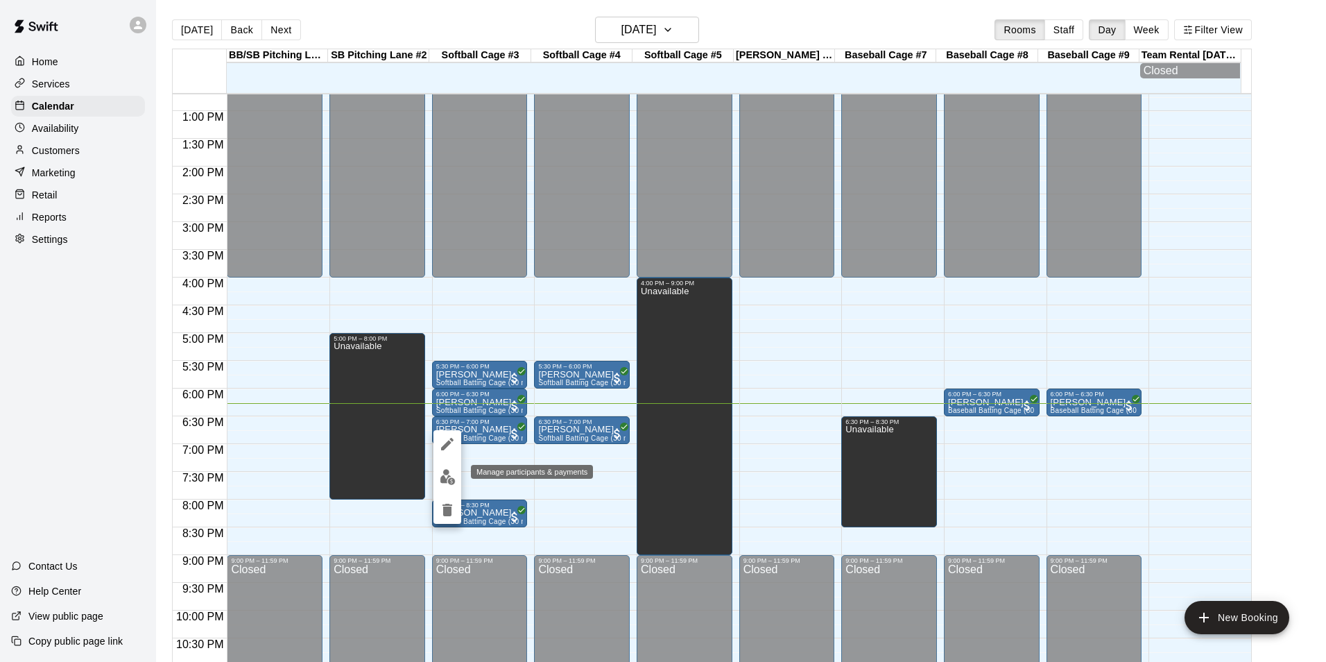
click at [449, 478] on img "edit" at bounding box center [448, 477] width 16 height 16
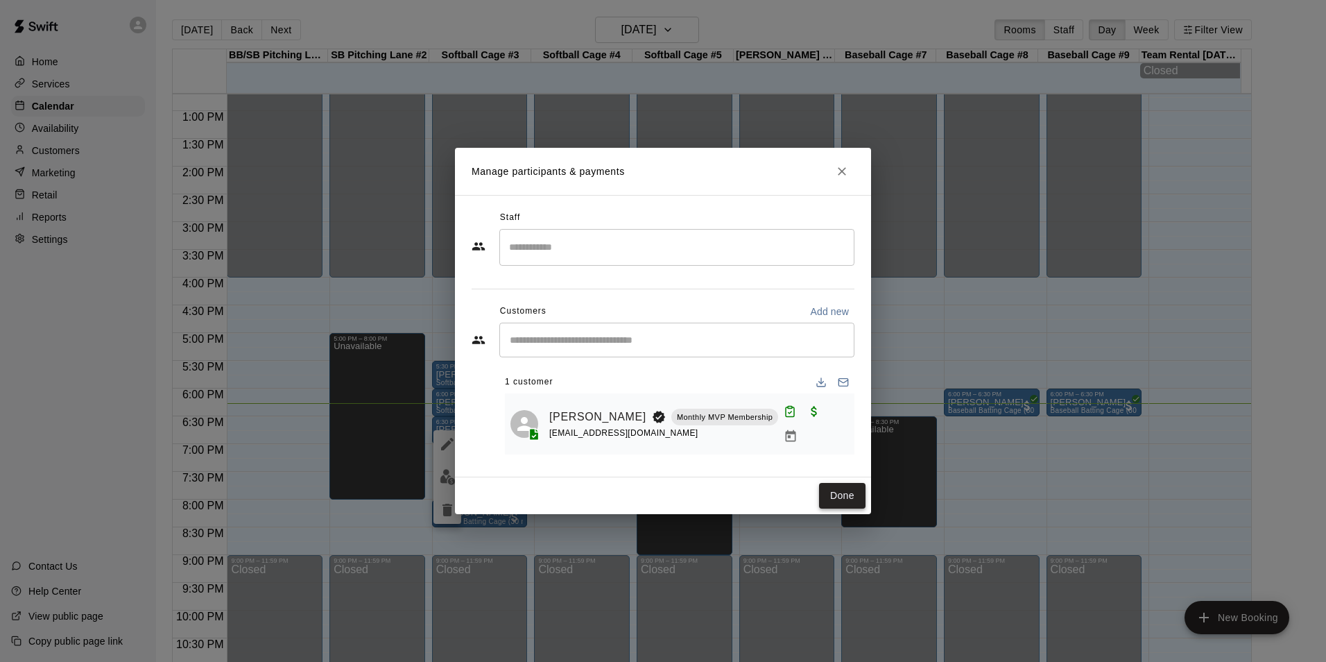
click at [827, 490] on button "Done" at bounding box center [842, 496] width 46 height 26
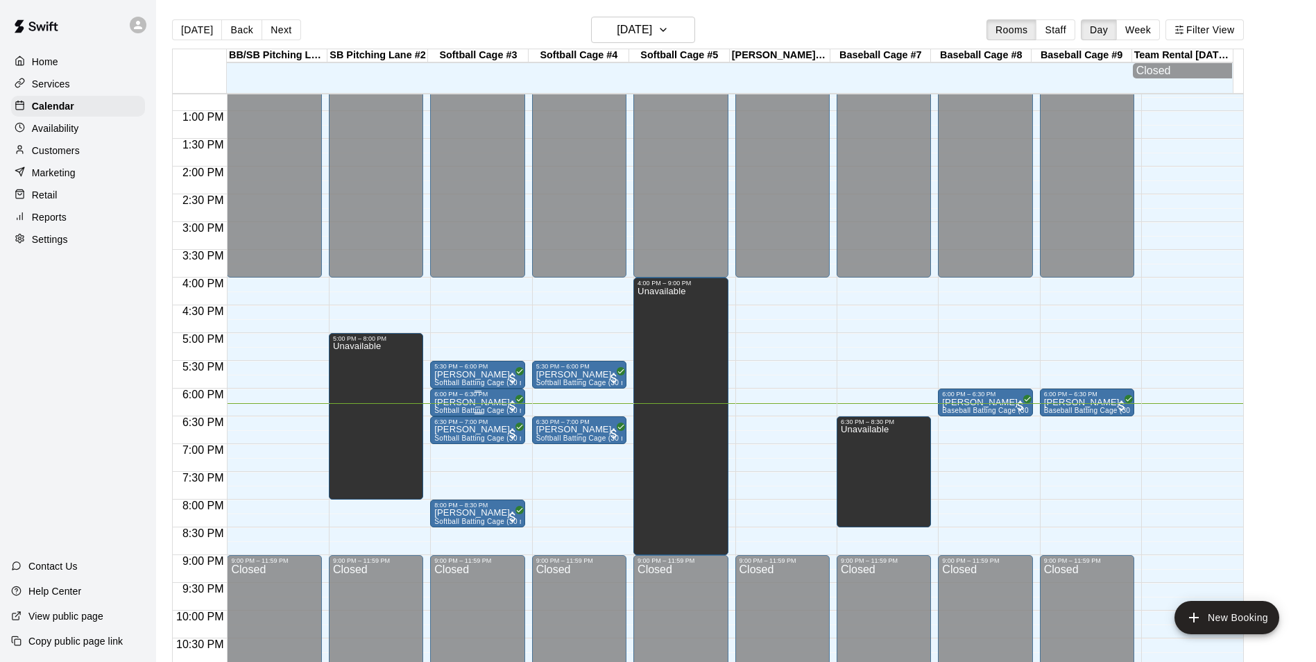
click at [482, 397] on div "6:00 PM – 6:30 PM" at bounding box center [477, 394] width 86 height 7
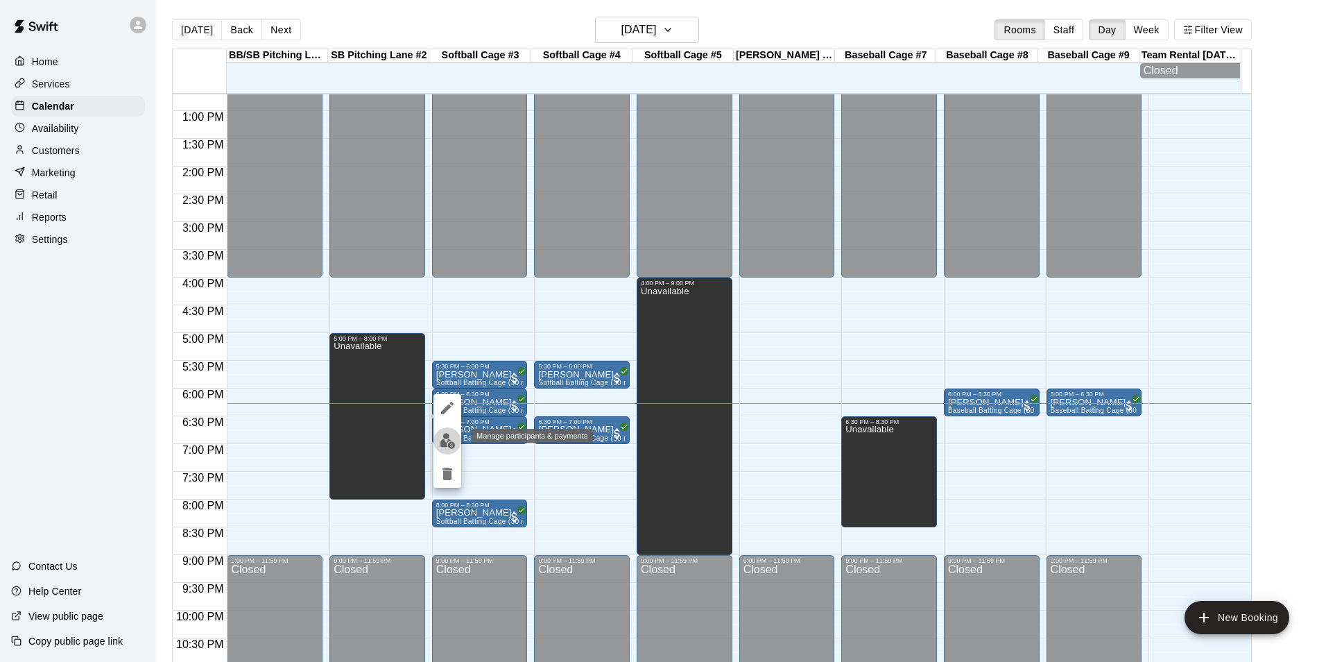
click at [450, 445] on img "edit" at bounding box center [448, 441] width 16 height 16
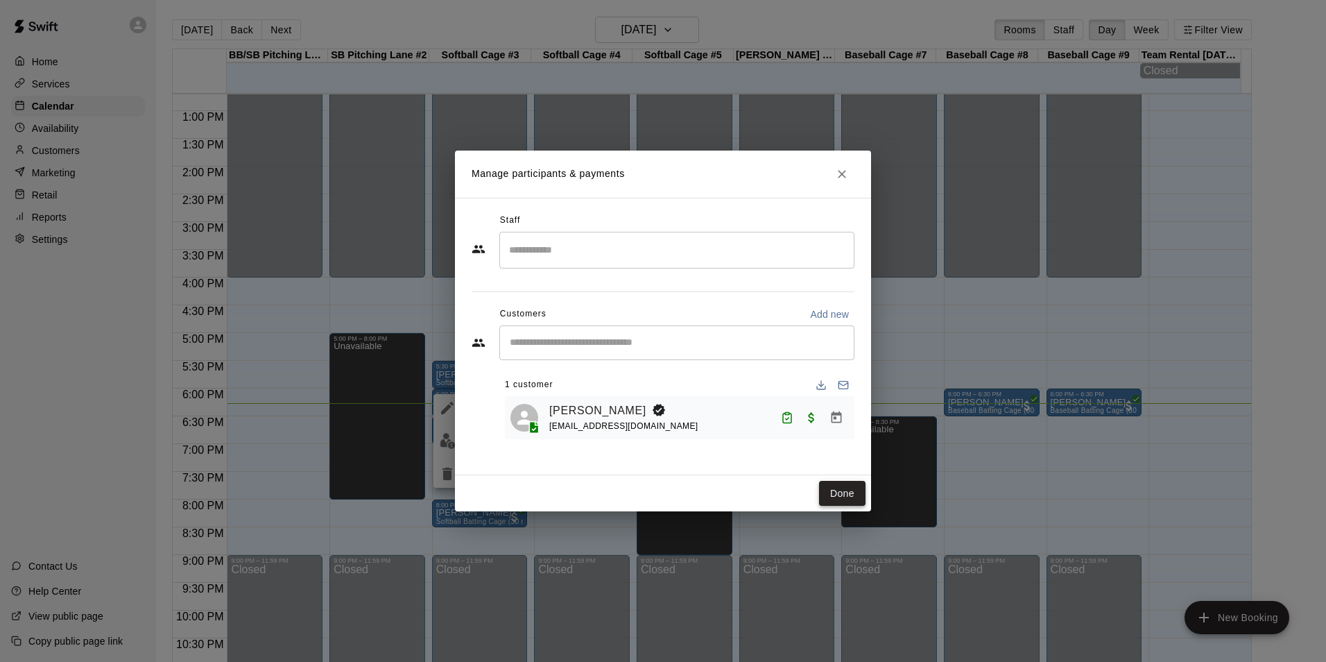
click at [833, 488] on button "Done" at bounding box center [842, 494] width 46 height 26
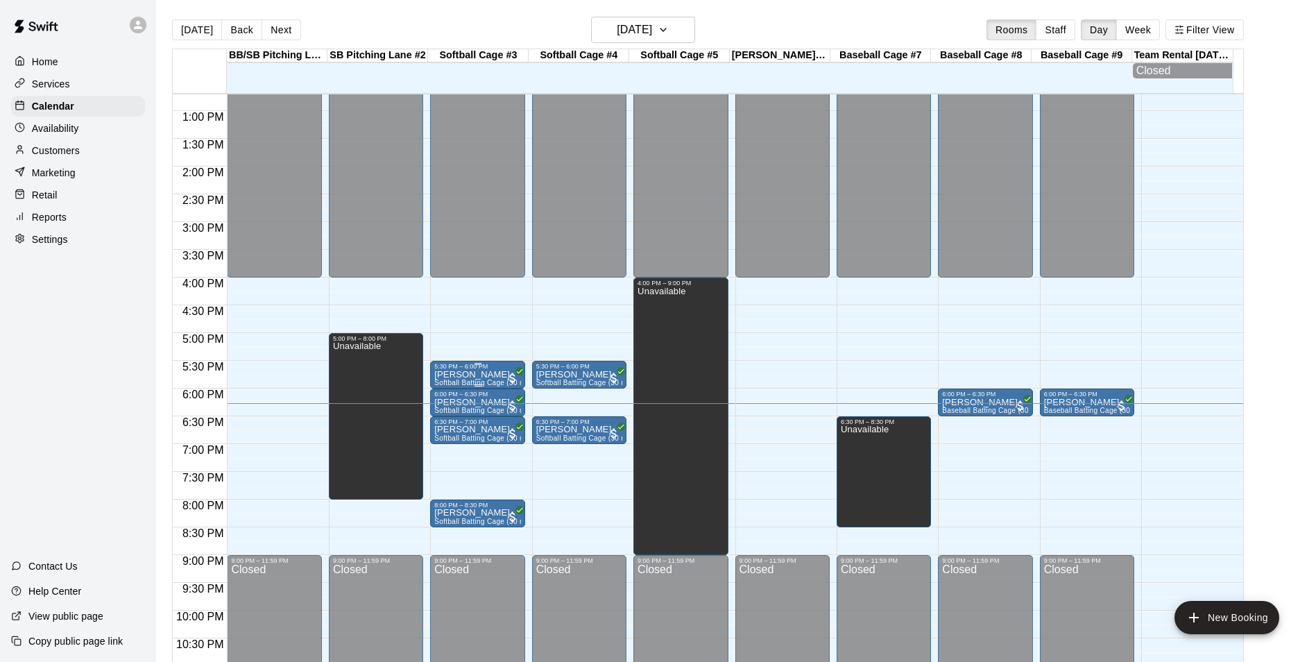
click at [497, 375] on p "Jon Cunningham" at bounding box center [477, 375] width 86 height 0
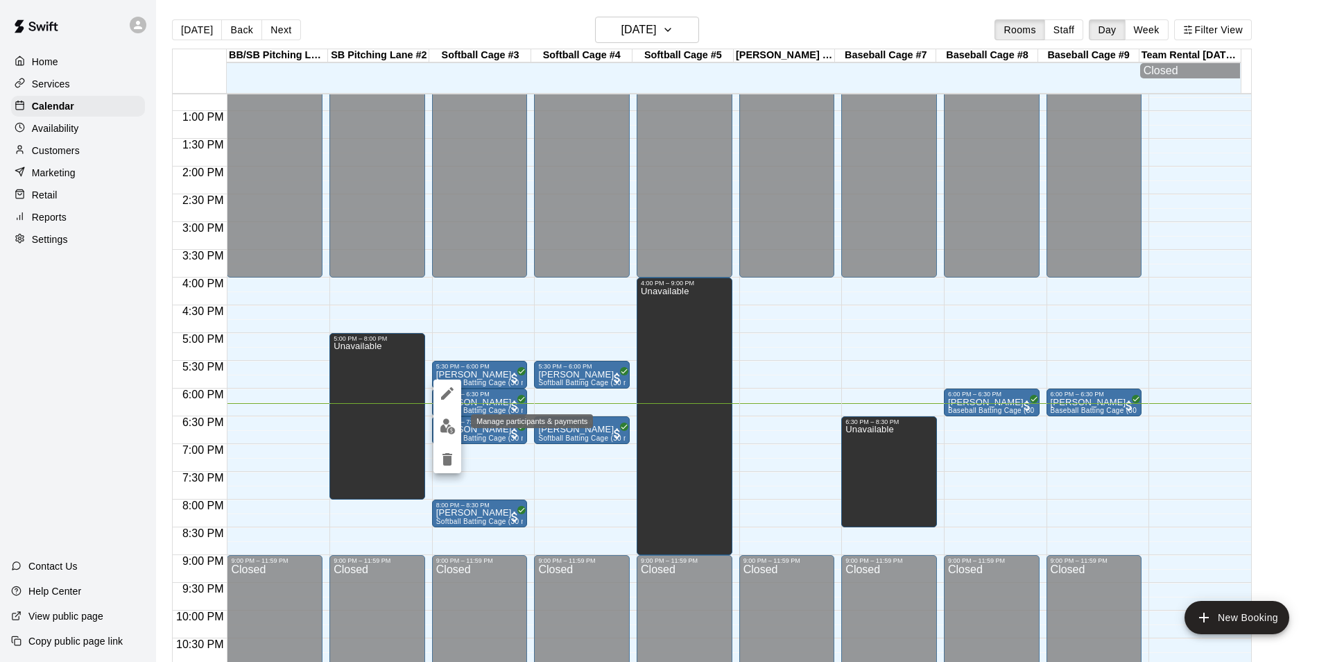
click at [443, 422] on img "edit" at bounding box center [448, 426] width 16 height 16
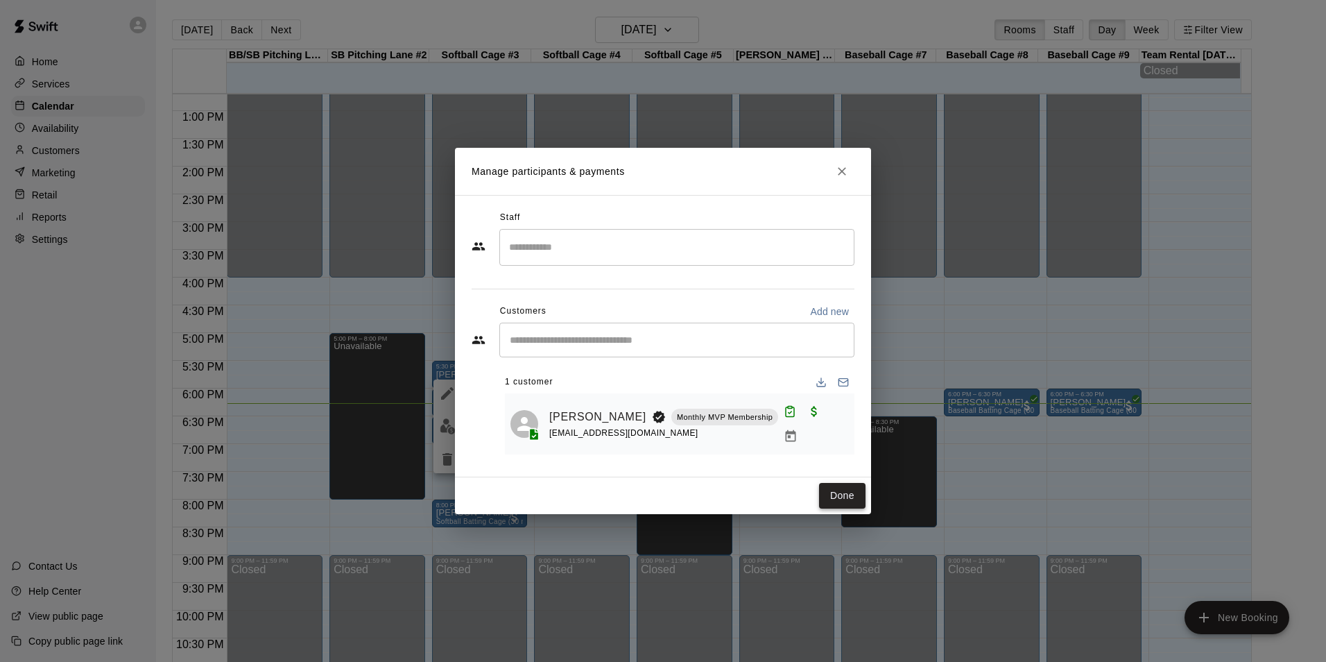
click at [829, 489] on button "Done" at bounding box center [842, 496] width 46 height 26
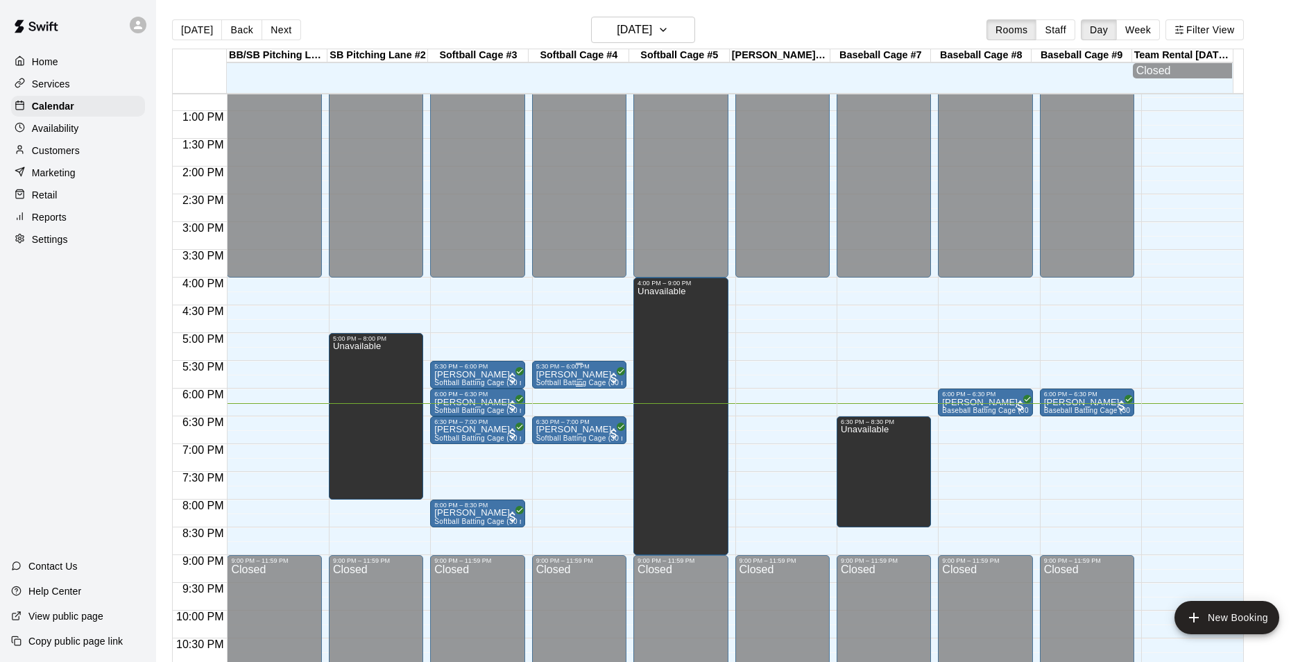
click at [585, 386] on span "Softball Batting Cage (30 min)" at bounding box center [585, 383] width 99 height 8
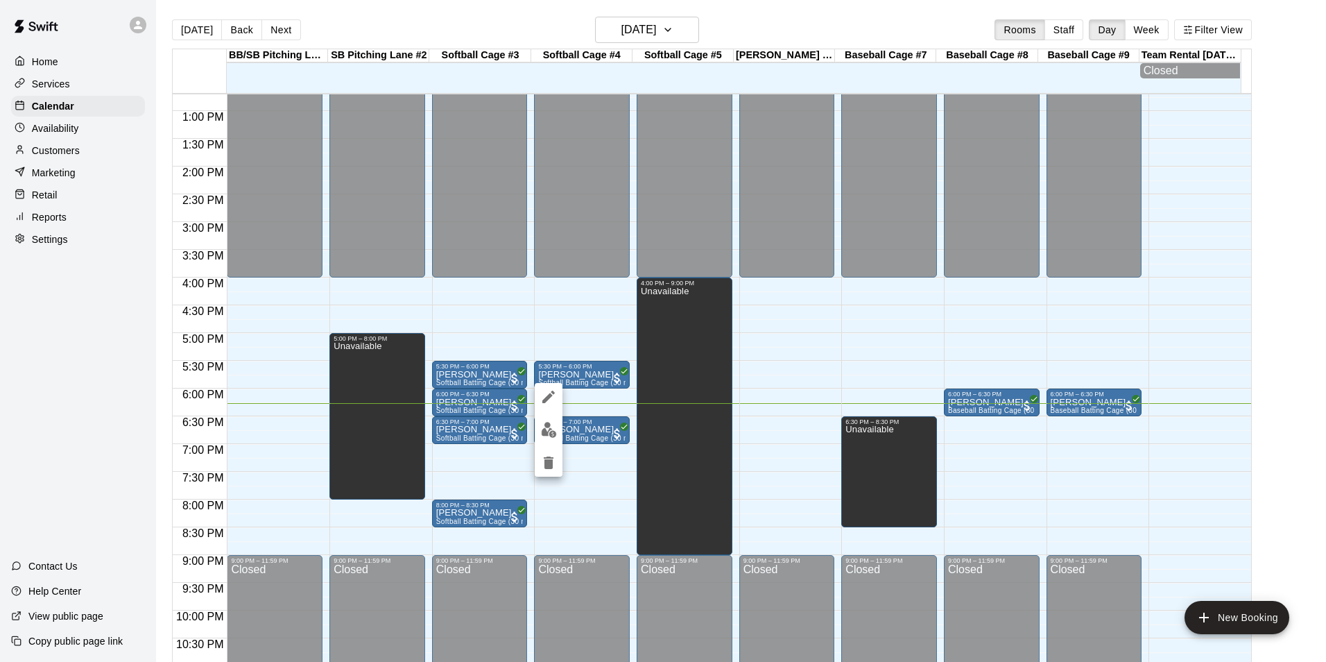
click at [563, 427] on body "Home Services Calendar Availability Customers Marketing Retail Reports Settings…" at bounding box center [663, 342] width 1326 height 684
click at [556, 421] on button "edit" at bounding box center [549, 429] width 28 height 27
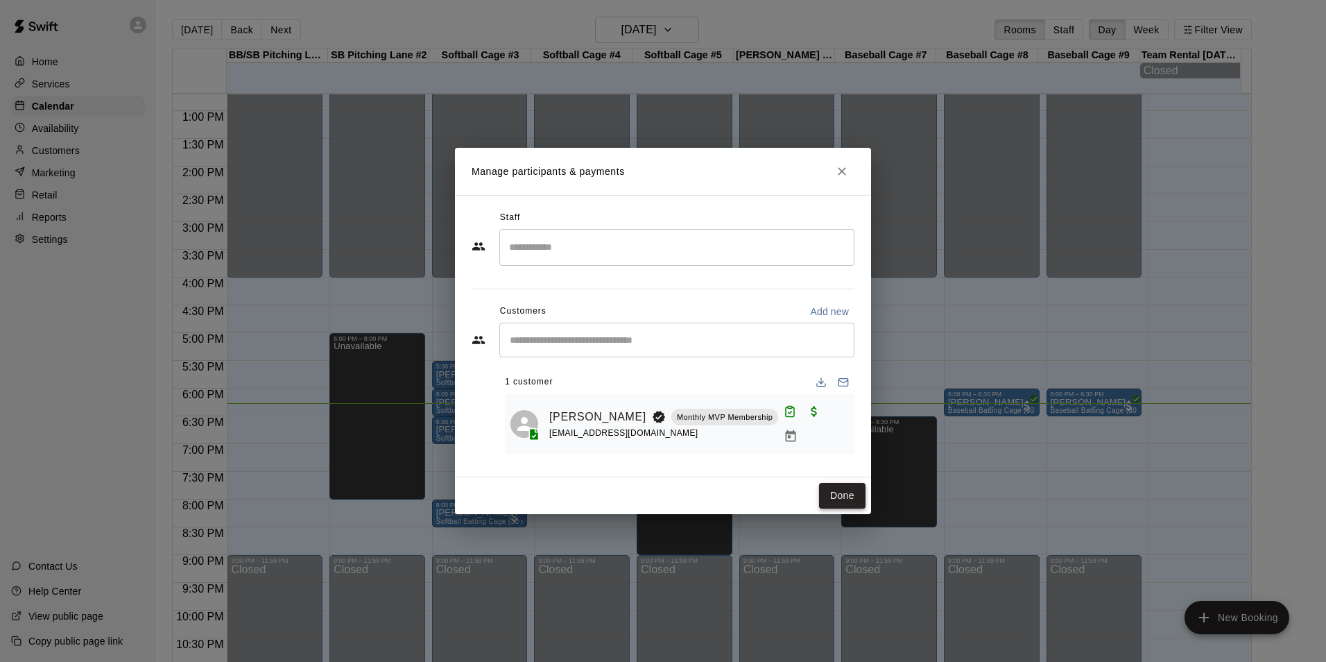
click at [831, 490] on button "Done" at bounding box center [842, 496] width 46 height 26
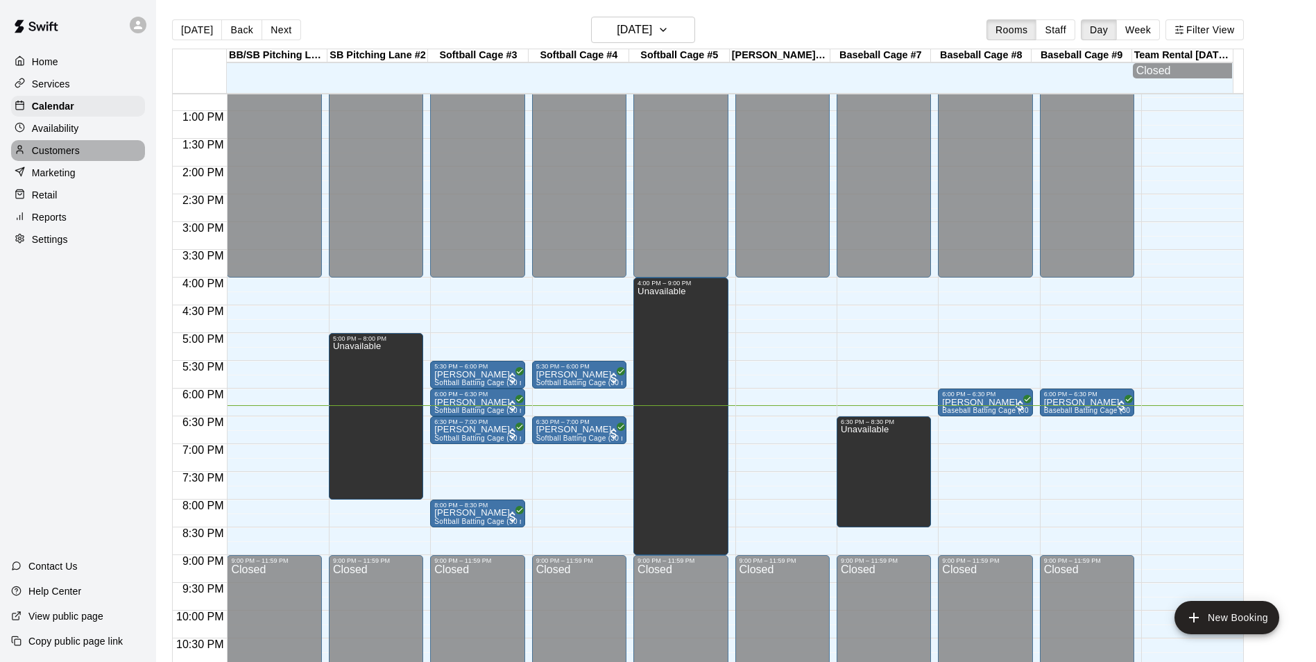
click at [71, 146] on p "Customers" at bounding box center [56, 151] width 48 height 14
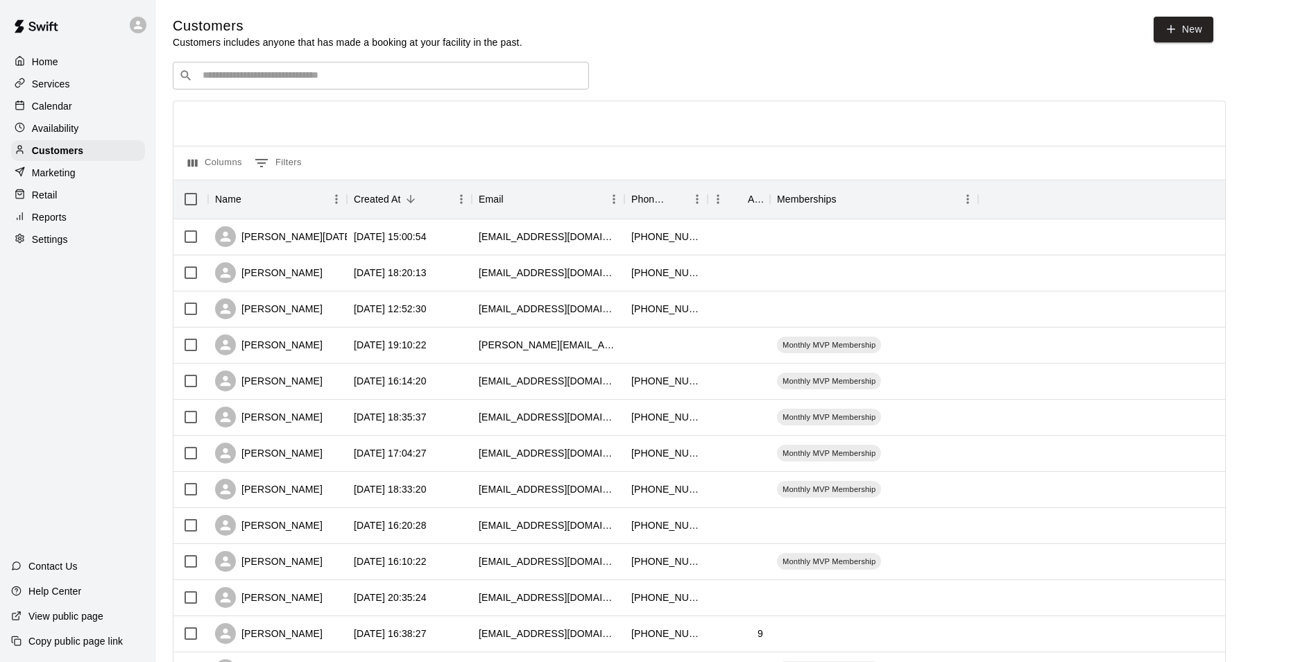
click at [249, 85] on div "​ ​" at bounding box center [381, 76] width 416 height 28
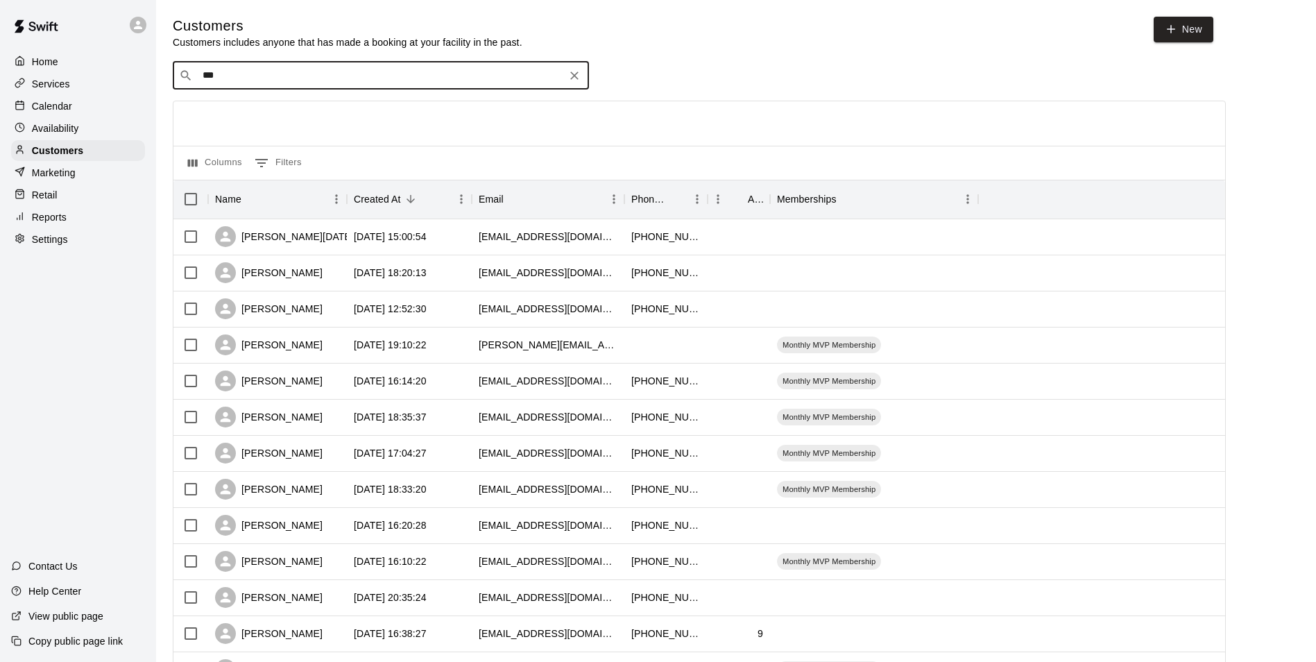
type input "****"
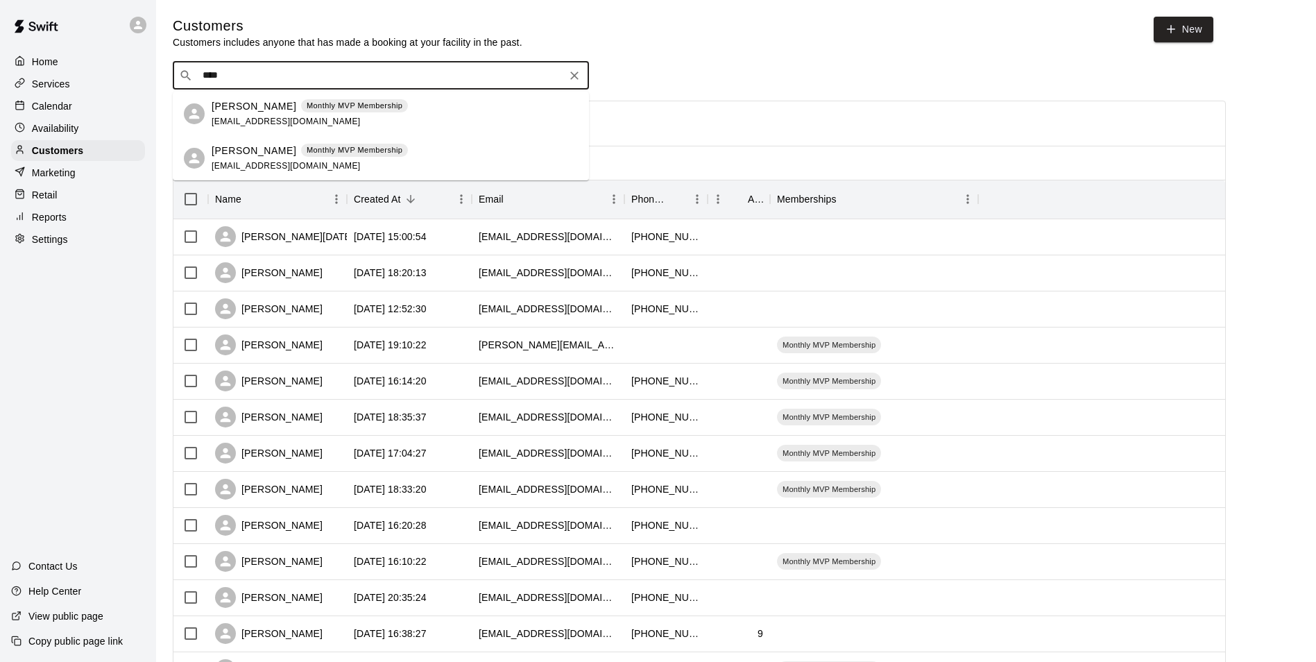
click at [249, 105] on p "LILIANA LUNA" at bounding box center [254, 106] width 85 height 15
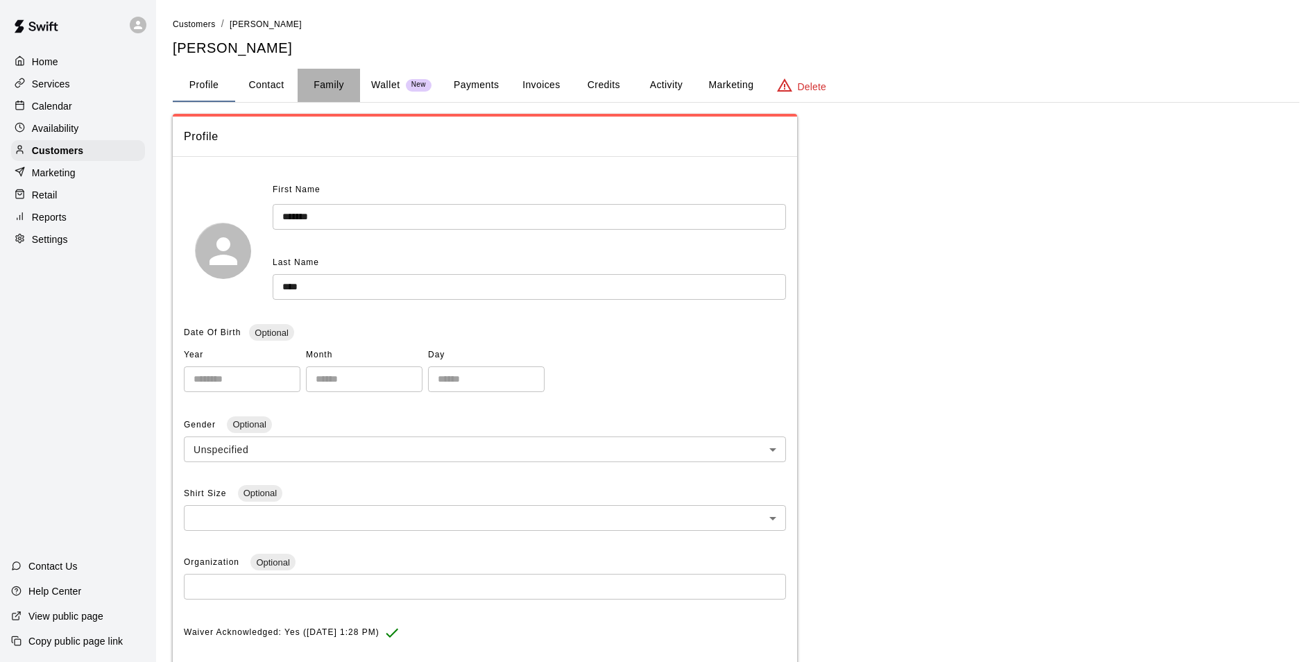
click at [335, 86] on button "Family" at bounding box center [329, 85] width 62 height 33
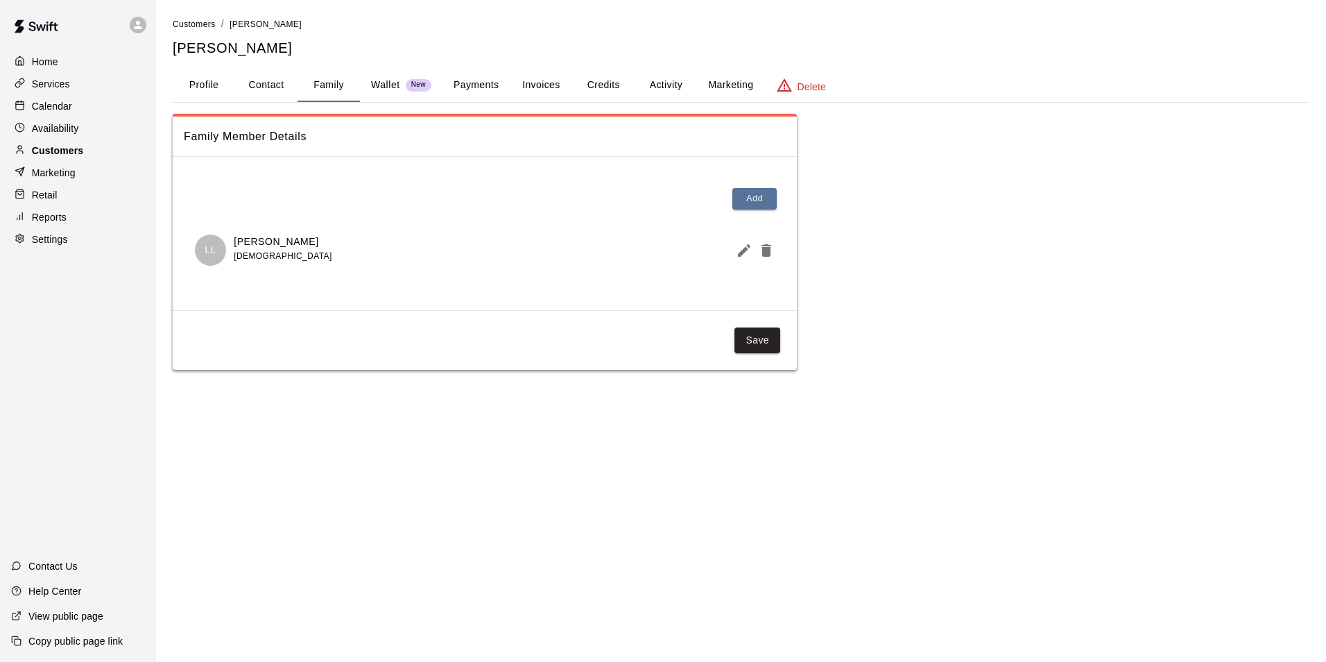
click at [84, 156] on div "Customers" at bounding box center [78, 150] width 134 height 21
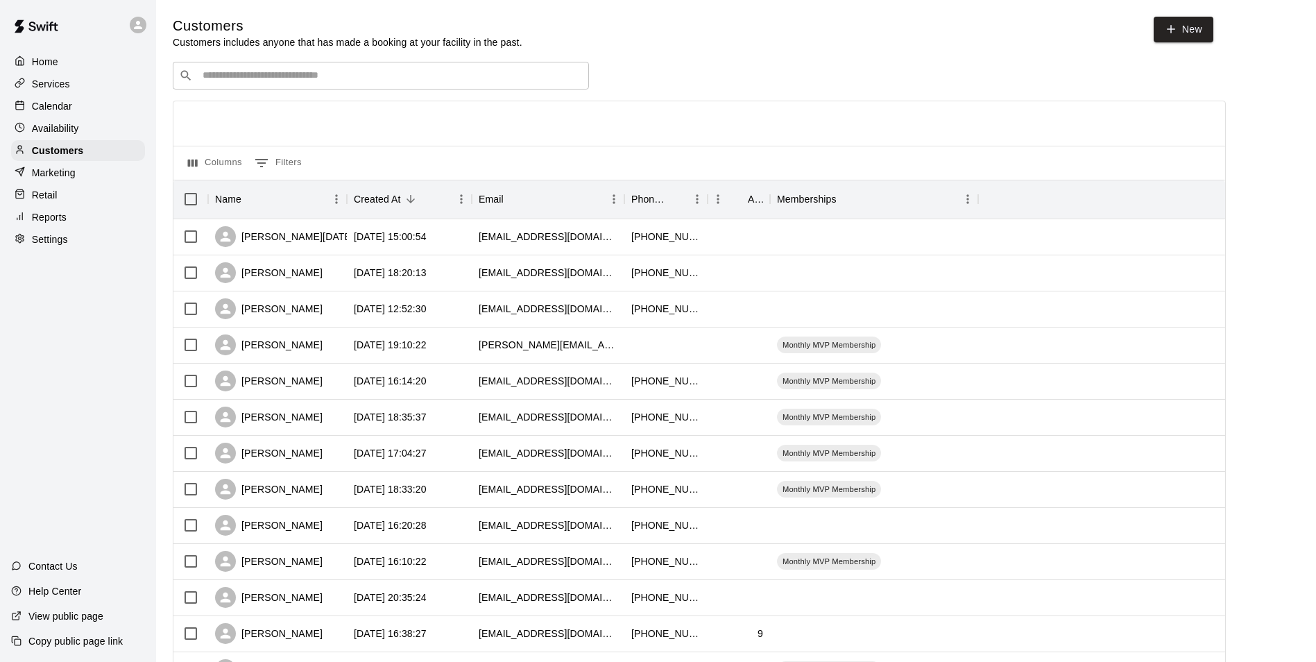
click at [271, 83] on input "Search customers by name or email" at bounding box center [390, 76] width 384 height 14
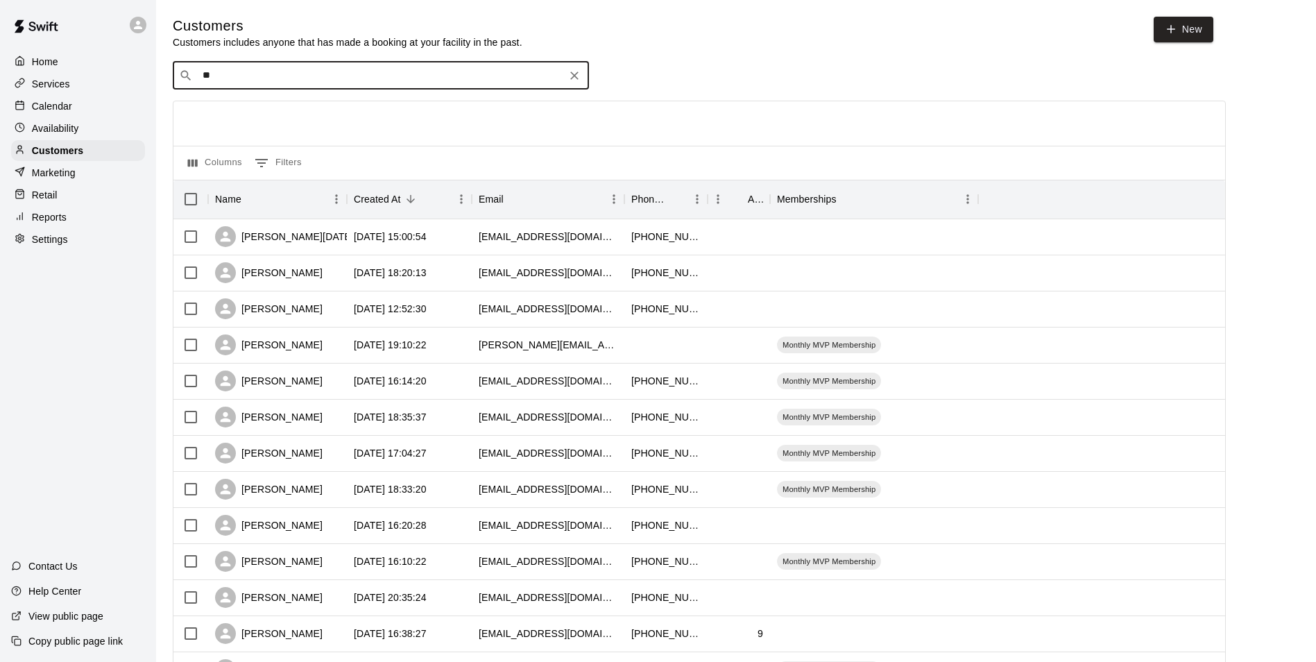
type input "***"
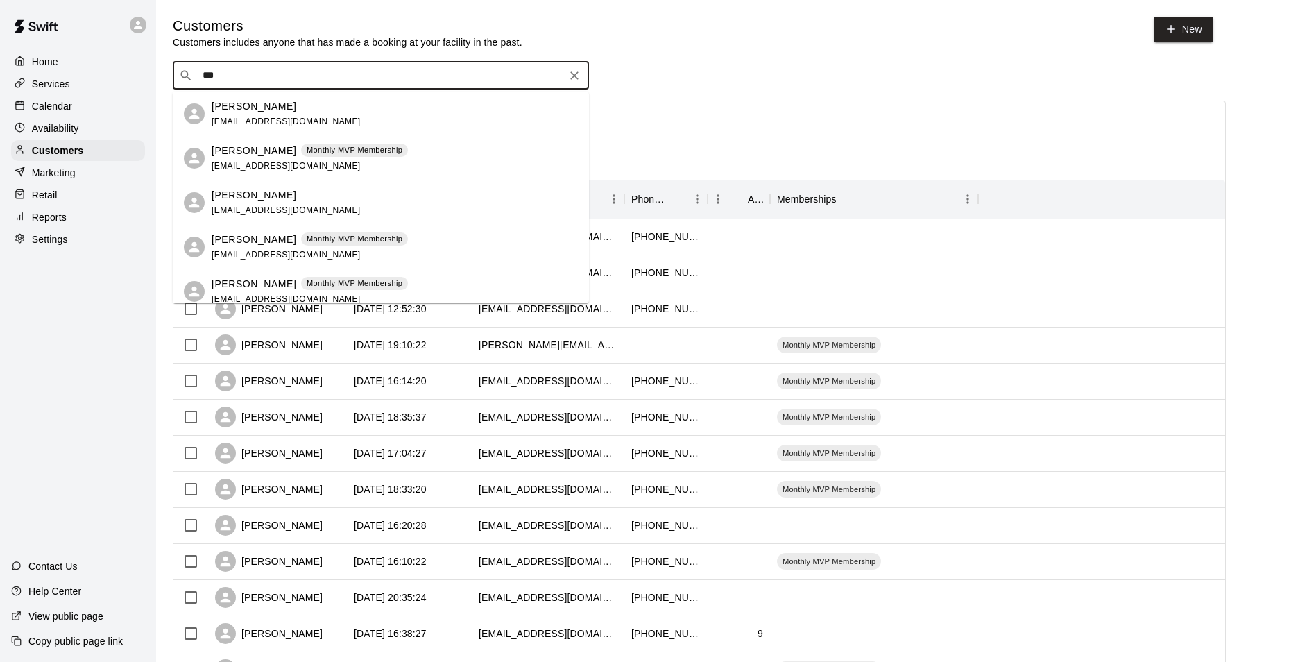
click at [244, 144] on p "Lynnsey Rhyne" at bounding box center [254, 151] width 85 height 15
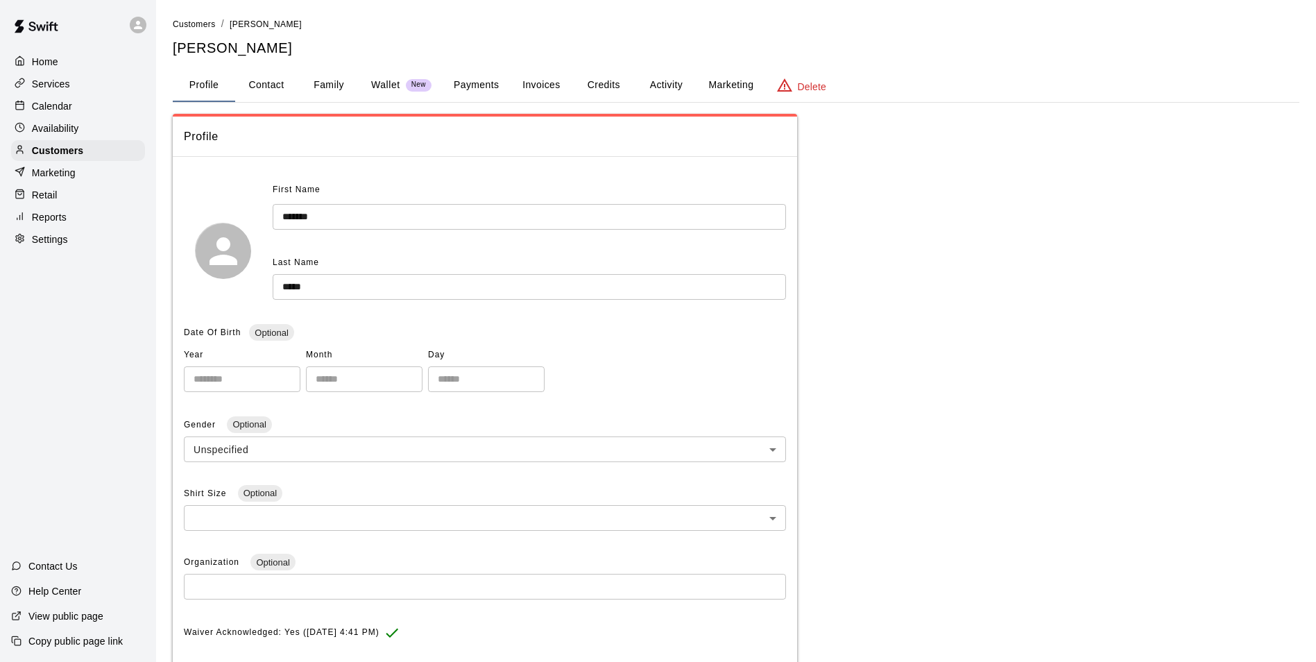
click at [332, 74] on button "Family" at bounding box center [329, 85] width 62 height 33
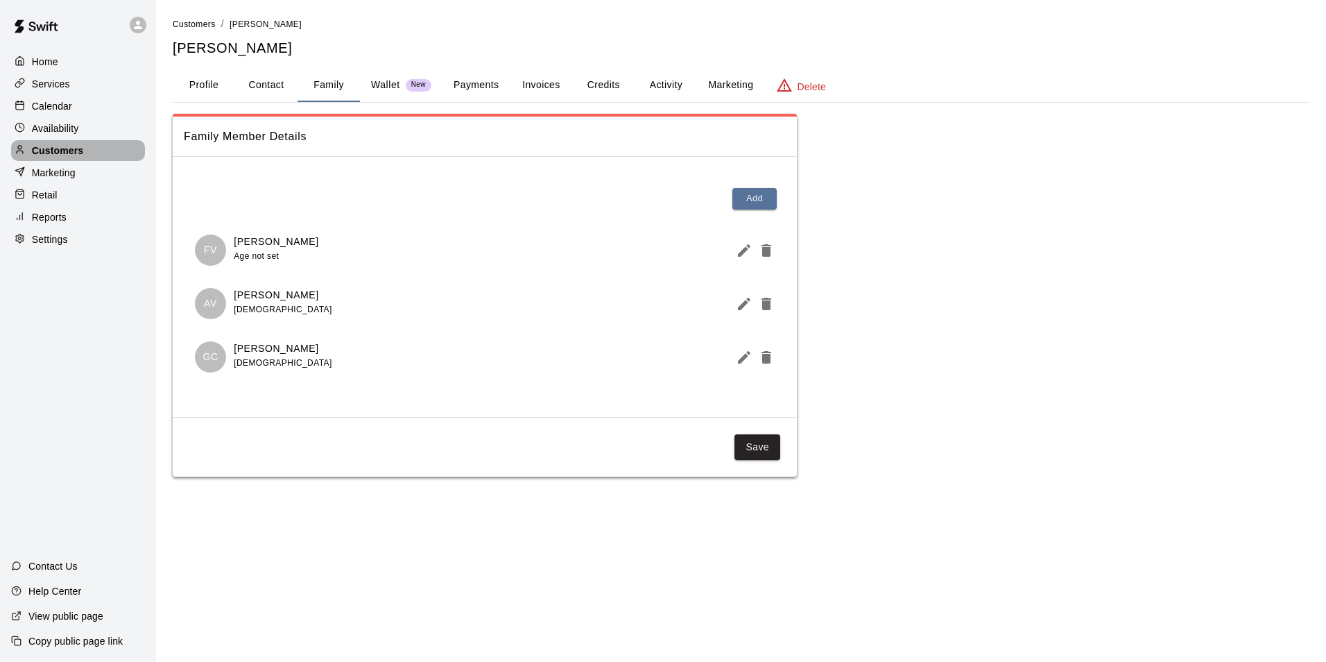
click at [58, 149] on p "Customers" at bounding box center [57, 151] width 51 height 14
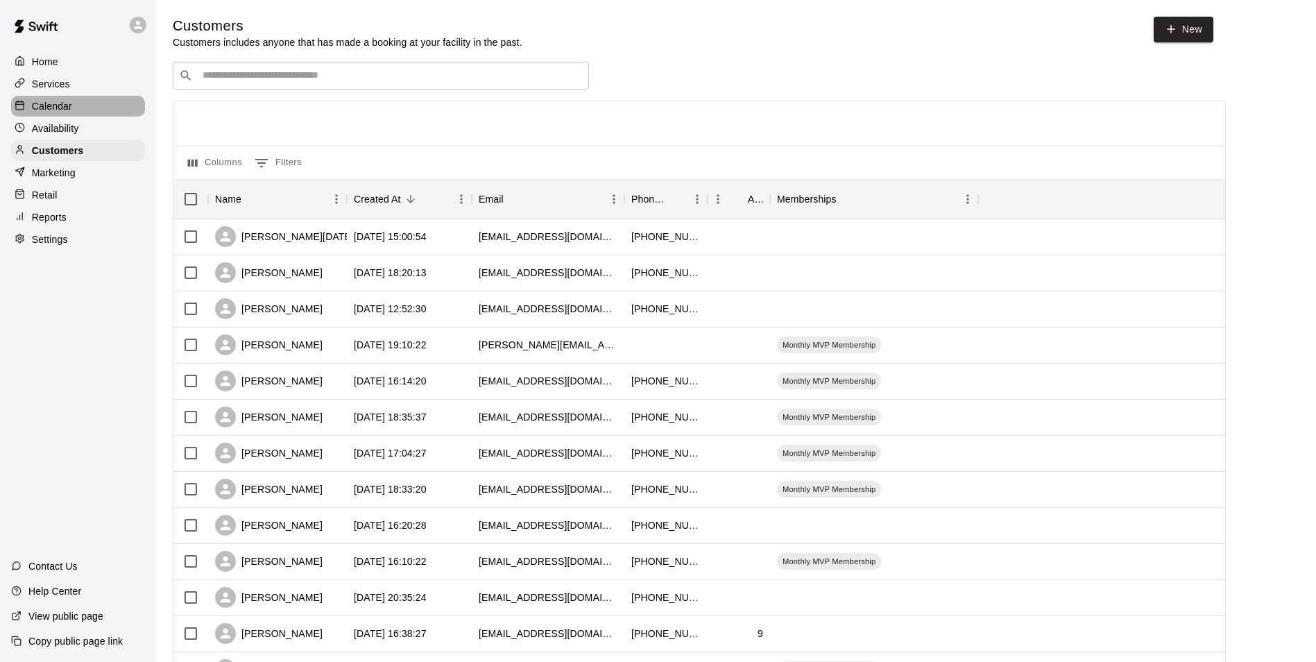
click at [62, 108] on p "Calendar" at bounding box center [52, 106] width 40 height 14
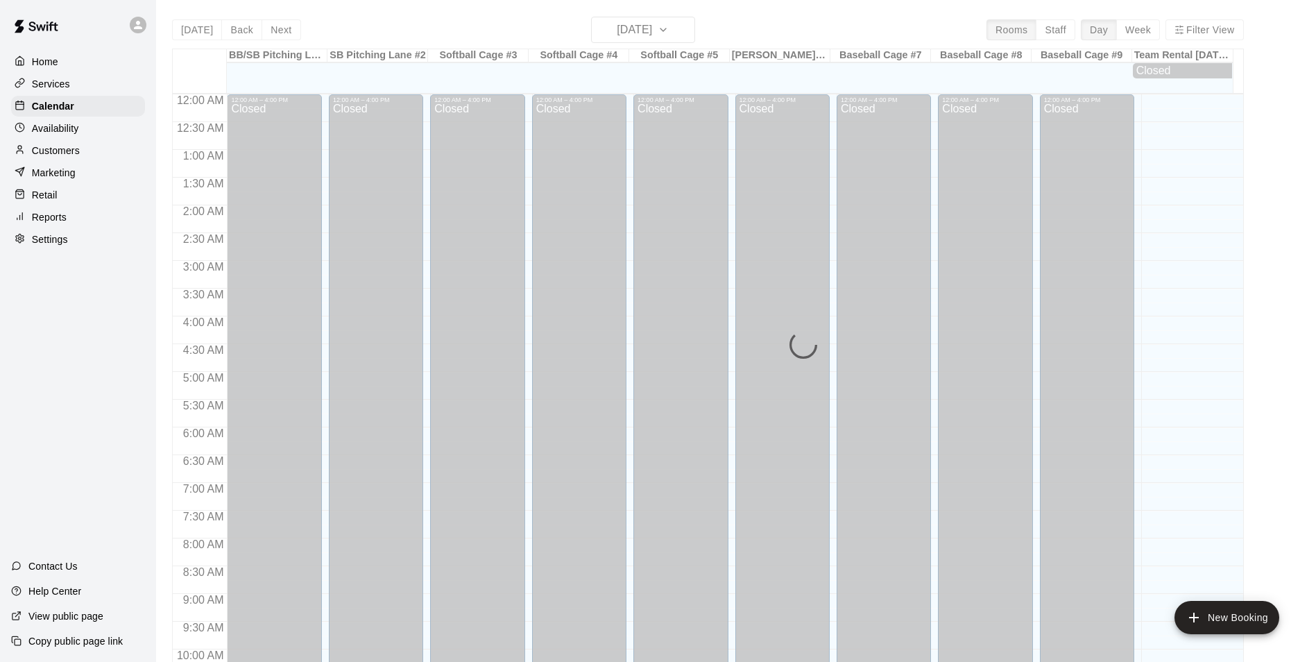
scroll to position [705, 0]
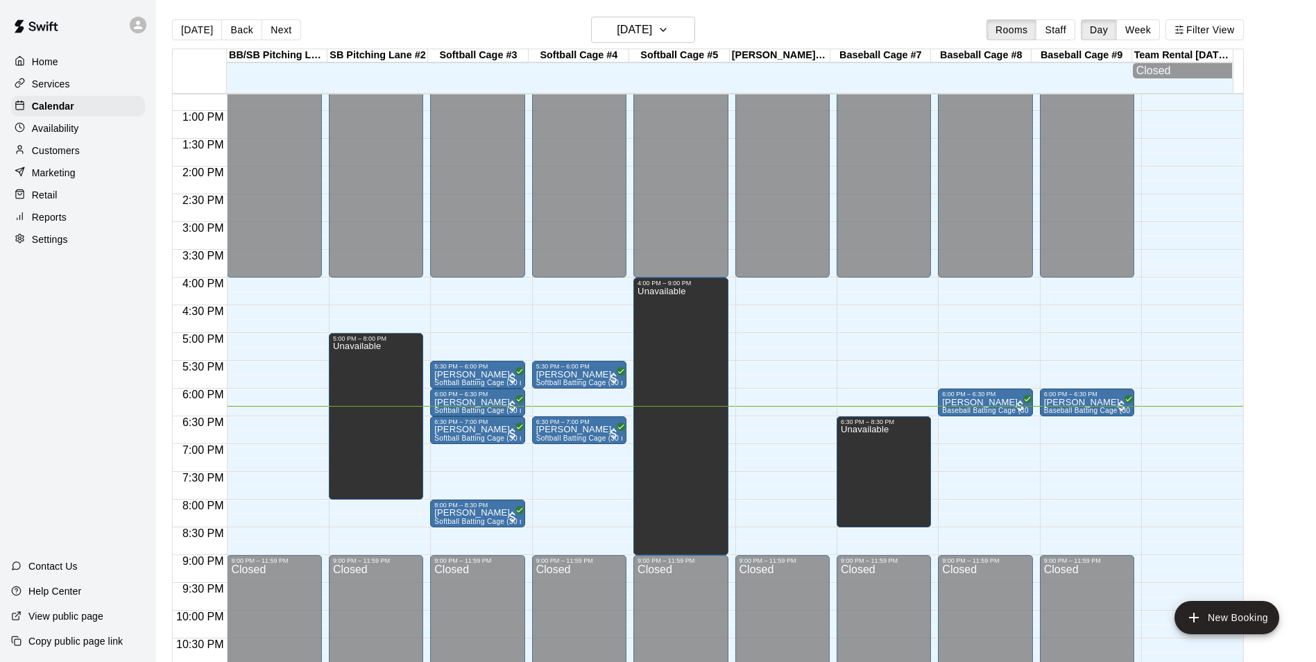
click at [78, 151] on p "Customers" at bounding box center [56, 151] width 48 height 14
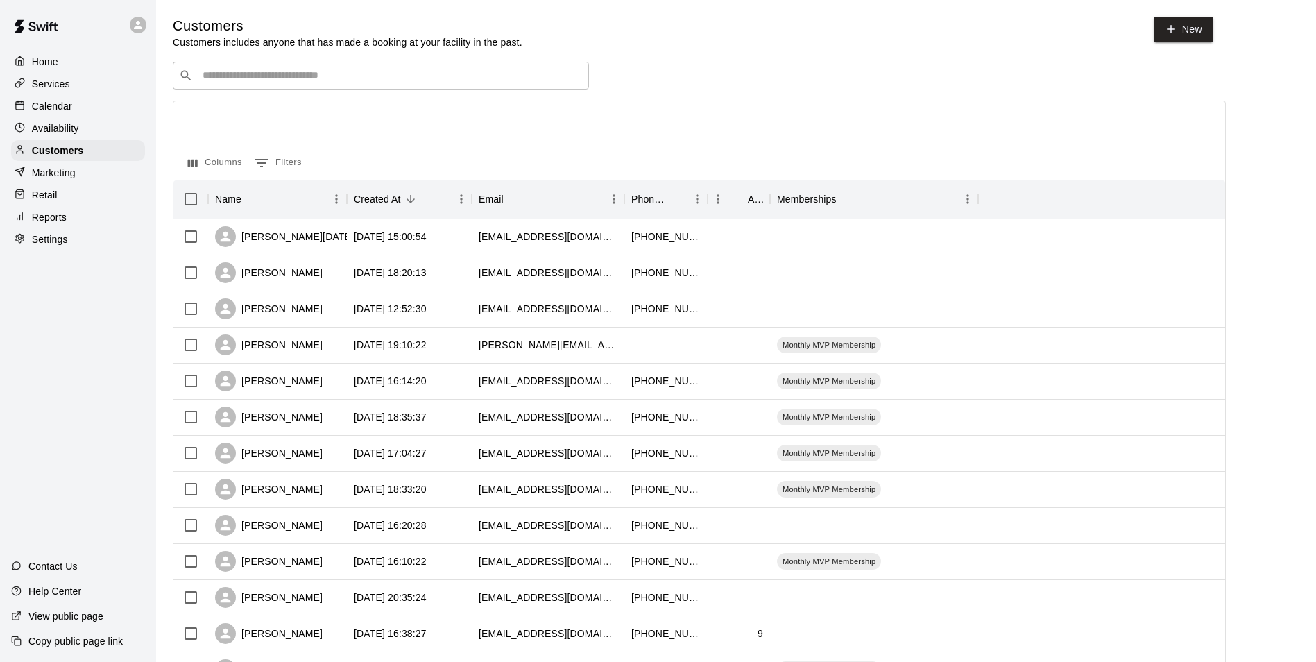
click at [329, 82] on input "Search customers by name or email" at bounding box center [390, 76] width 384 height 14
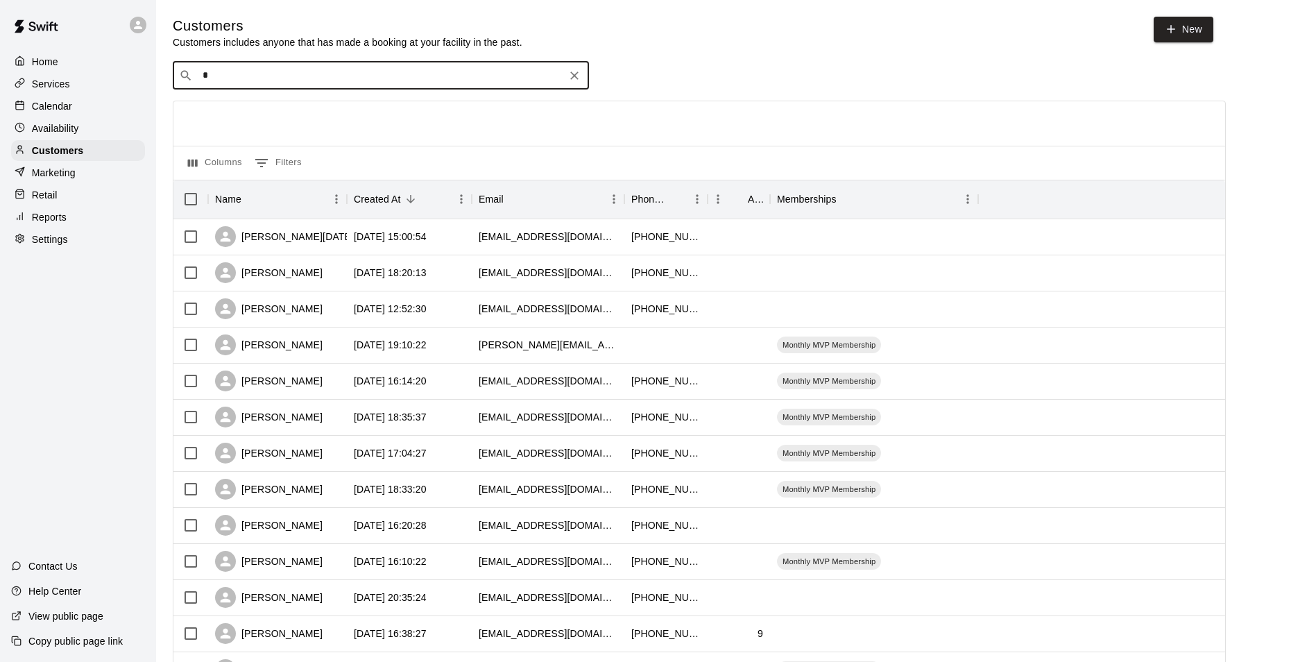
type input "**"
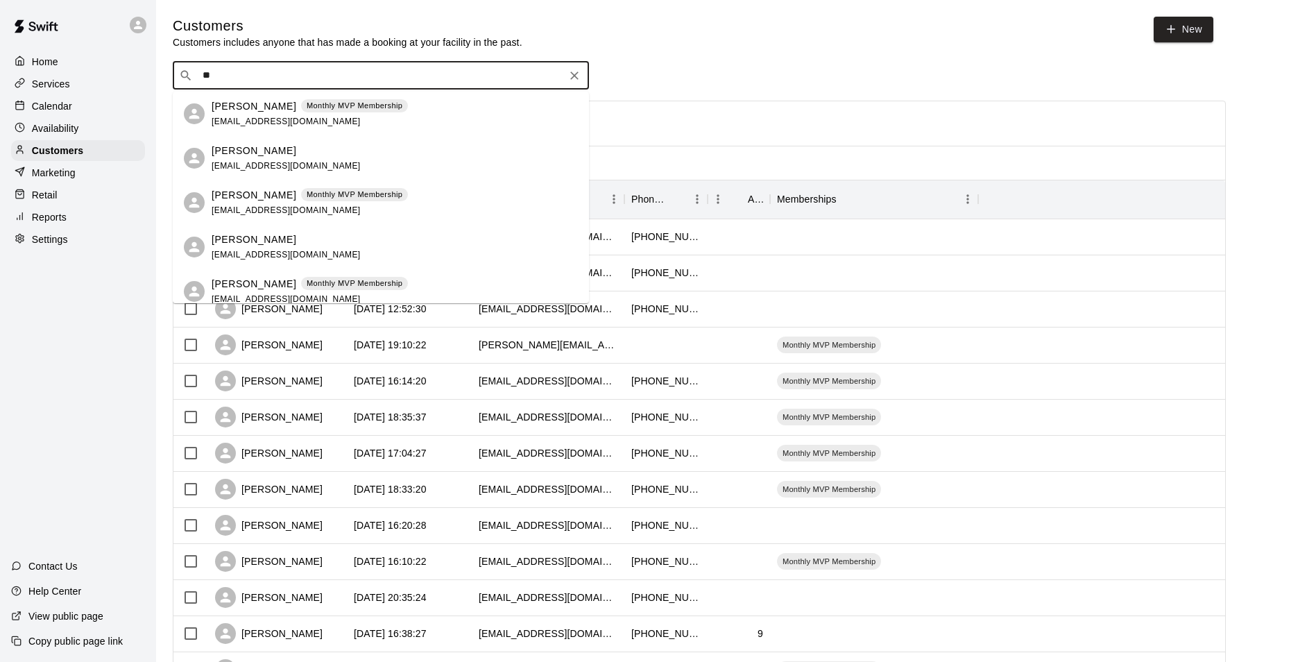
click at [250, 110] on p "Rj Carver" at bounding box center [254, 106] width 85 height 15
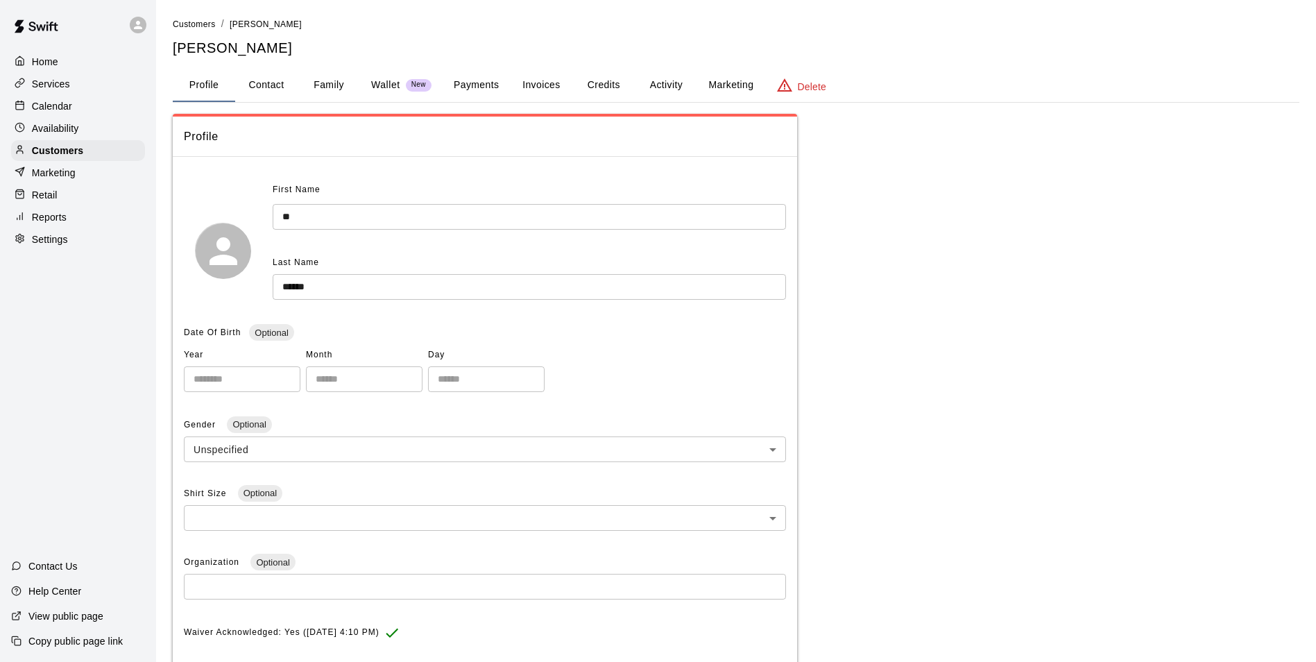
click at [336, 85] on button "Family" at bounding box center [329, 85] width 62 height 33
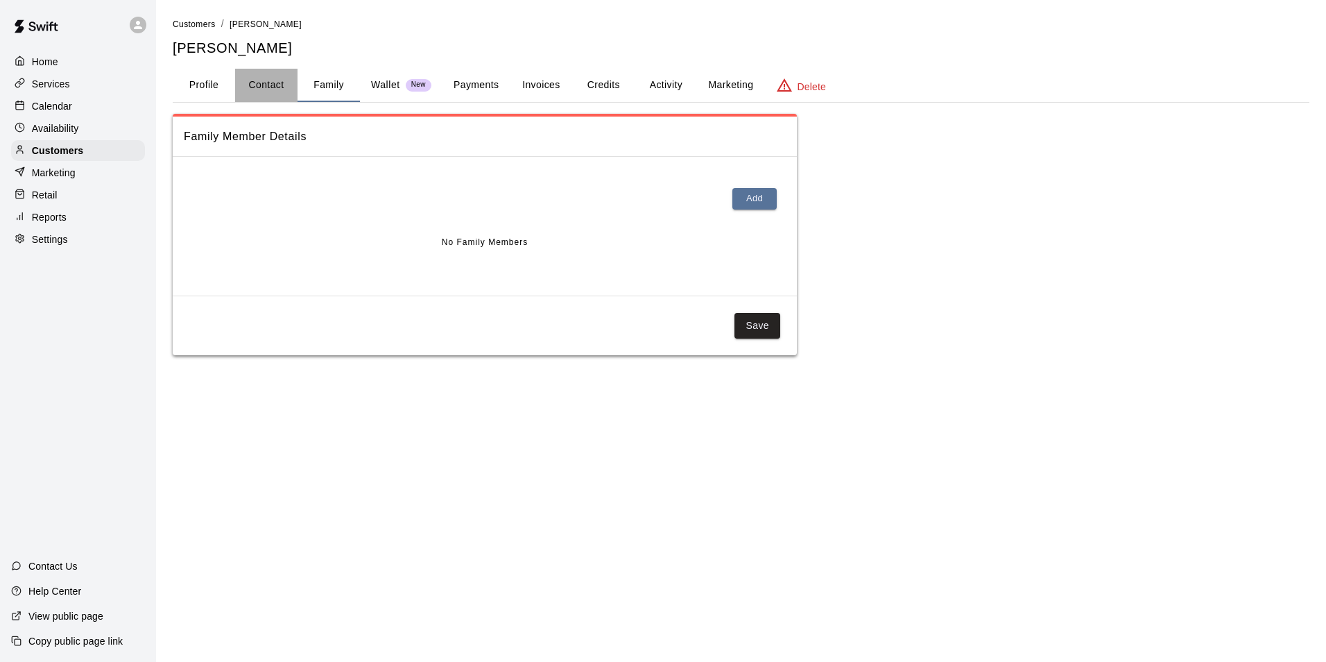
click at [276, 78] on button "Contact" at bounding box center [266, 85] width 62 height 33
select select "**"
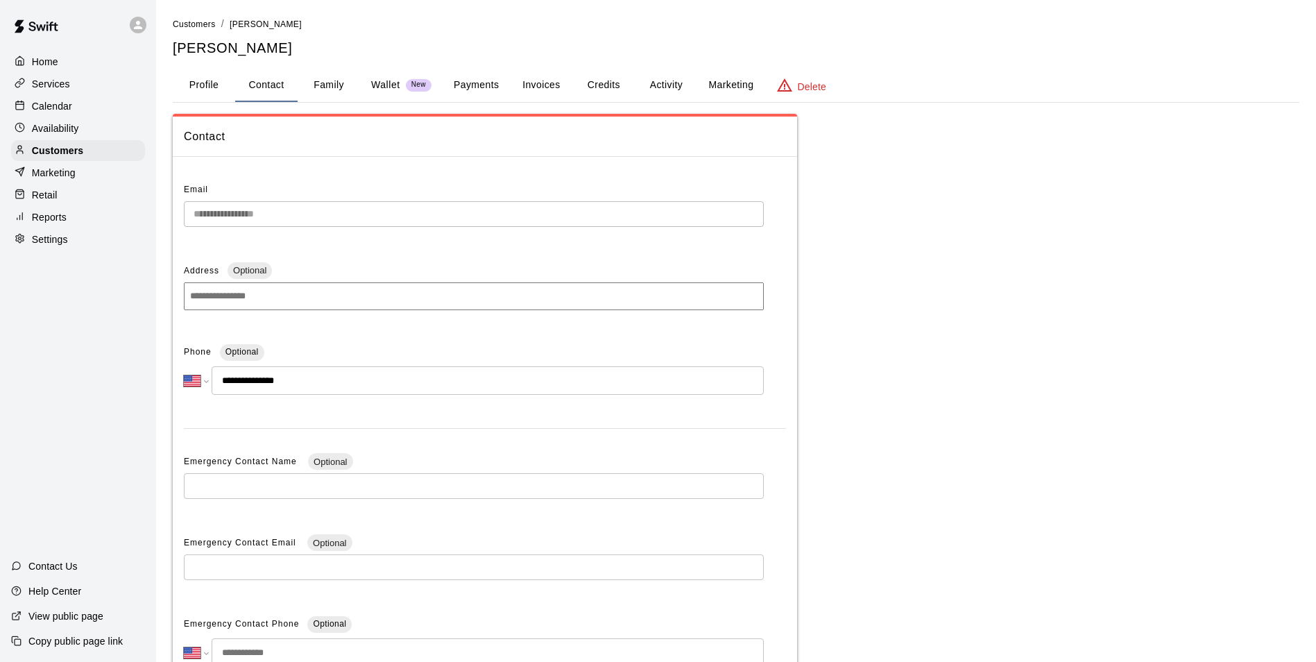
click at [209, 80] on button "Profile" at bounding box center [204, 85] width 62 height 33
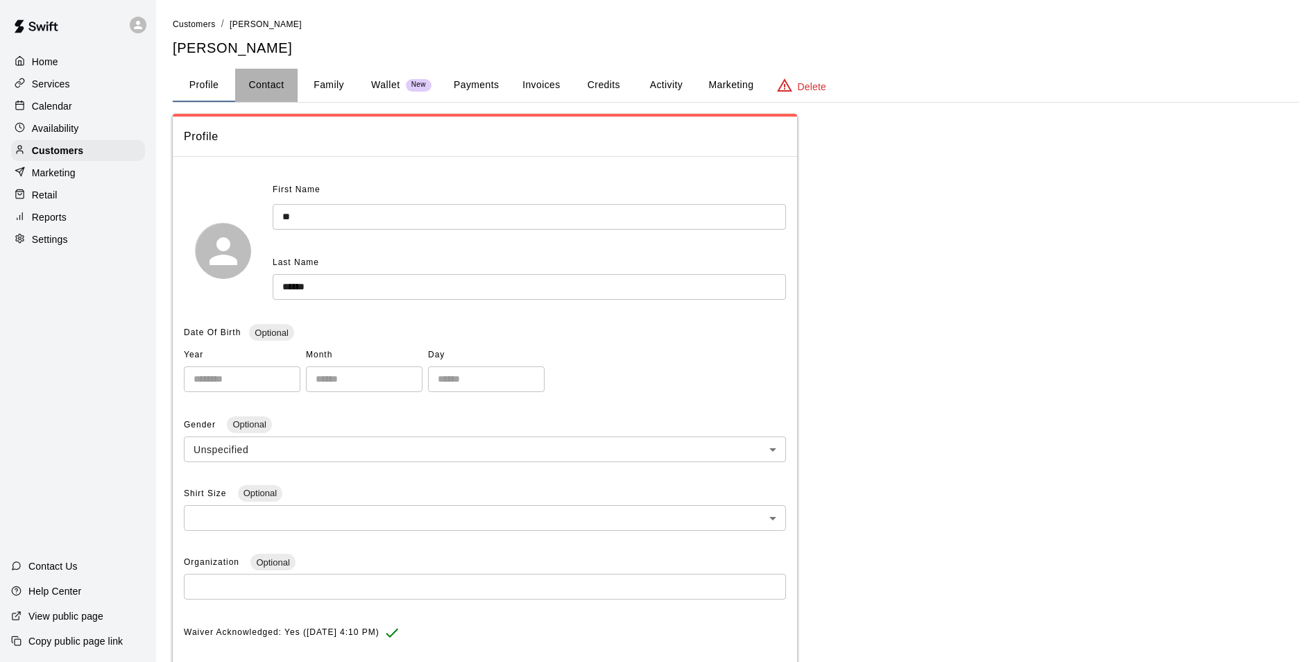
click at [274, 87] on button "Contact" at bounding box center [266, 85] width 62 height 33
select select "**"
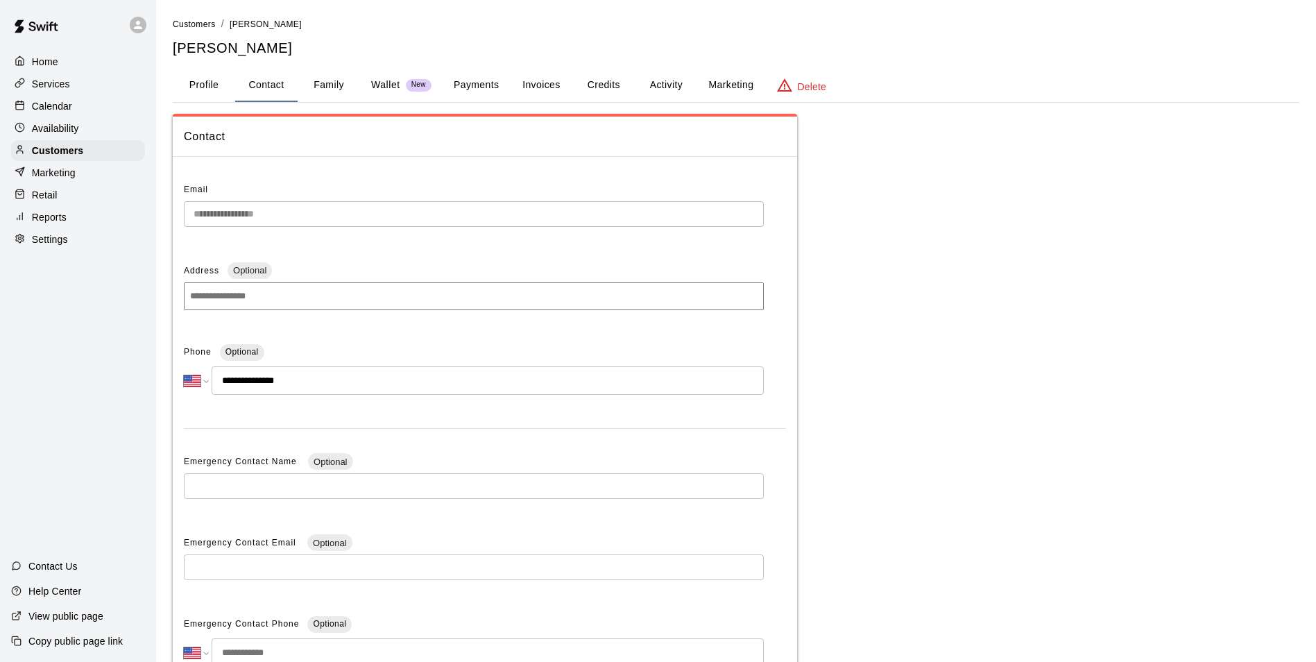
click at [316, 83] on button "Family" at bounding box center [329, 85] width 62 height 33
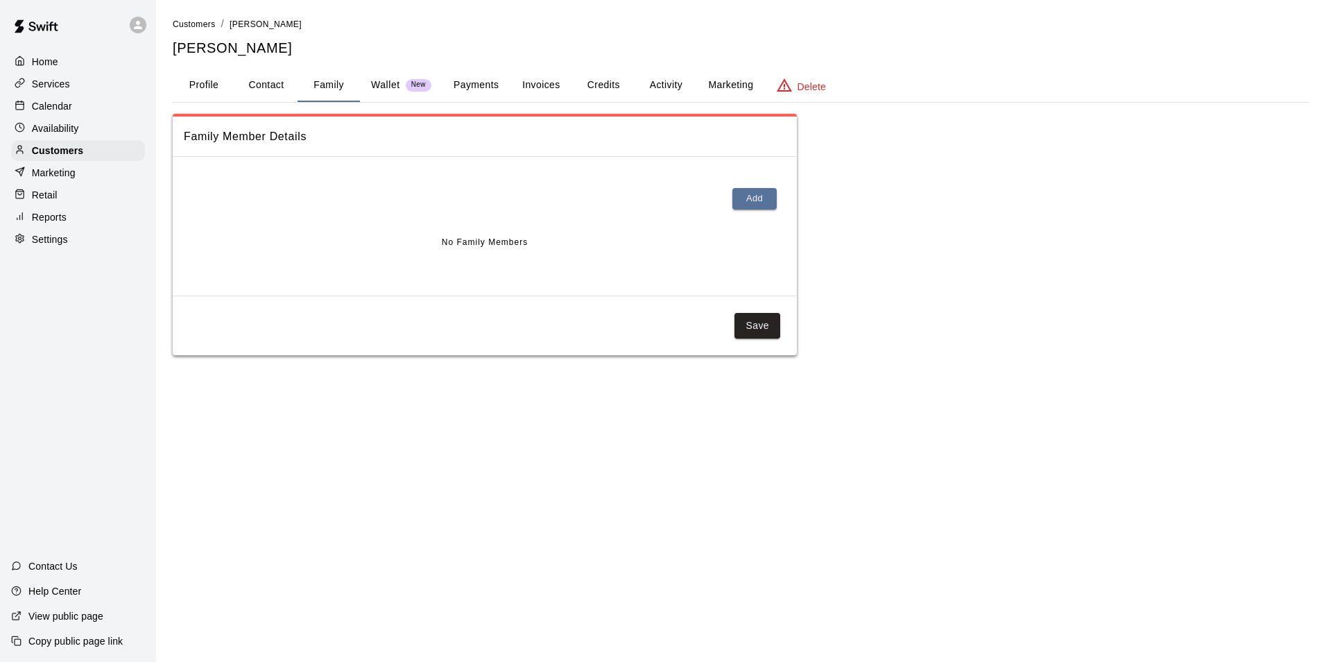
click at [383, 81] on p "Wallet" at bounding box center [385, 85] width 29 height 15
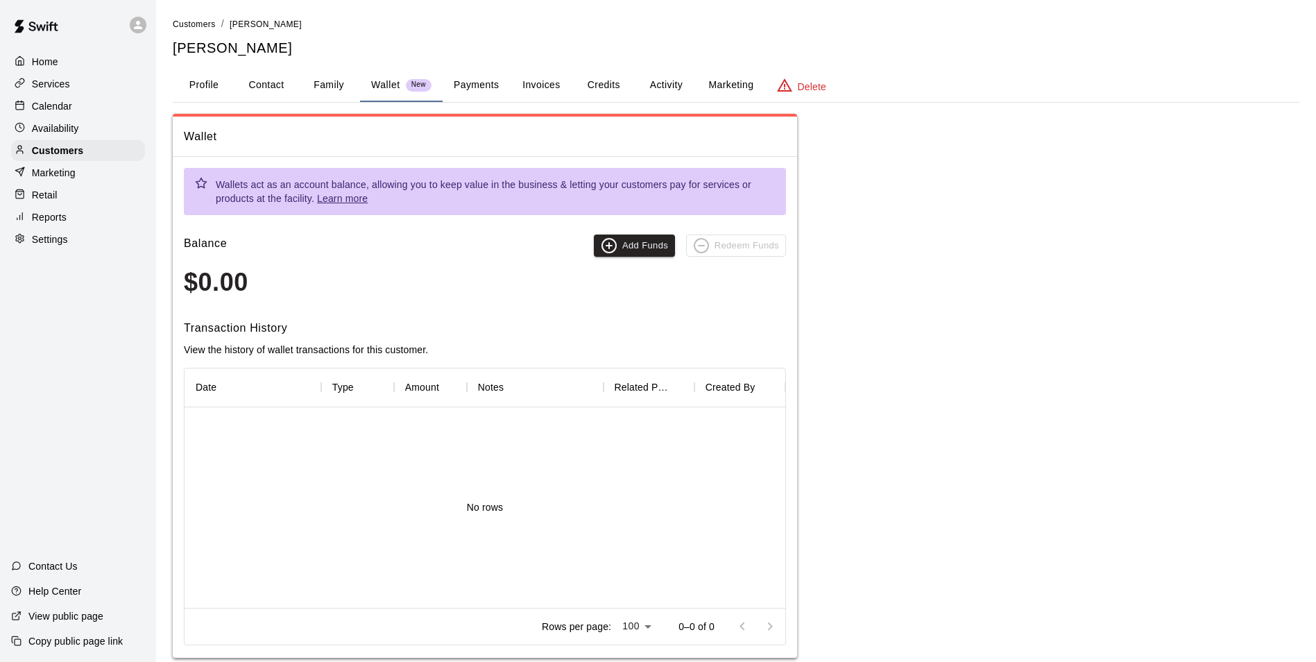
click at [478, 78] on button "Payments" at bounding box center [476, 85] width 67 height 33
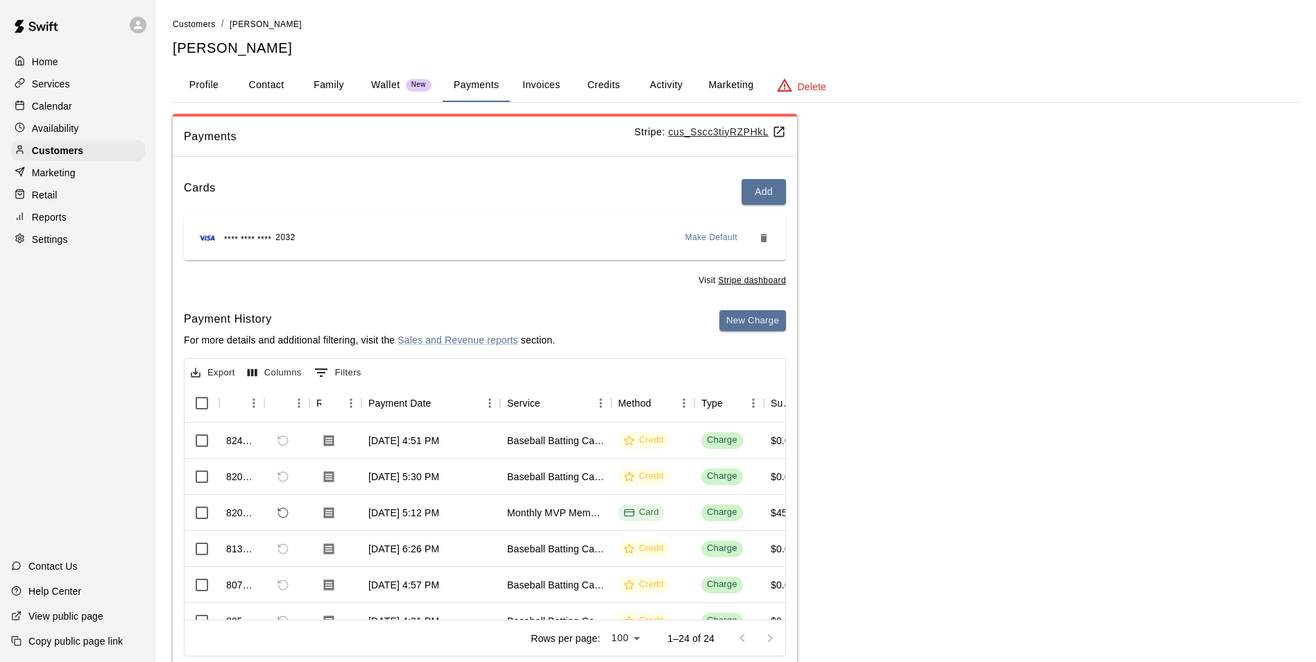
click at [533, 88] on button "Invoices" at bounding box center [541, 85] width 62 height 33
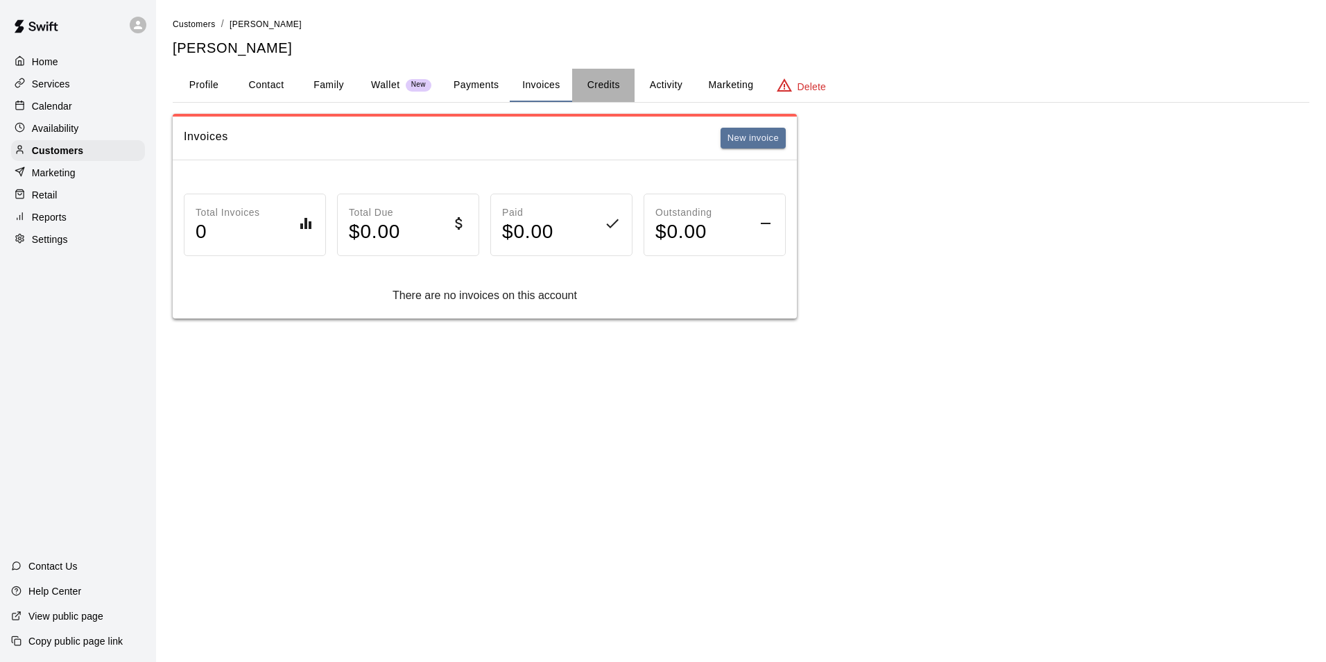
click at [606, 94] on button "Credits" at bounding box center [603, 85] width 62 height 33
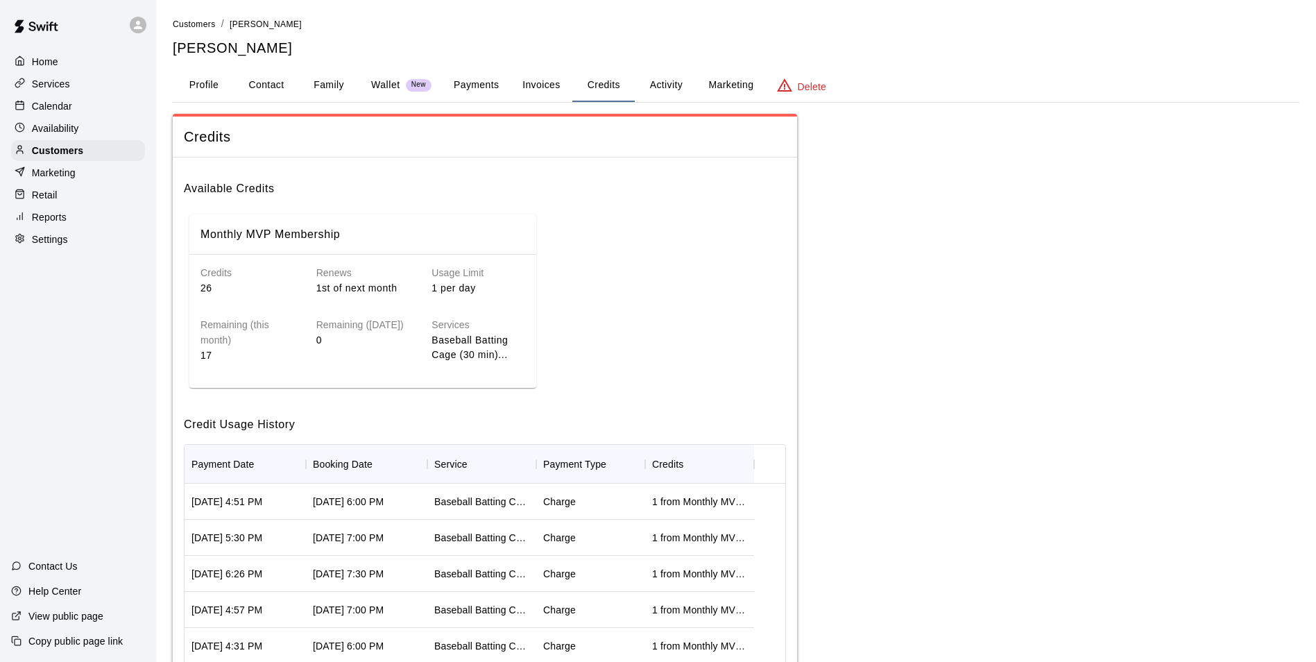
click at [668, 83] on button "Activity" at bounding box center [666, 85] width 62 height 33
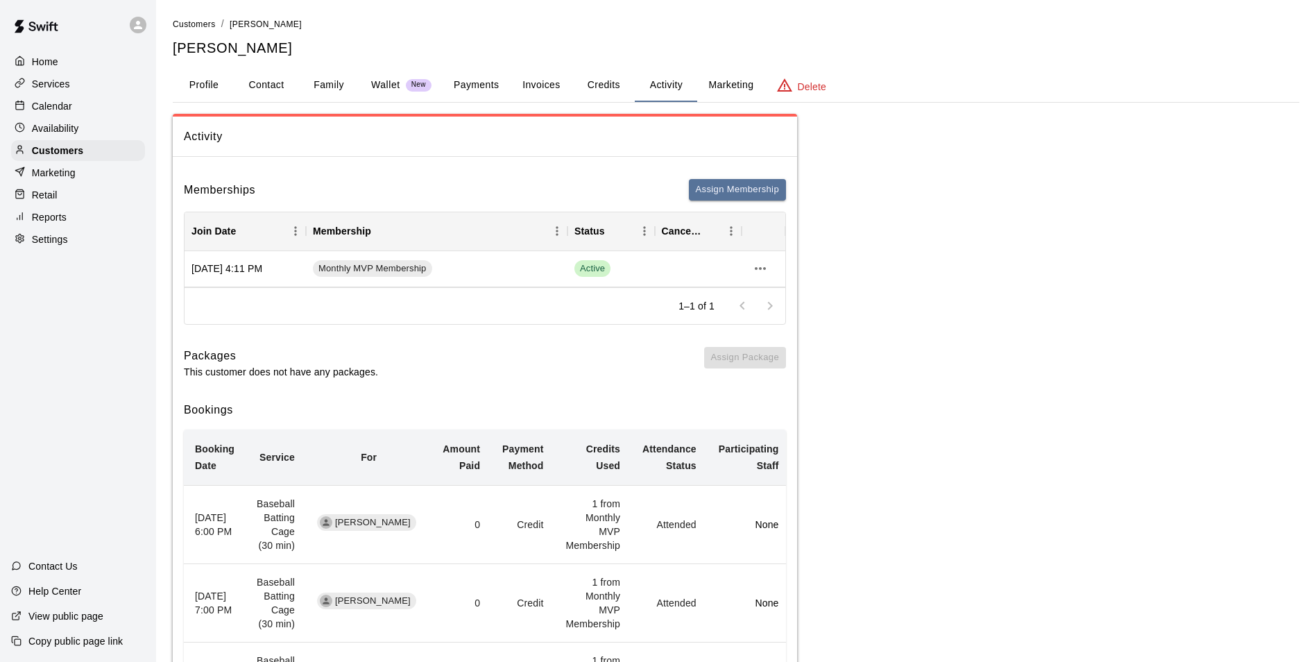
click at [735, 80] on button "Marketing" at bounding box center [730, 85] width 67 height 33
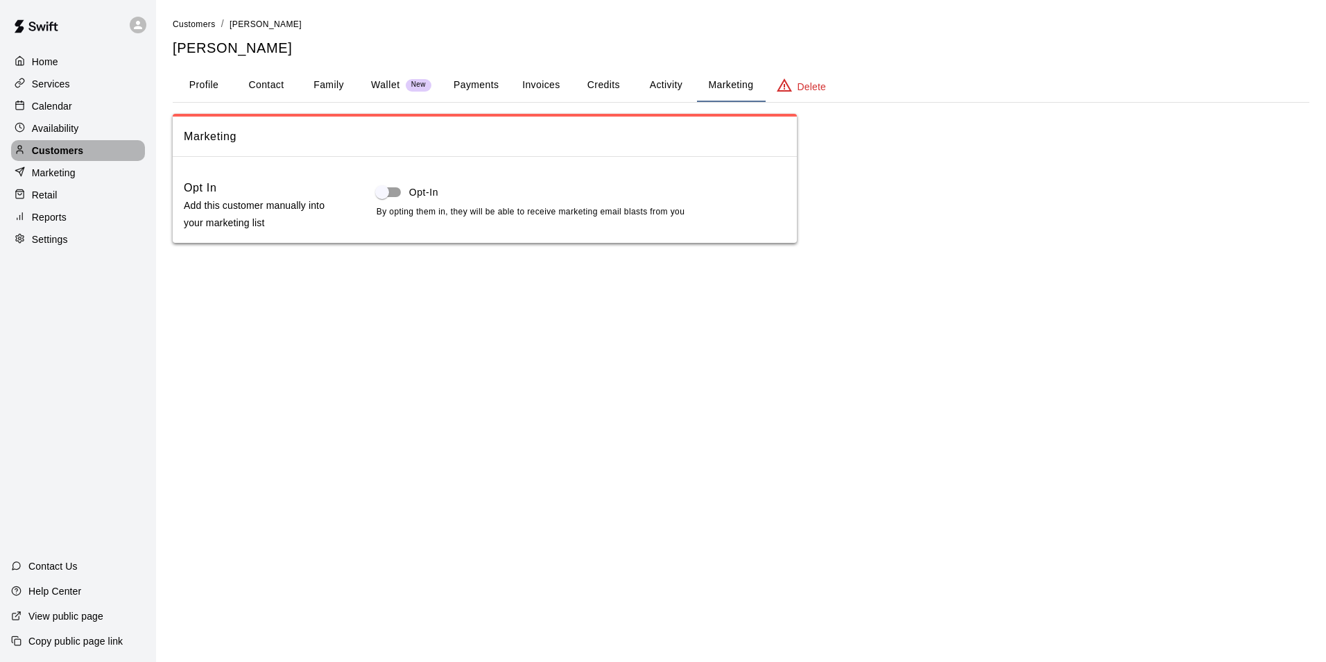
click at [83, 151] on div "Customers" at bounding box center [78, 150] width 134 height 21
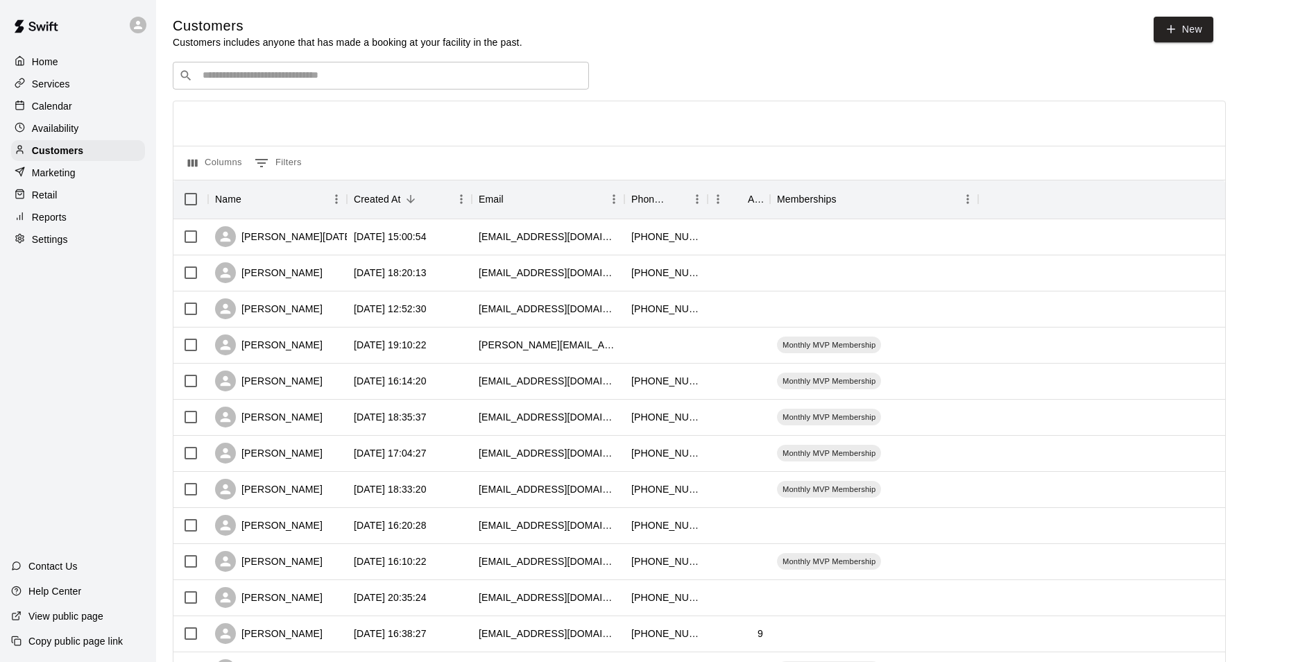
click at [77, 105] on div "Calendar" at bounding box center [78, 106] width 134 height 21
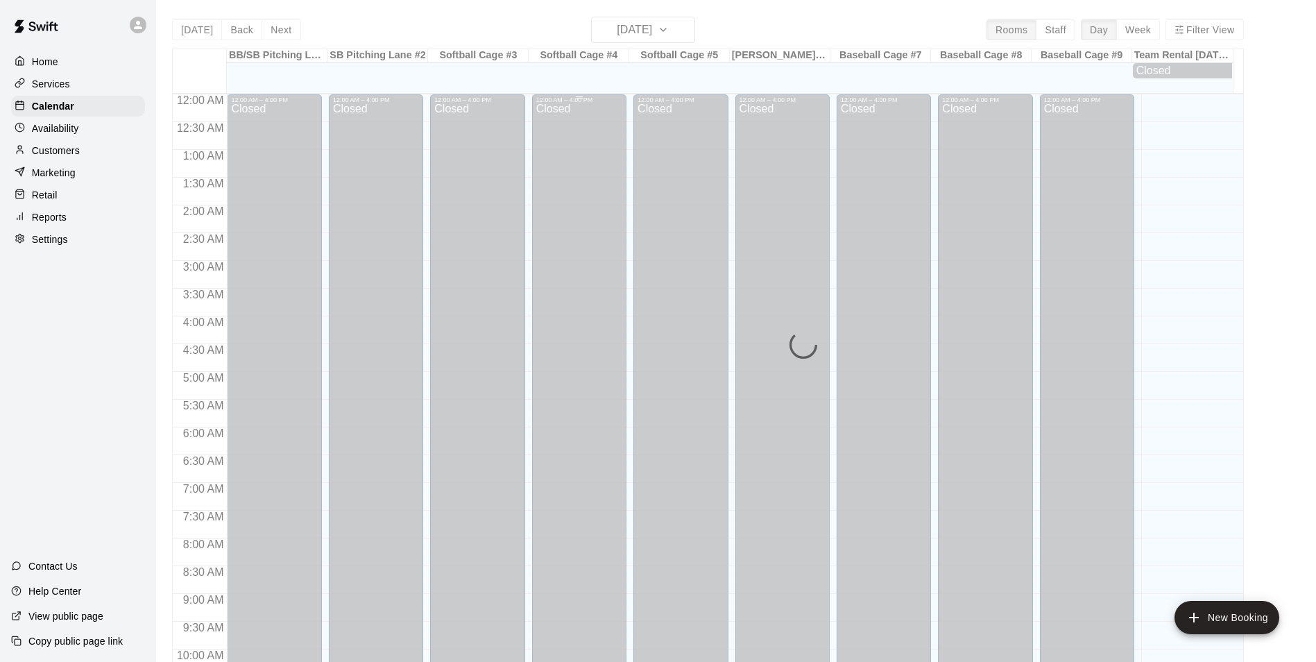
scroll to position [705, 0]
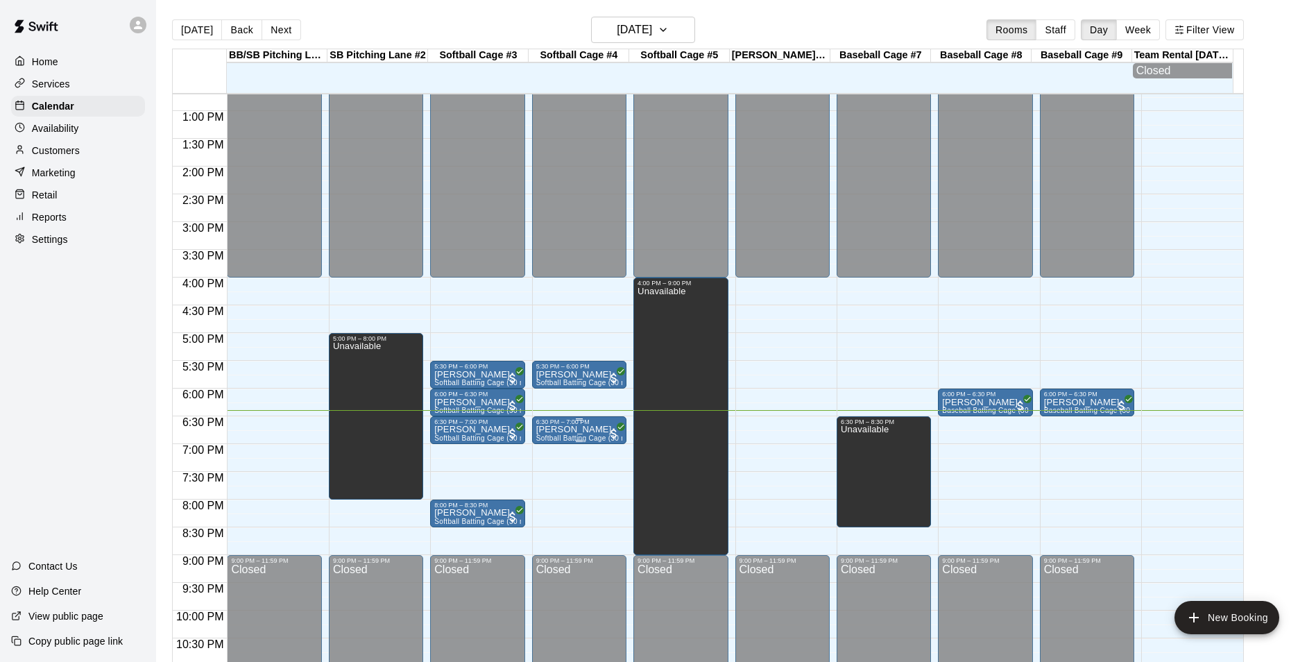
click at [563, 440] on span "Softball Batting Cage (30 min)" at bounding box center [585, 438] width 99 height 8
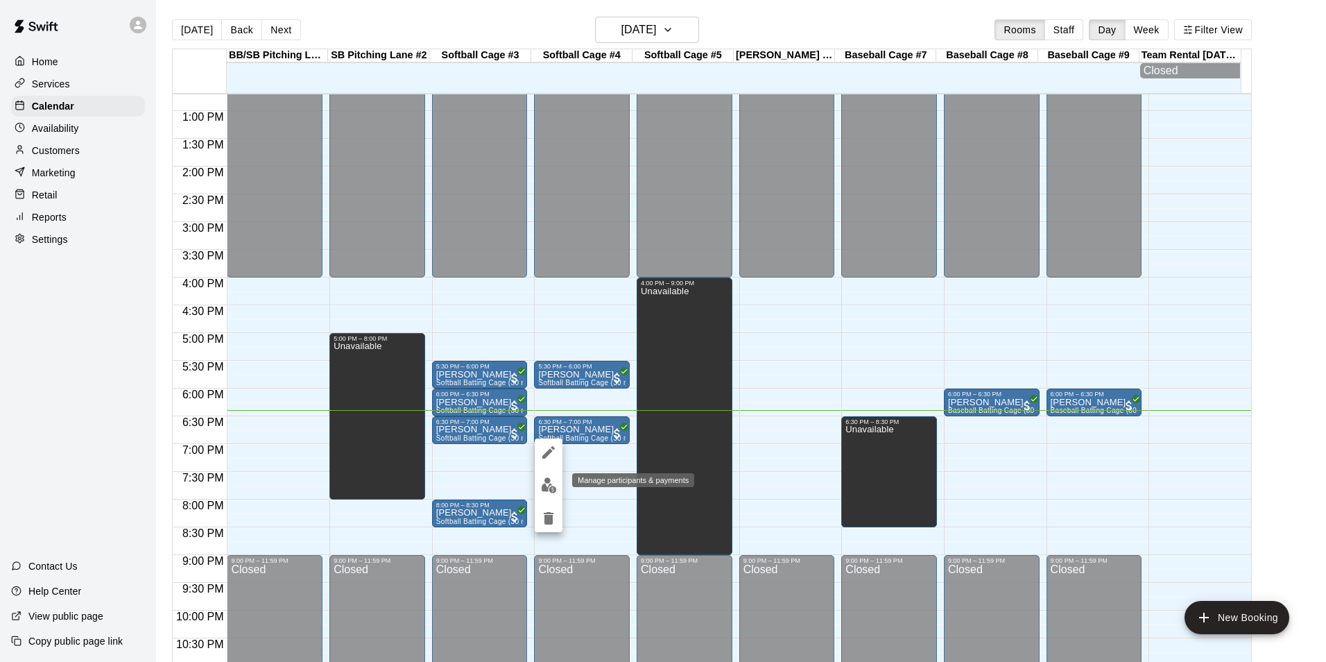
click at [545, 480] on img "edit" at bounding box center [549, 485] width 16 height 16
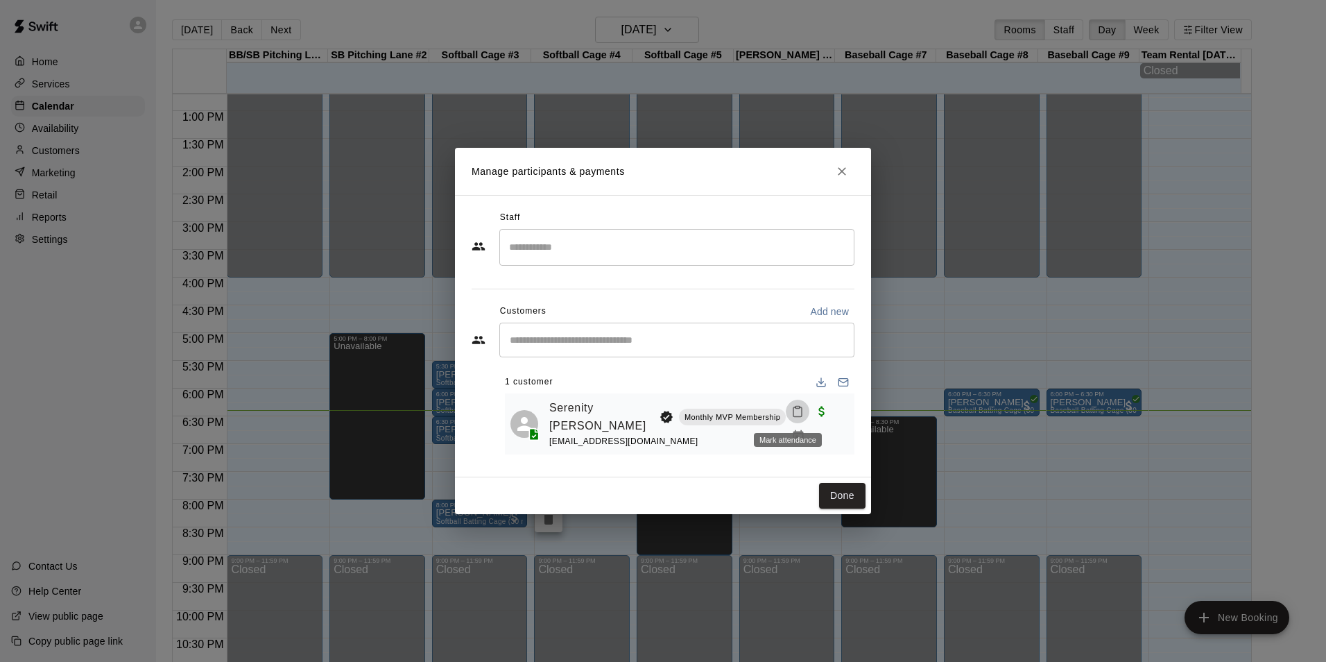
click at [792, 411] on icon "Mark attendance" at bounding box center [798, 411] width 12 height 12
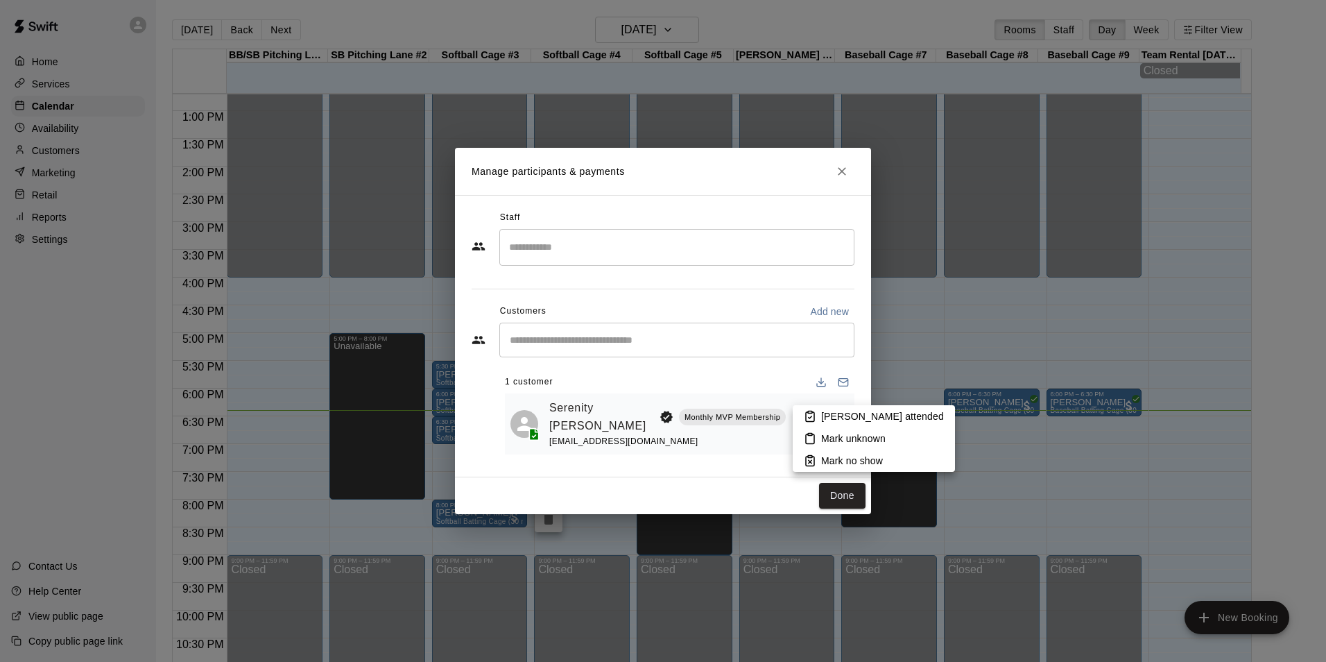
click at [814, 409] on li "Mark attended" at bounding box center [874, 416] width 162 height 22
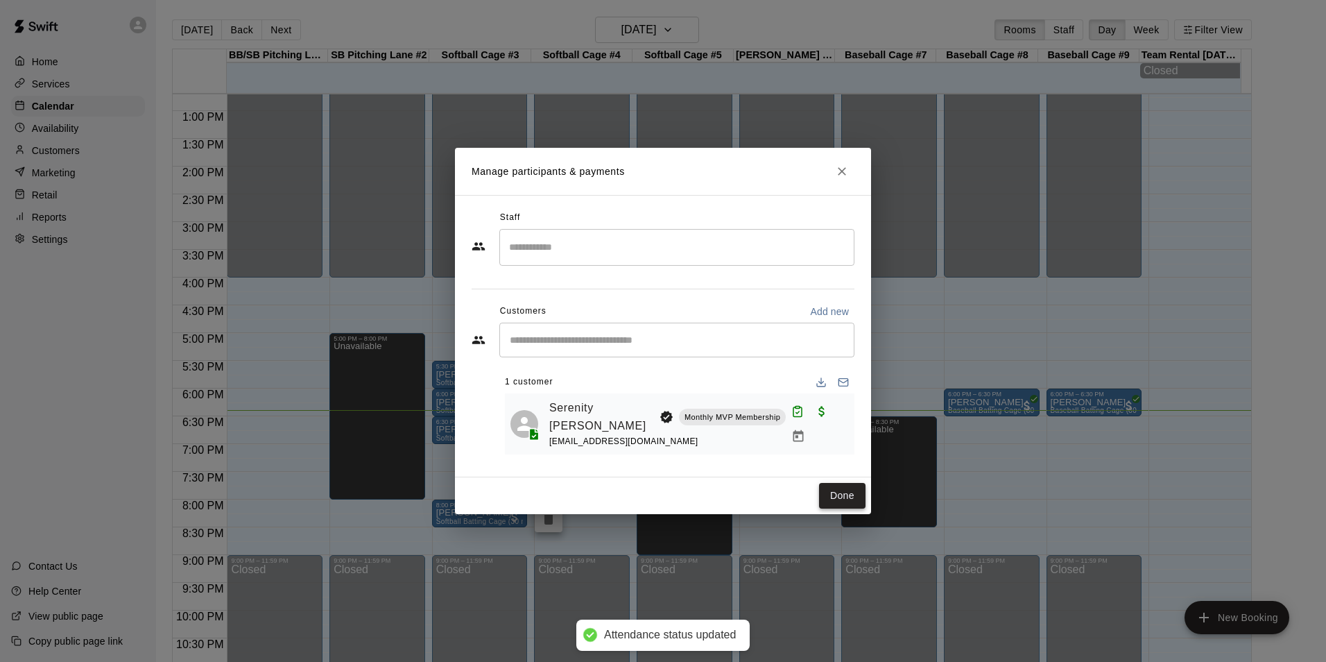
click at [840, 495] on button "Done" at bounding box center [842, 496] width 46 height 26
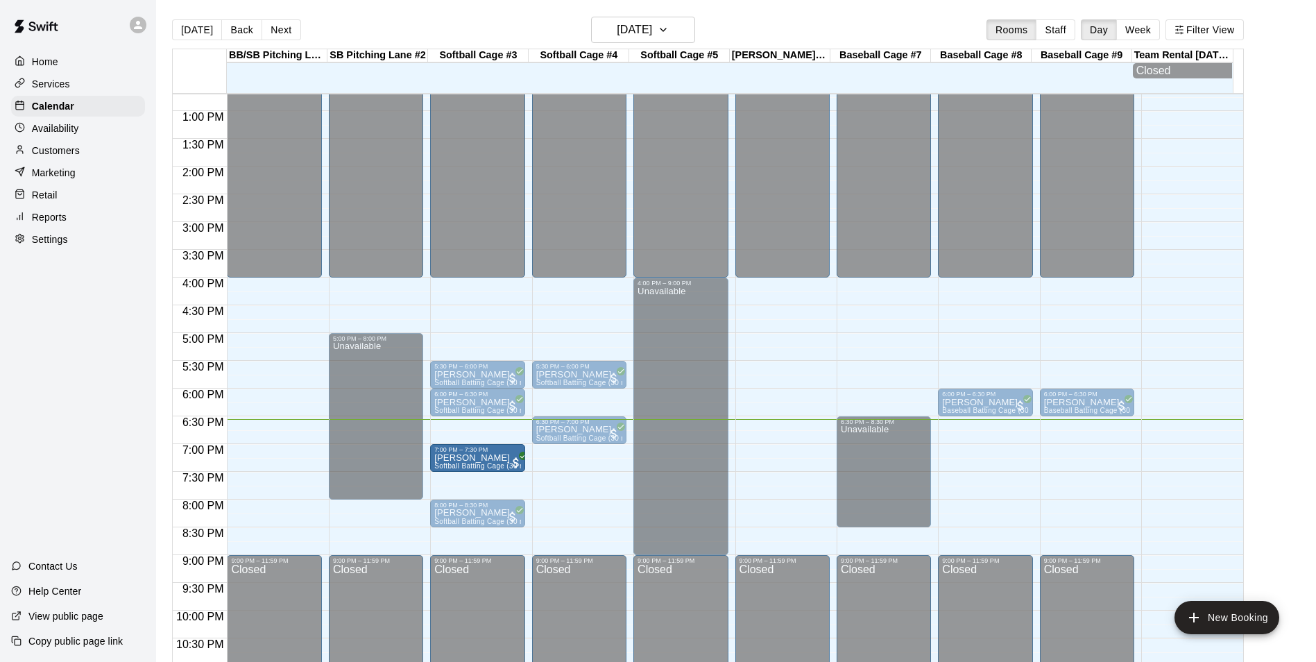
drag, startPoint x: 486, startPoint y: 439, endPoint x: 480, endPoint y: 471, distance: 32.4
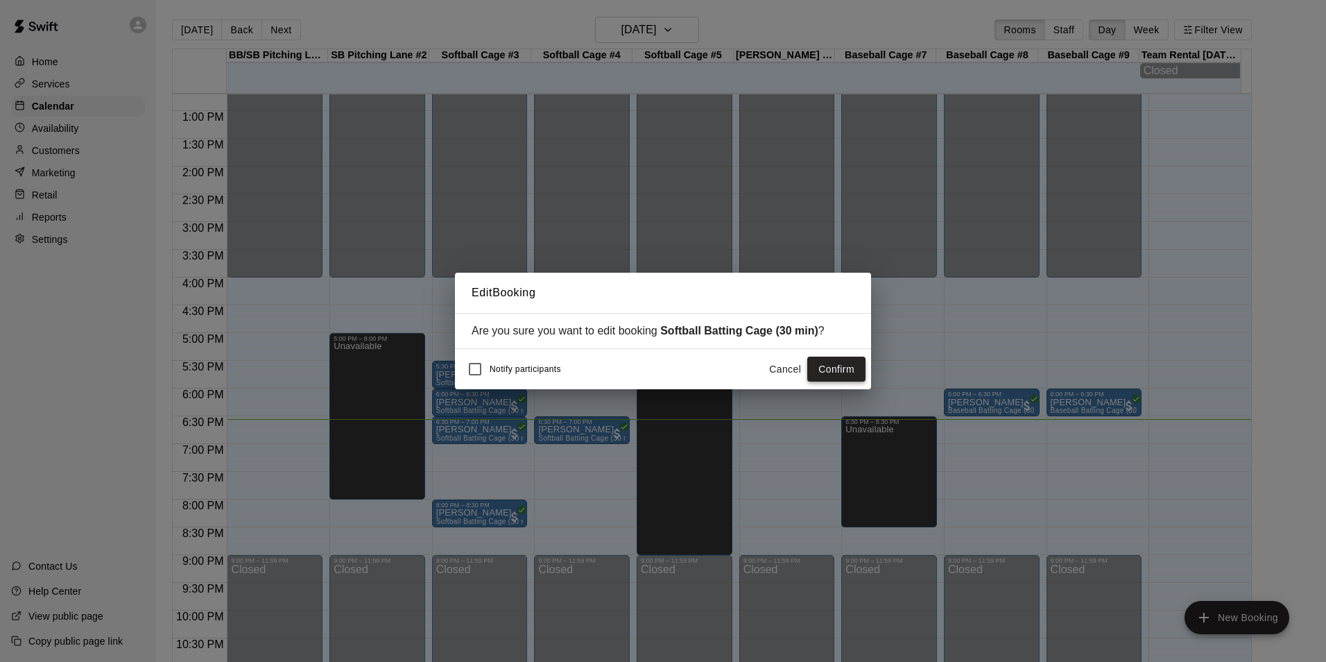
click at [837, 367] on button "Confirm" at bounding box center [836, 370] width 58 height 26
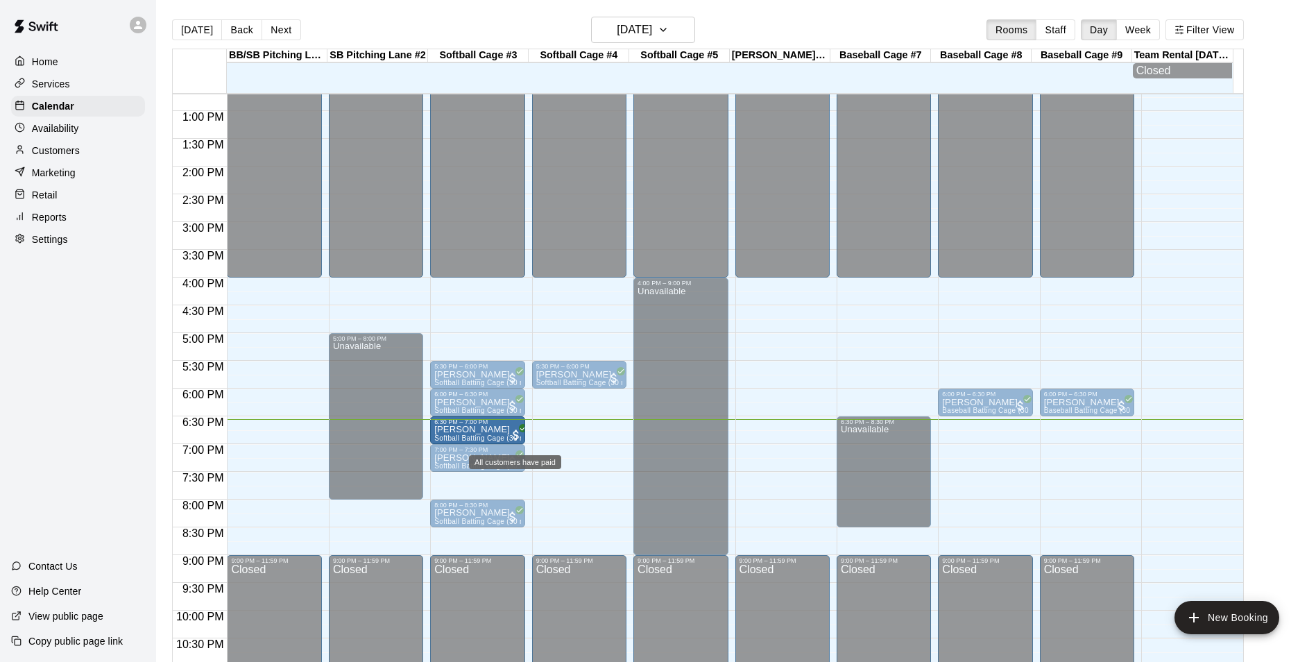
drag, startPoint x: 568, startPoint y: 441, endPoint x: 526, endPoint y: 443, distance: 42.3
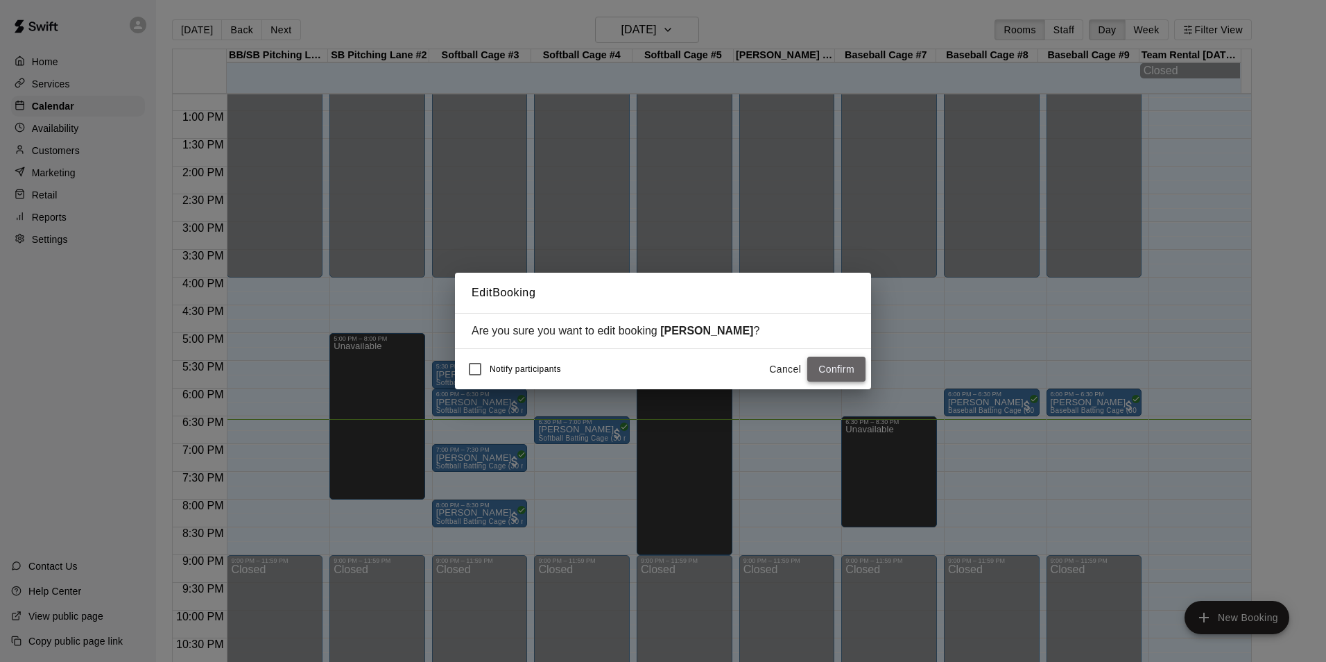
click at [829, 361] on button "Confirm" at bounding box center [836, 370] width 58 height 26
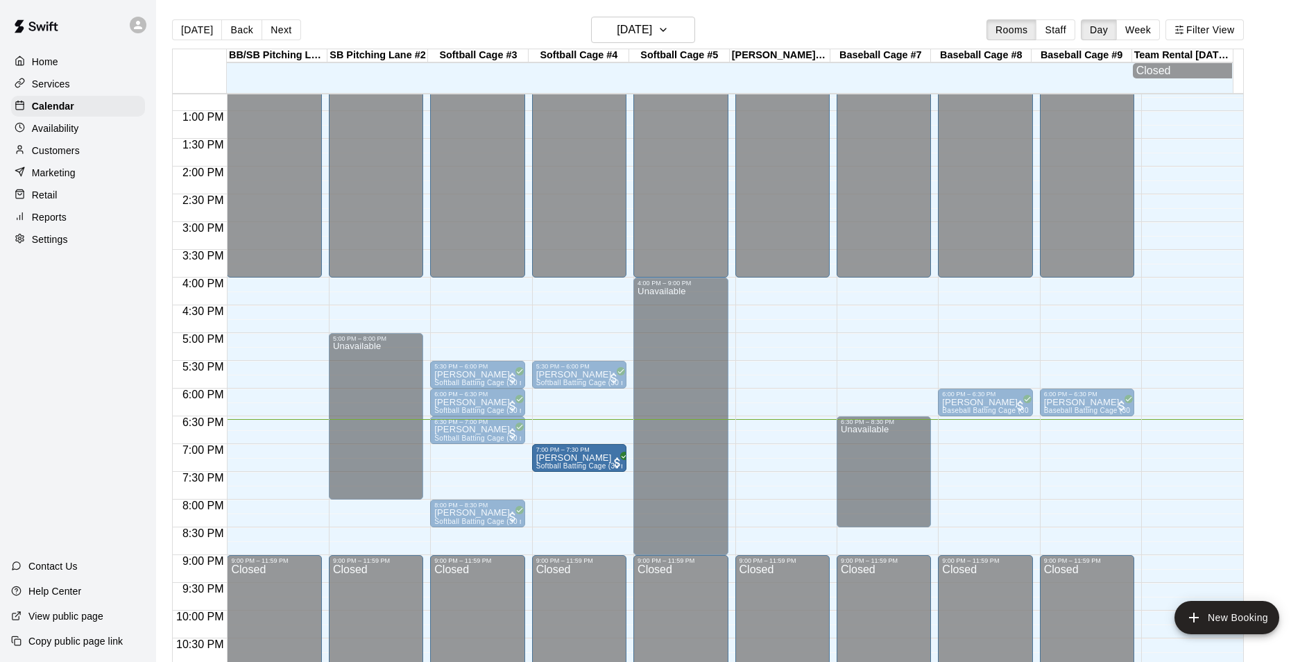
drag, startPoint x: 476, startPoint y: 464, endPoint x: 574, endPoint y: 465, distance: 98.5
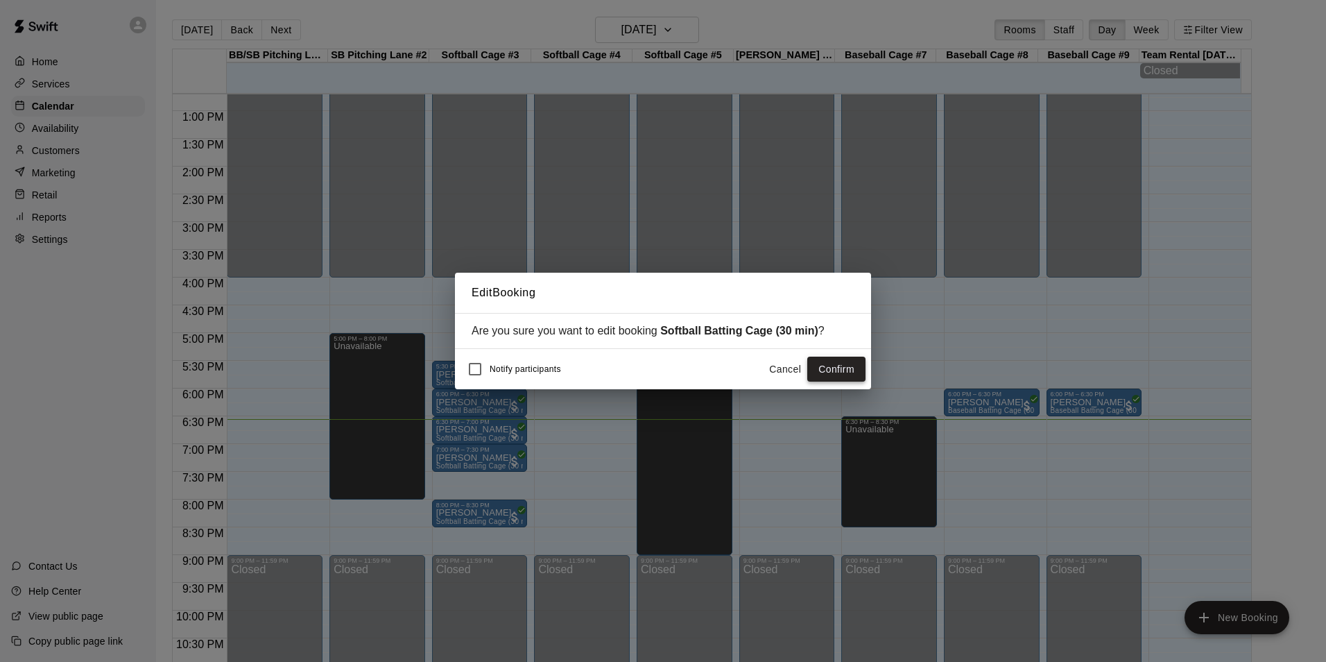
click at [820, 371] on button "Confirm" at bounding box center [836, 370] width 58 height 26
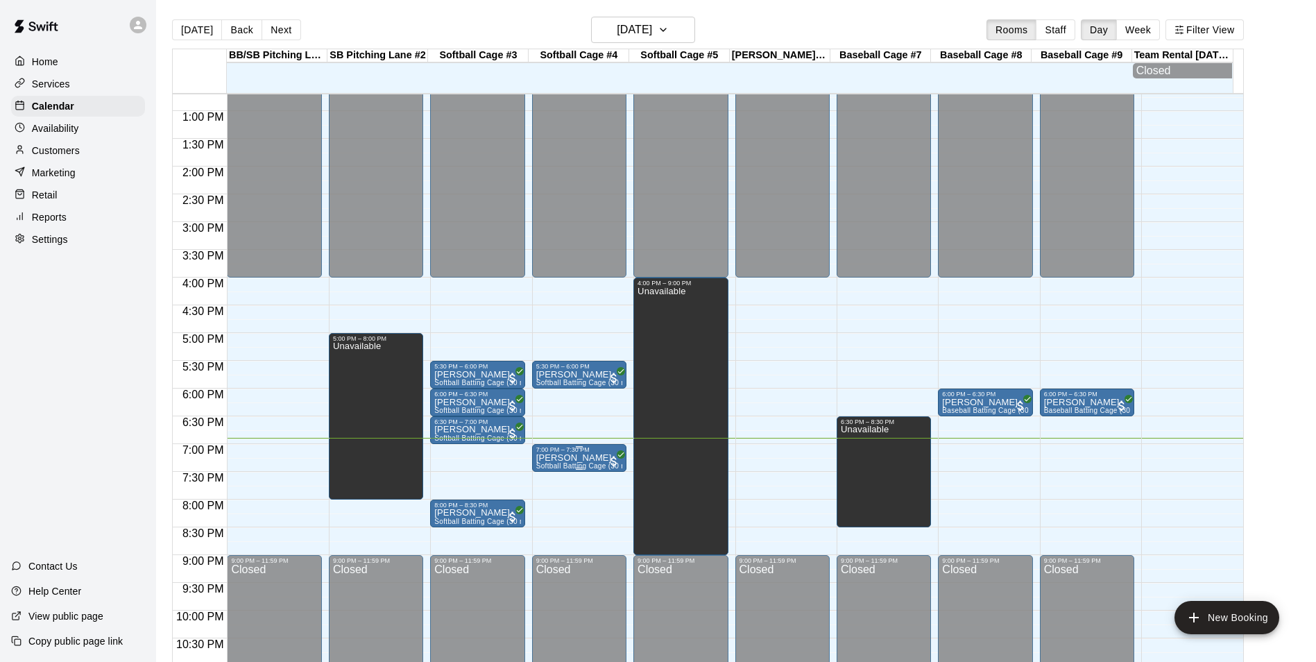
click at [575, 466] on span "Softball Batting Cage (30 min)" at bounding box center [585, 466] width 99 height 8
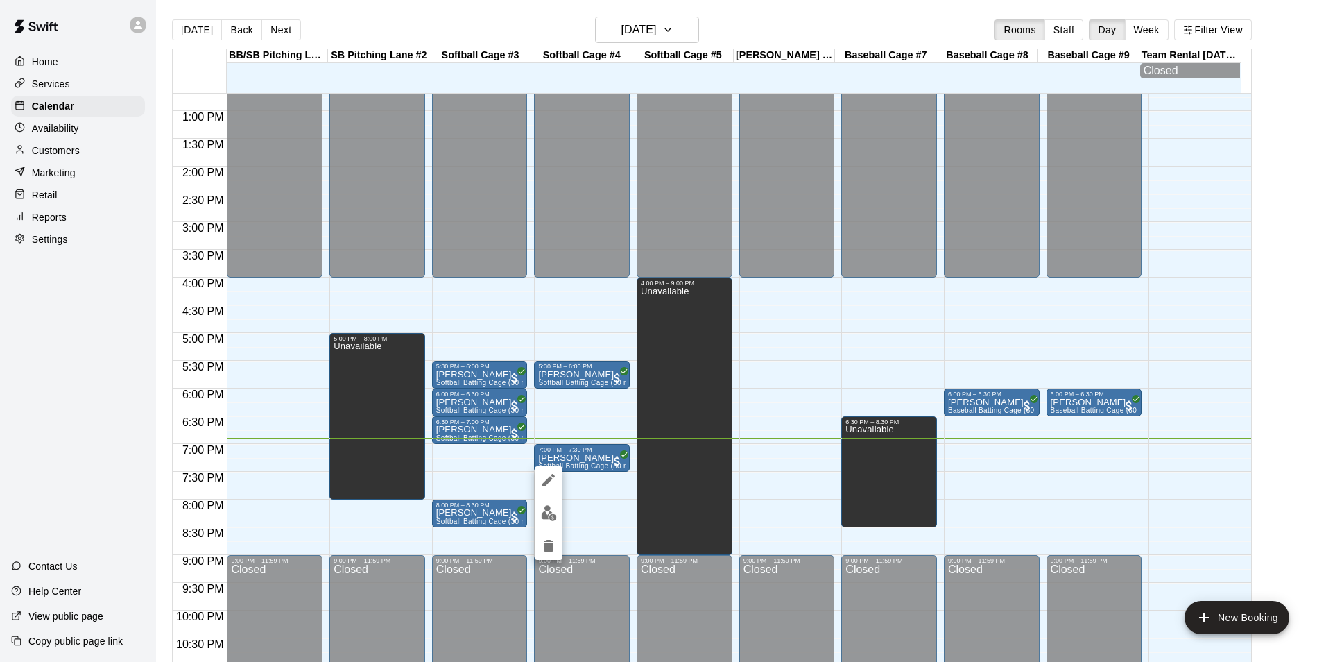
click at [579, 402] on div at bounding box center [663, 331] width 1326 height 662
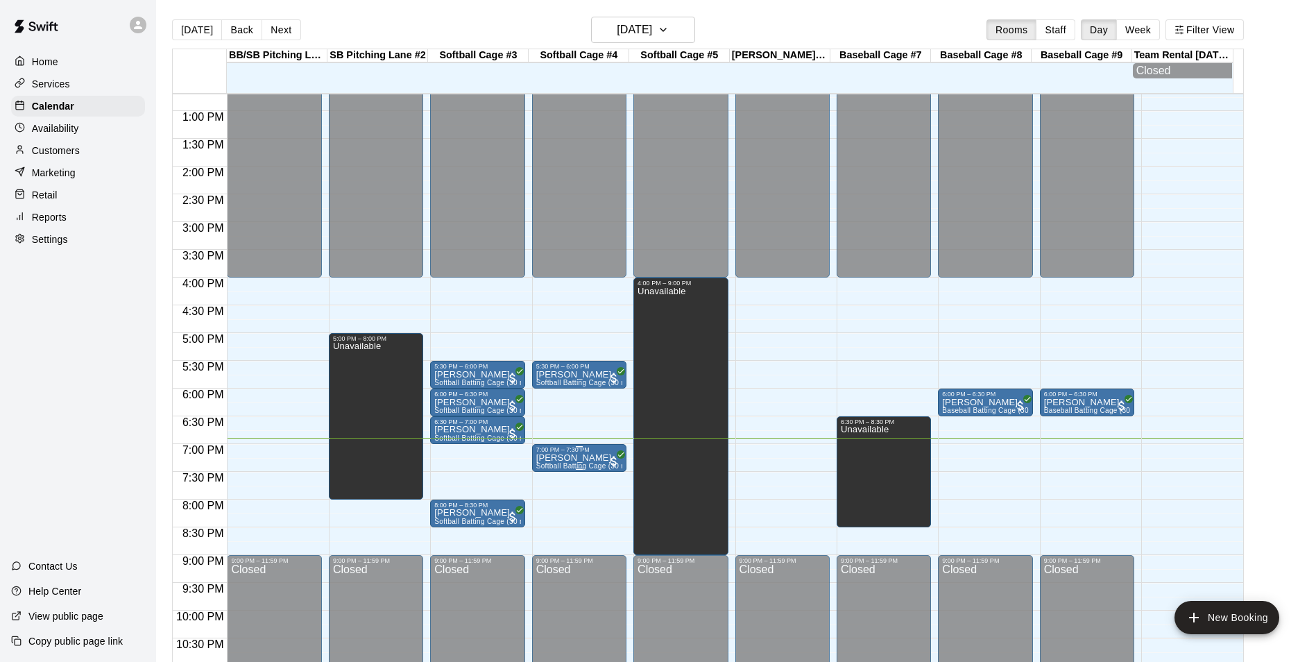
click at [590, 458] on p "Lynnsey Rhyne" at bounding box center [579, 458] width 86 height 0
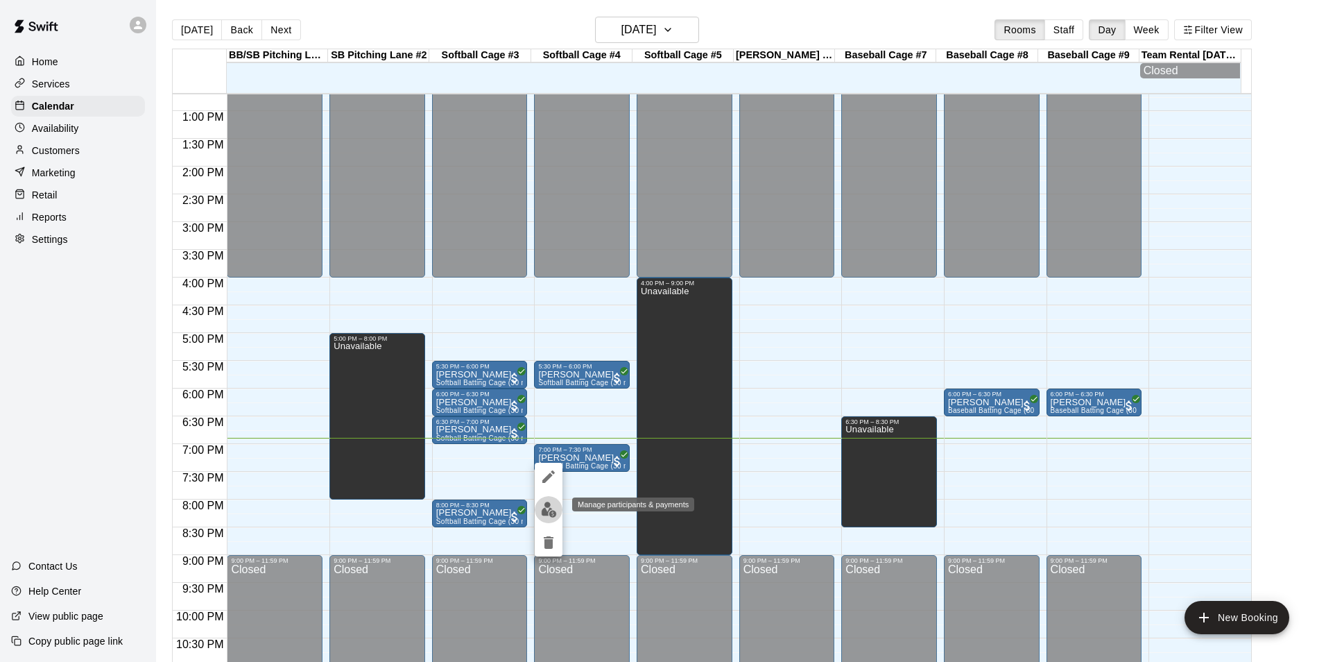
click at [550, 506] on img "edit" at bounding box center [549, 510] width 16 height 16
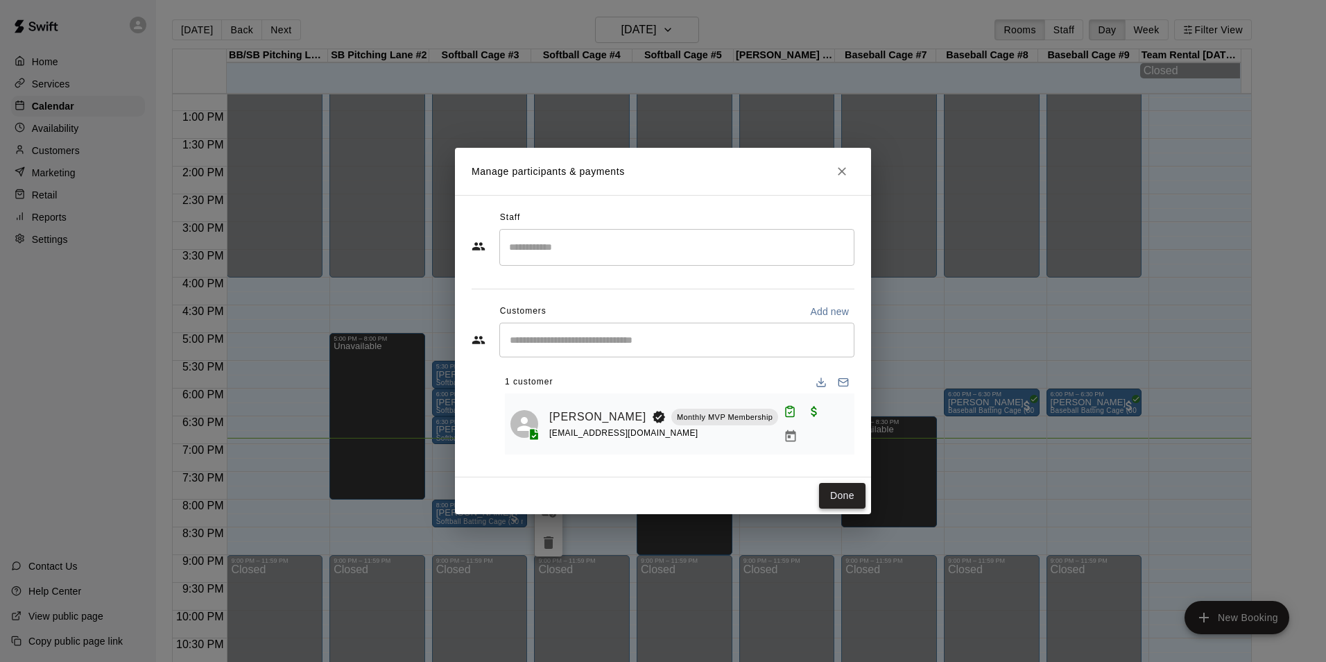
click at [851, 483] on button "Done" at bounding box center [842, 496] width 46 height 26
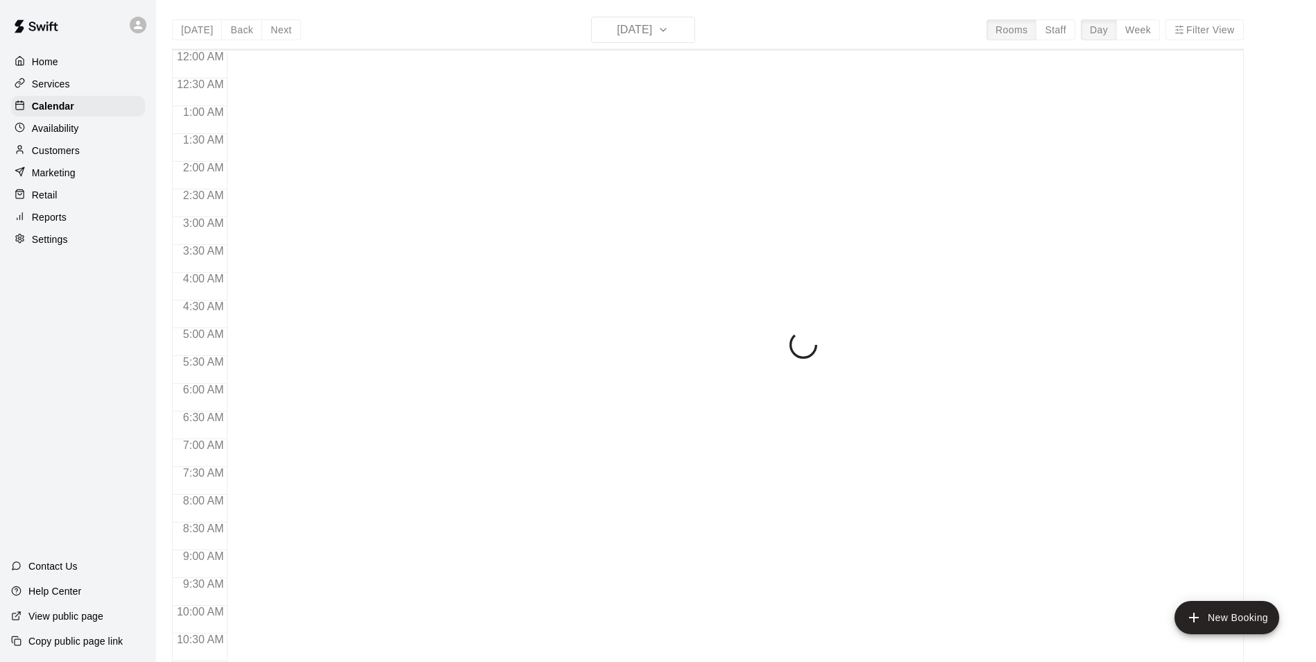
scroll to position [705, 0]
